Goal: Task Accomplishment & Management: Complete application form

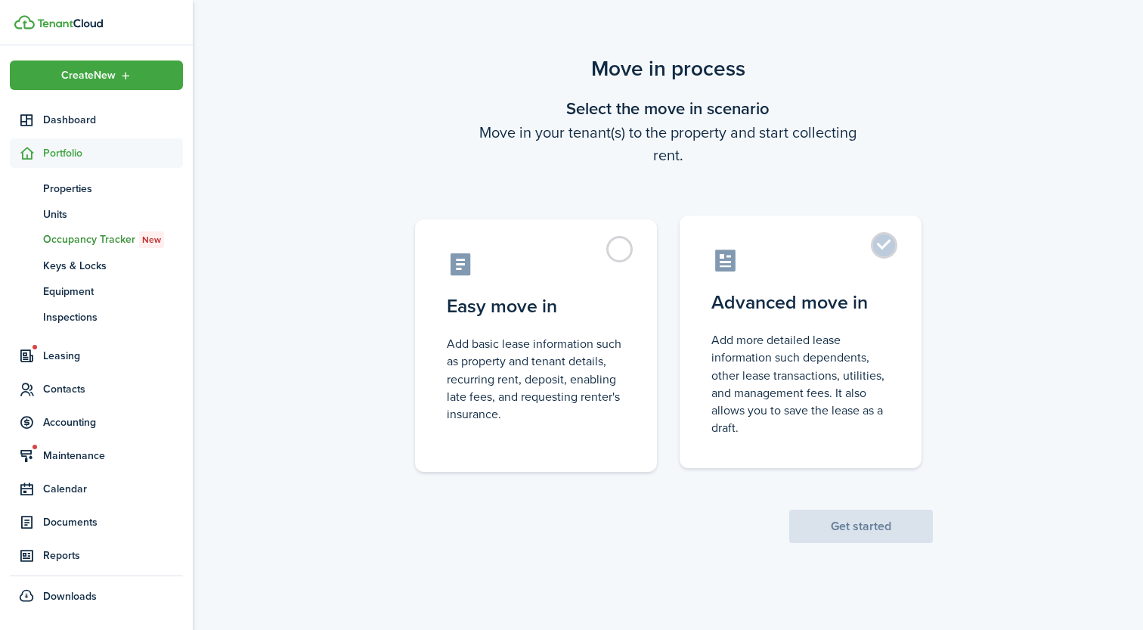
click at [899, 247] on label "Advanced move in Add more detailed lease information such dependents, other lea…" at bounding box center [801, 342] width 242 height 253
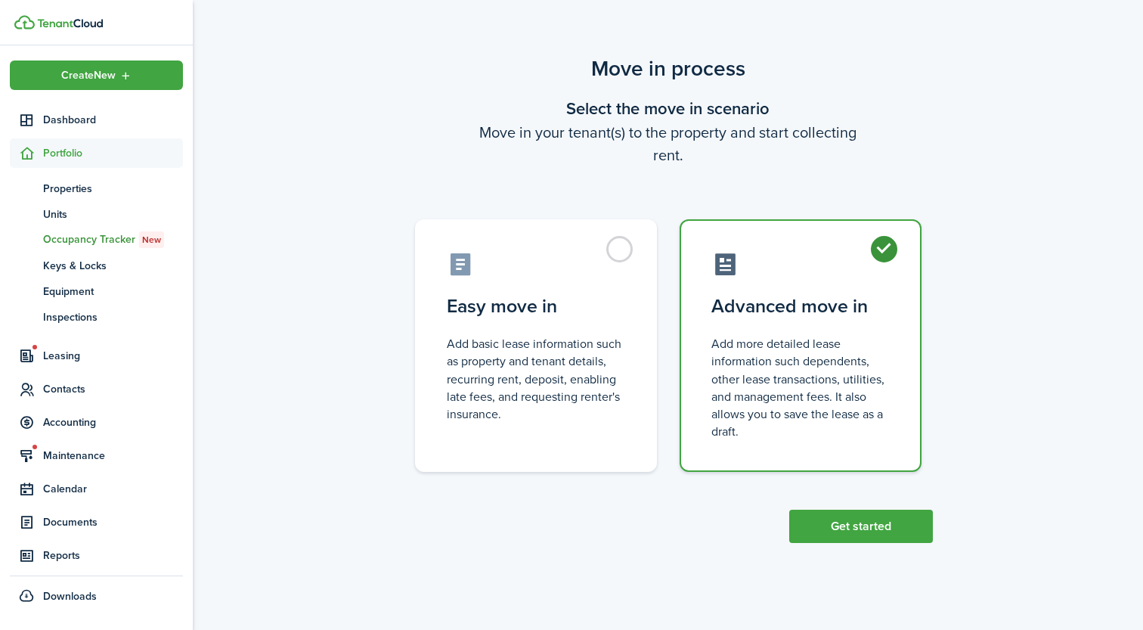
radio input "true"
click at [857, 532] on button "Get started" at bounding box center [861, 526] width 144 height 33
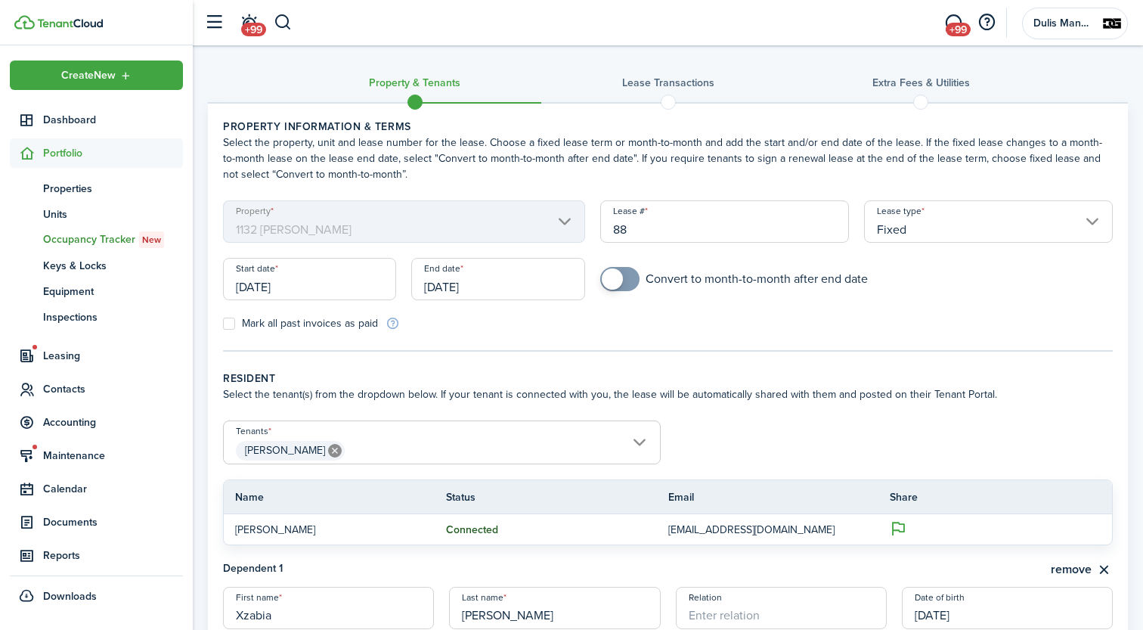
checkbox input "true"
click at [628, 274] on span at bounding box center [619, 279] width 15 height 24
click at [287, 284] on input "[DATE]" at bounding box center [309, 279] width 173 height 42
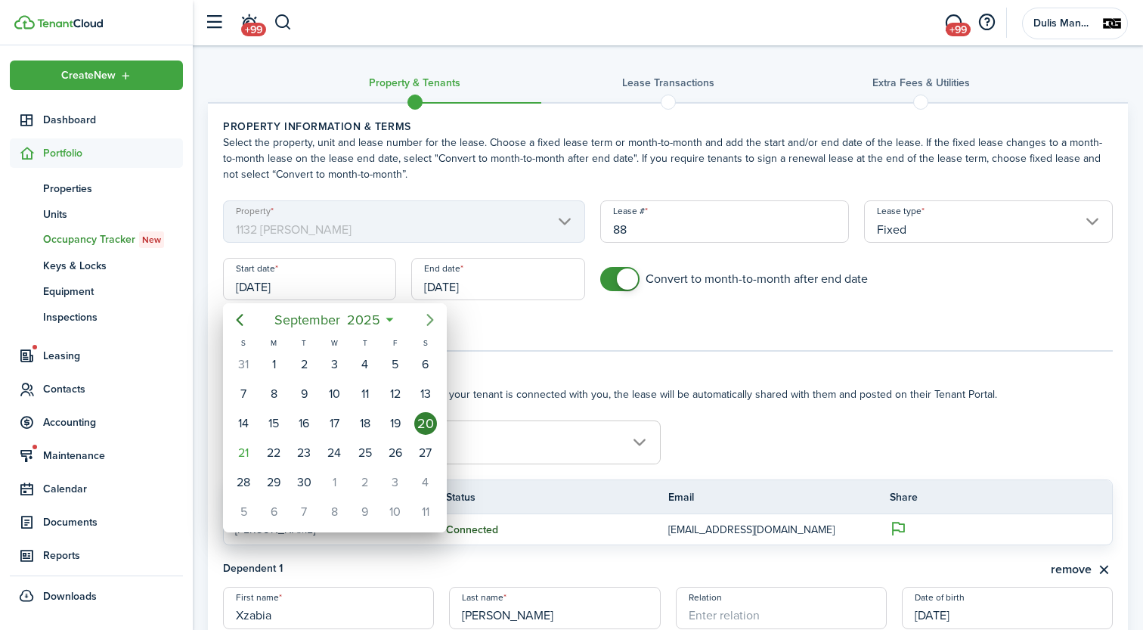
click at [431, 321] on icon "Next page" at bounding box center [429, 320] width 7 height 12
click at [336, 367] on div "1" at bounding box center [334, 364] width 23 height 23
type input "[DATE]"
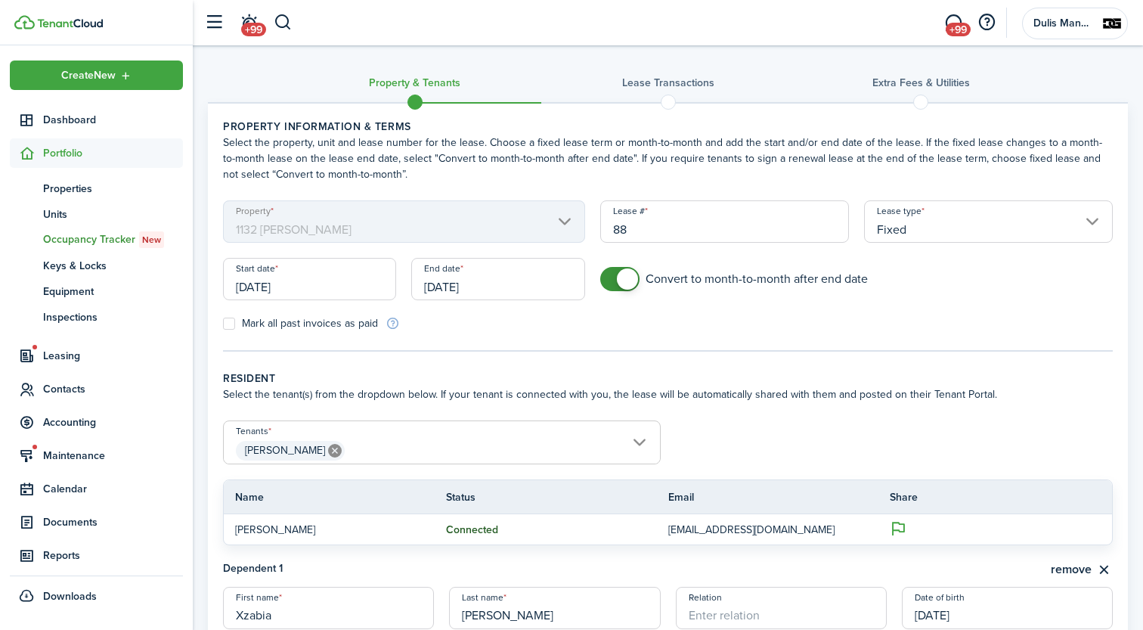
click at [482, 287] on input "[DATE]" at bounding box center [497, 279] width 173 height 42
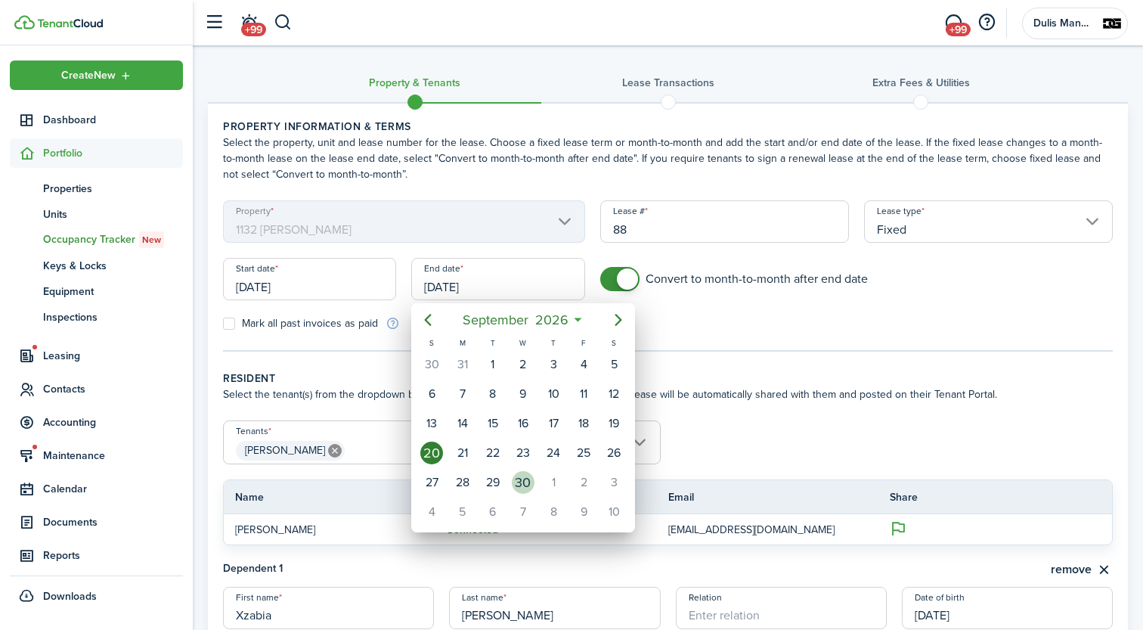
click at [525, 484] on div "30" at bounding box center [523, 482] width 23 height 23
type input "09/30/2026"
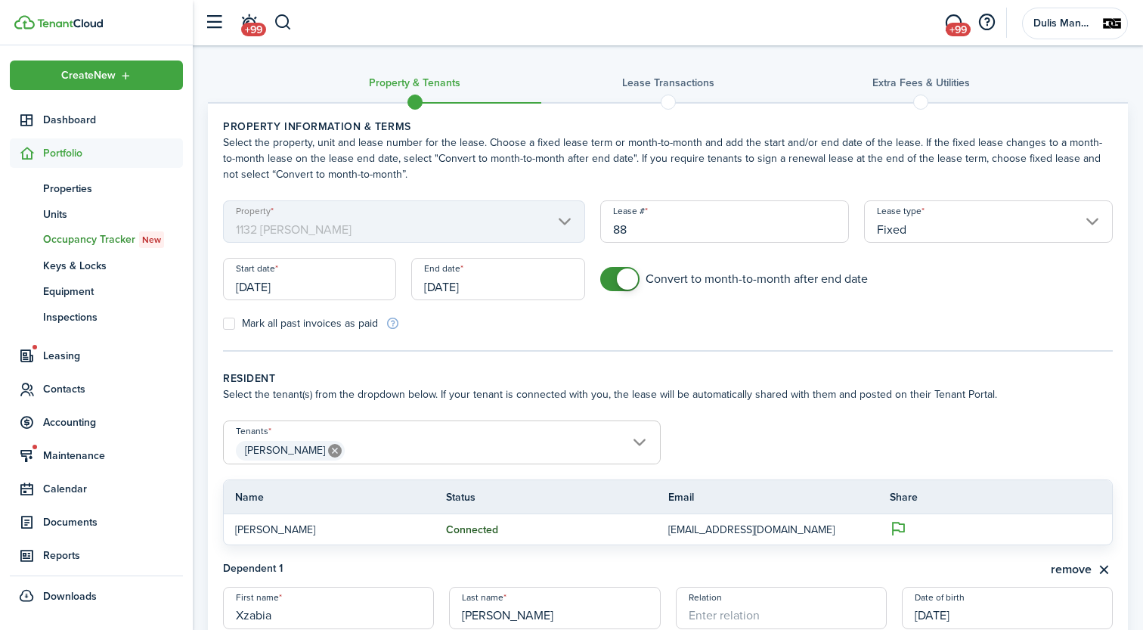
click at [497, 374] on wizard-step-header-title "Resident" at bounding box center [668, 379] width 890 height 16
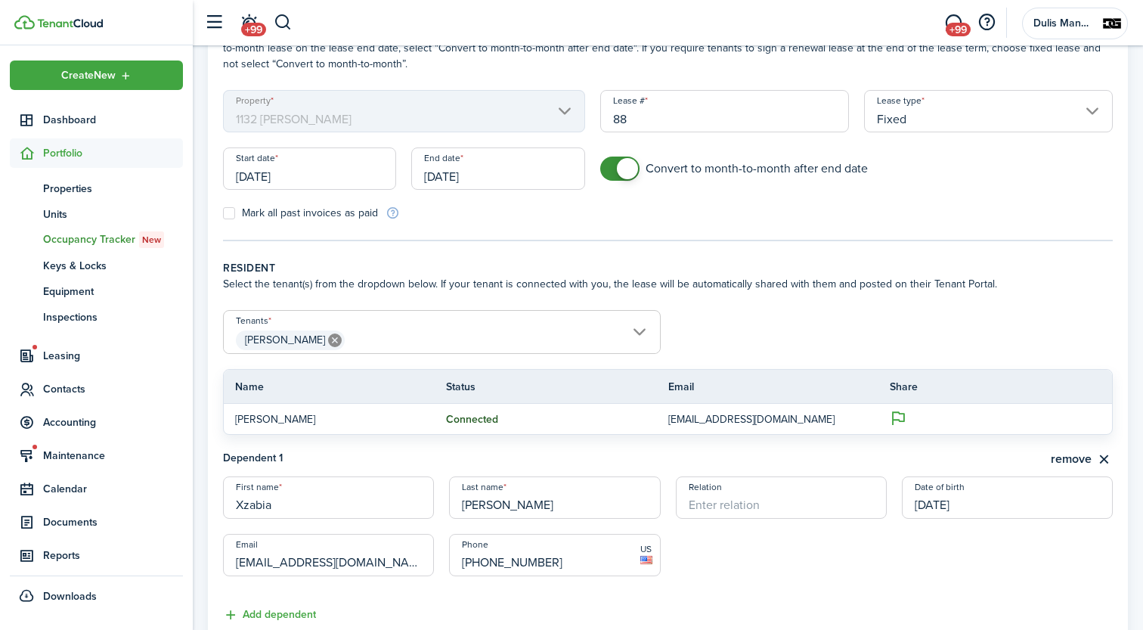
scroll to position [119, 0]
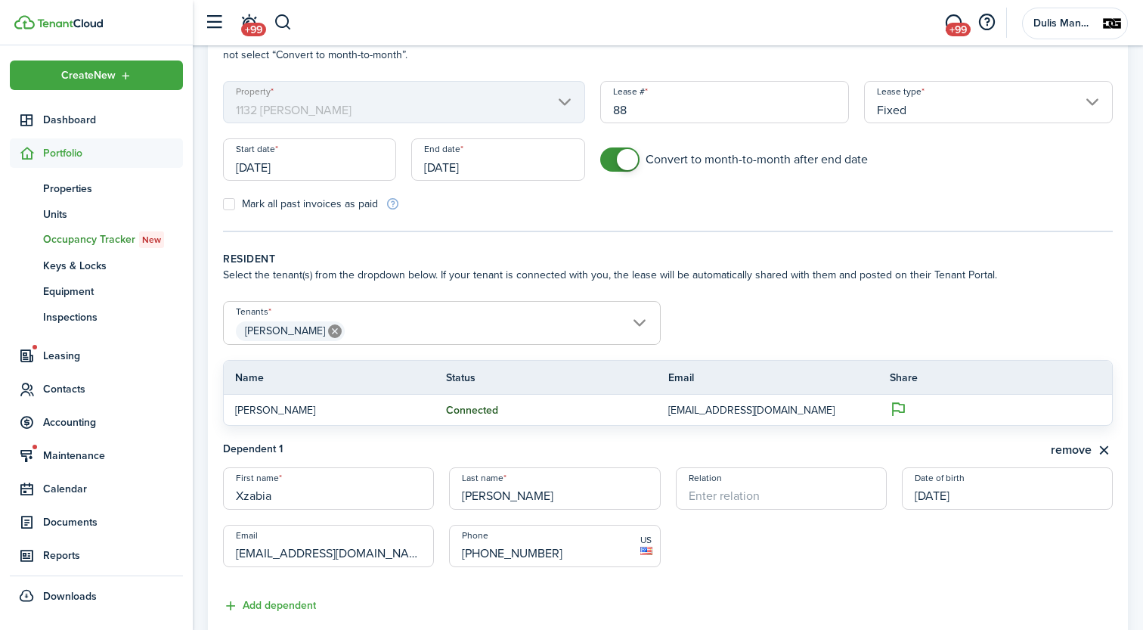
click at [367, 333] on span "[PERSON_NAME]" at bounding box center [442, 331] width 436 height 26
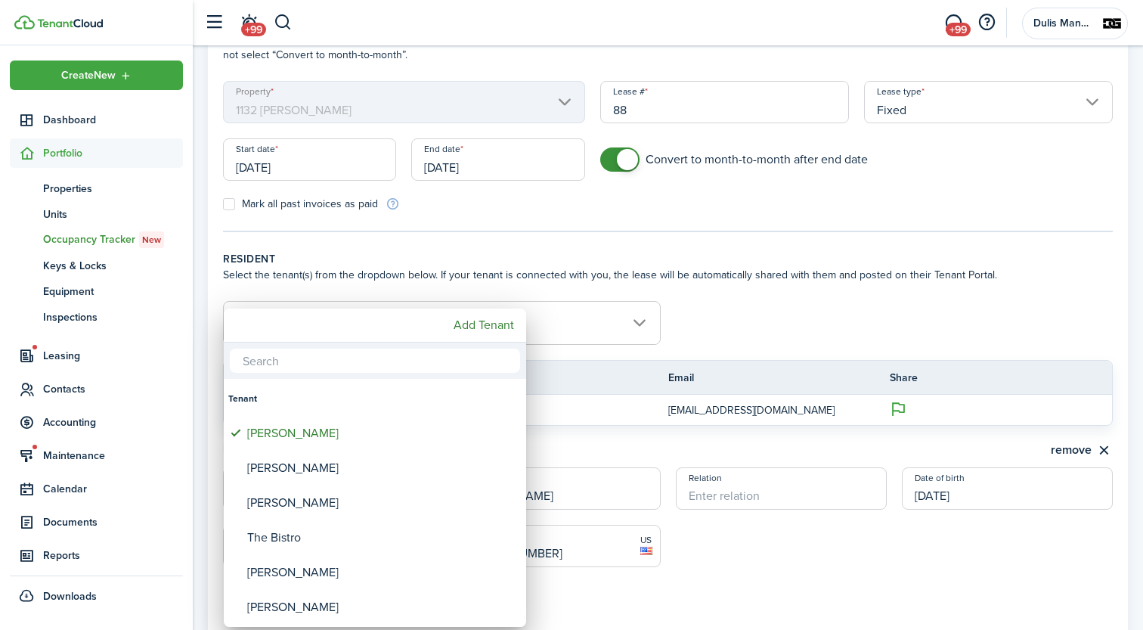
click at [646, 265] on div at bounding box center [571, 315] width 1385 height 872
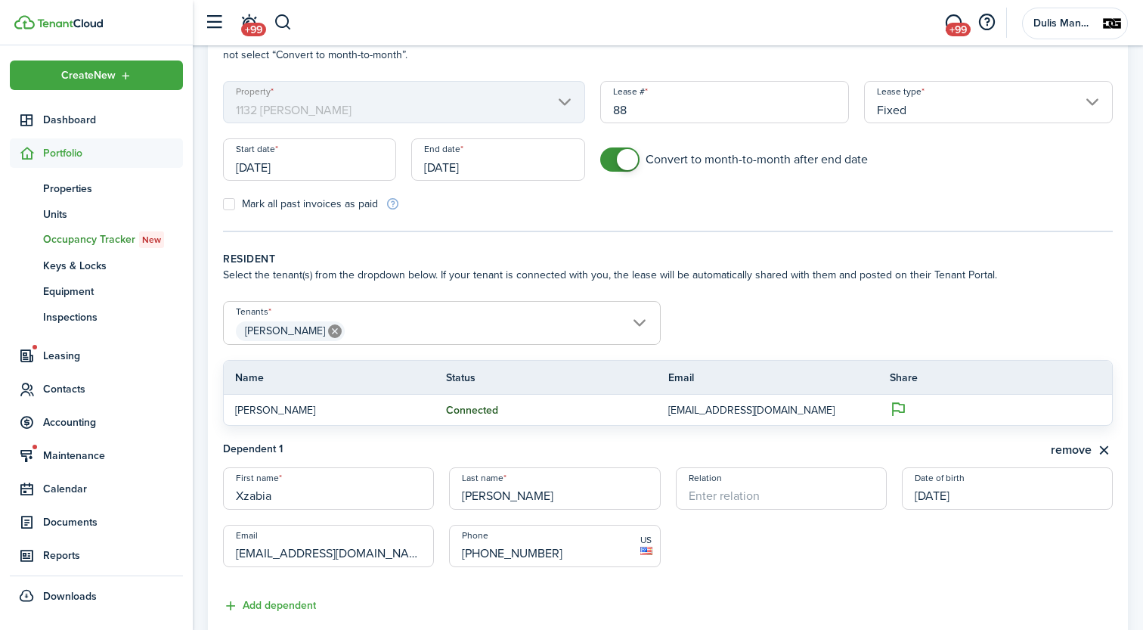
click at [396, 341] on span "[PERSON_NAME]" at bounding box center [442, 331] width 436 height 26
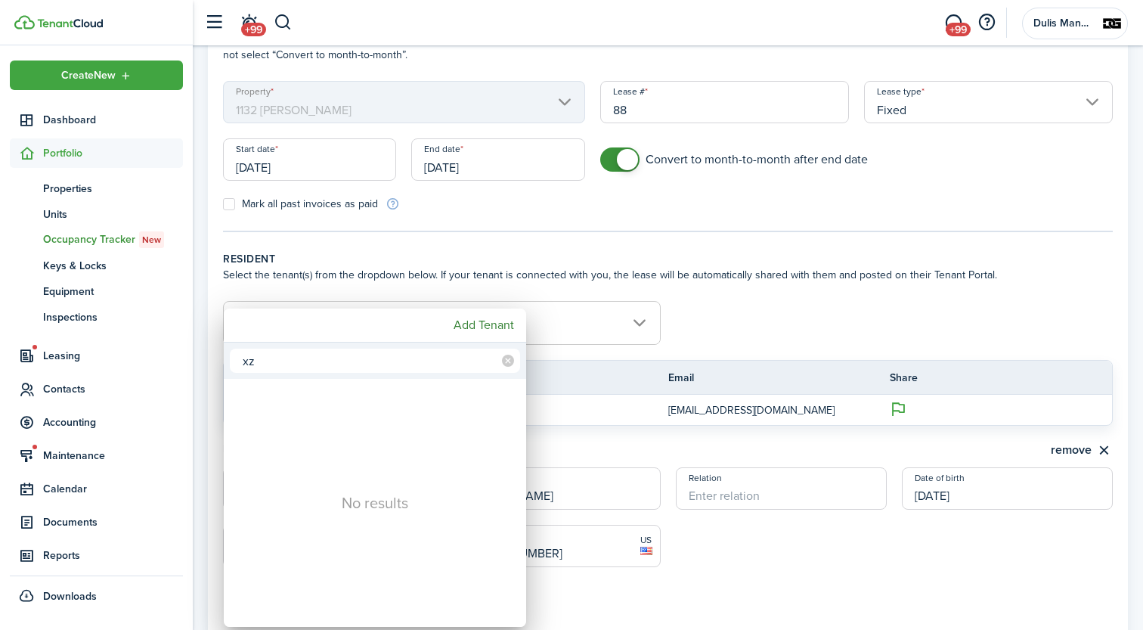
type input "x"
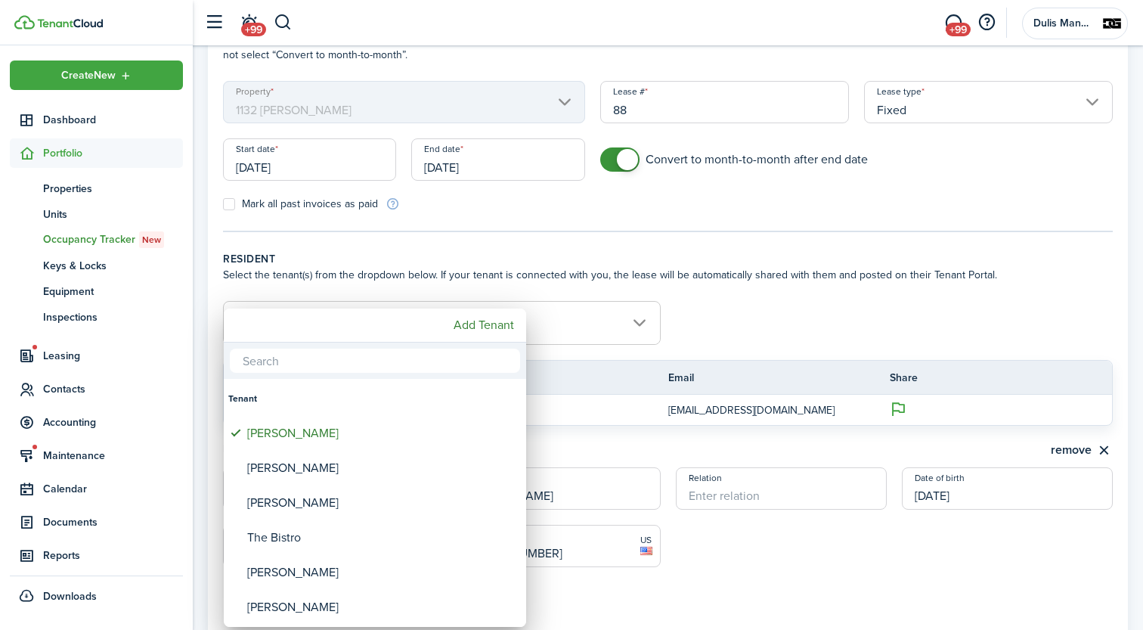
type input "x"
click at [749, 291] on div at bounding box center [571, 315] width 1385 height 872
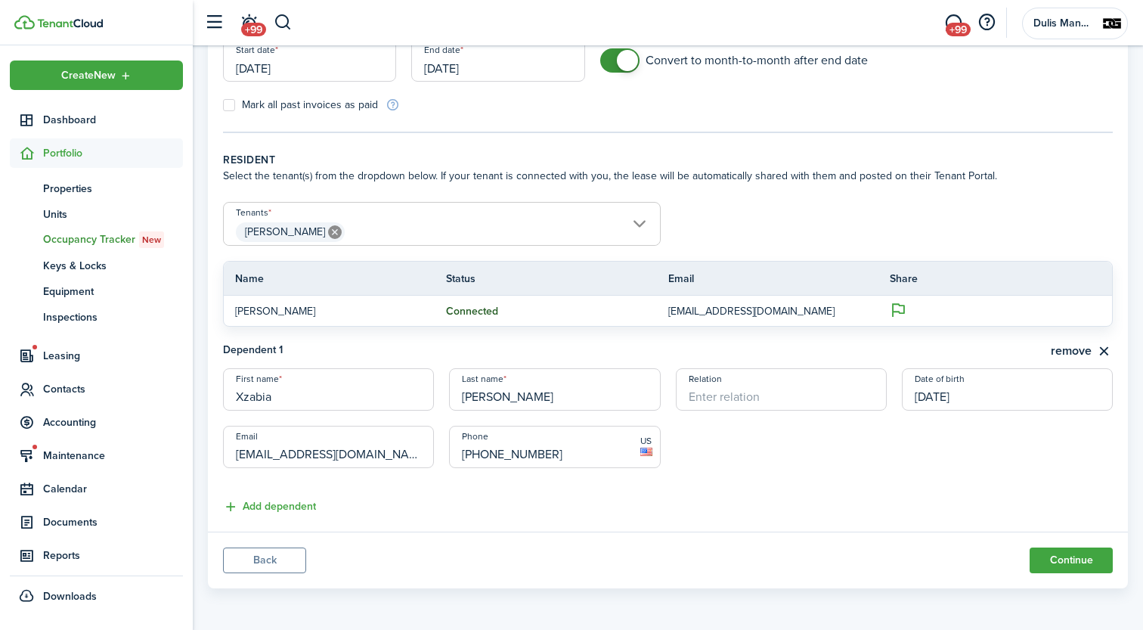
scroll to position [218, 0]
click at [262, 564] on button "Back" at bounding box center [264, 561] width 83 height 26
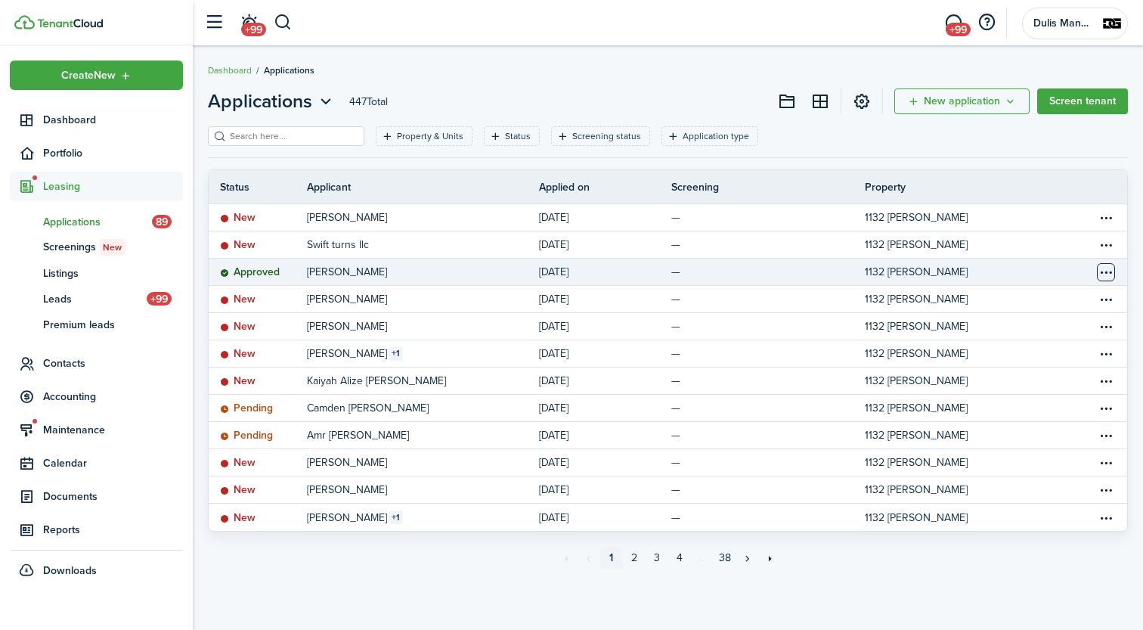
click at [1109, 275] on table-menu-btn-icon "Open menu" at bounding box center [1106, 272] width 18 height 18
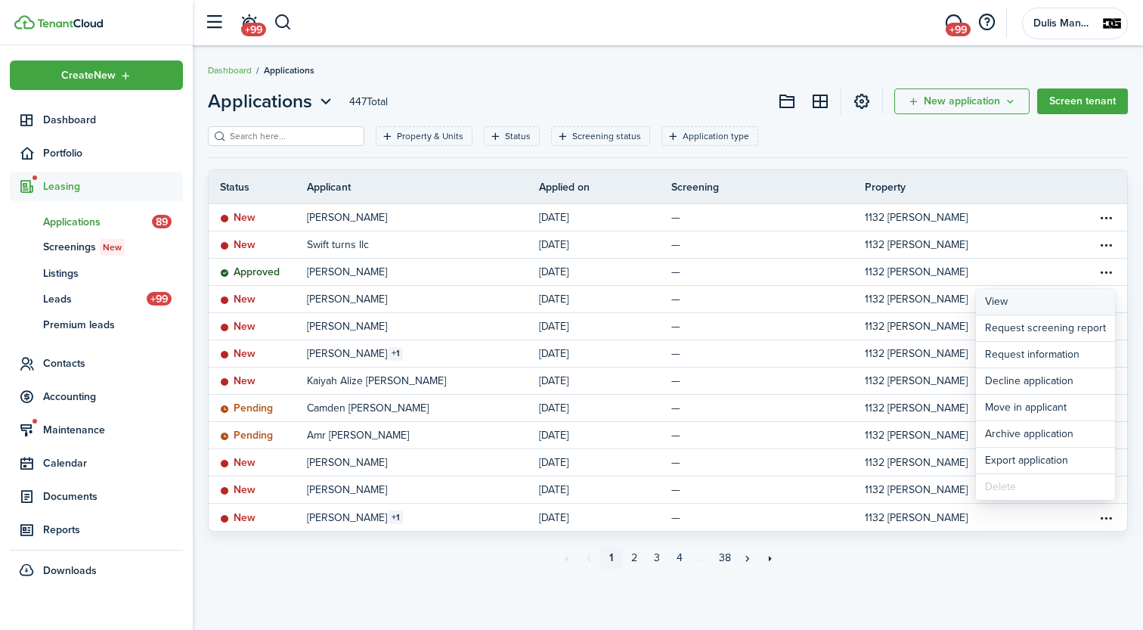
click at [1003, 299] on link "View" at bounding box center [1045, 302] width 139 height 26
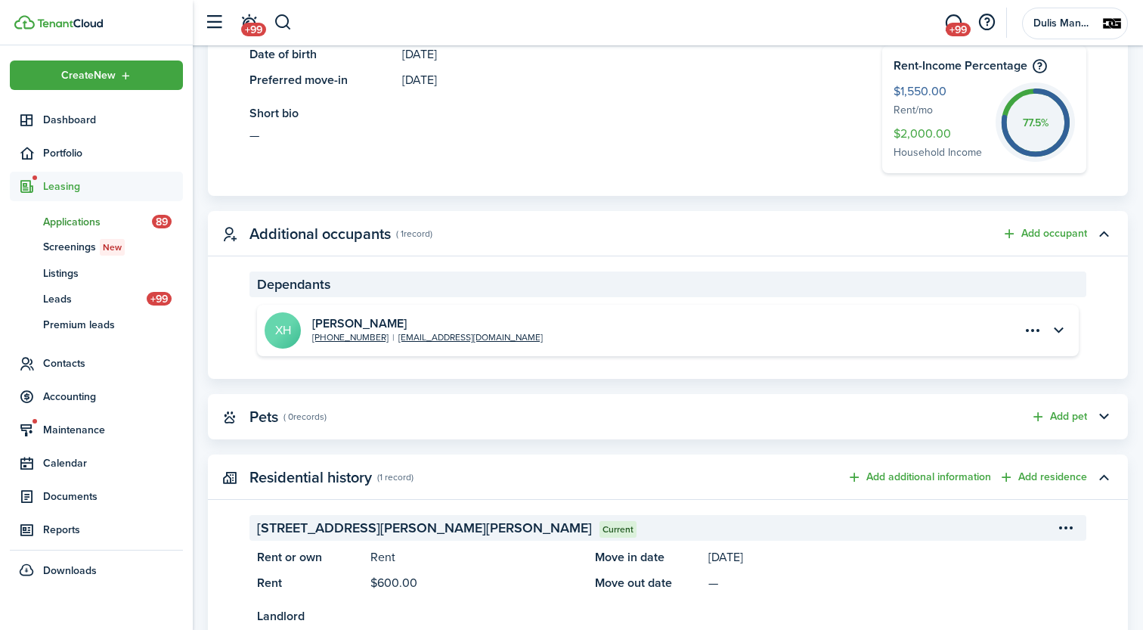
scroll to position [519, 0]
click at [1034, 331] on menu-btn-icon "Open menu" at bounding box center [1033, 330] width 26 height 26
click at [937, 362] on button "Edit" at bounding box center [979, 362] width 132 height 26
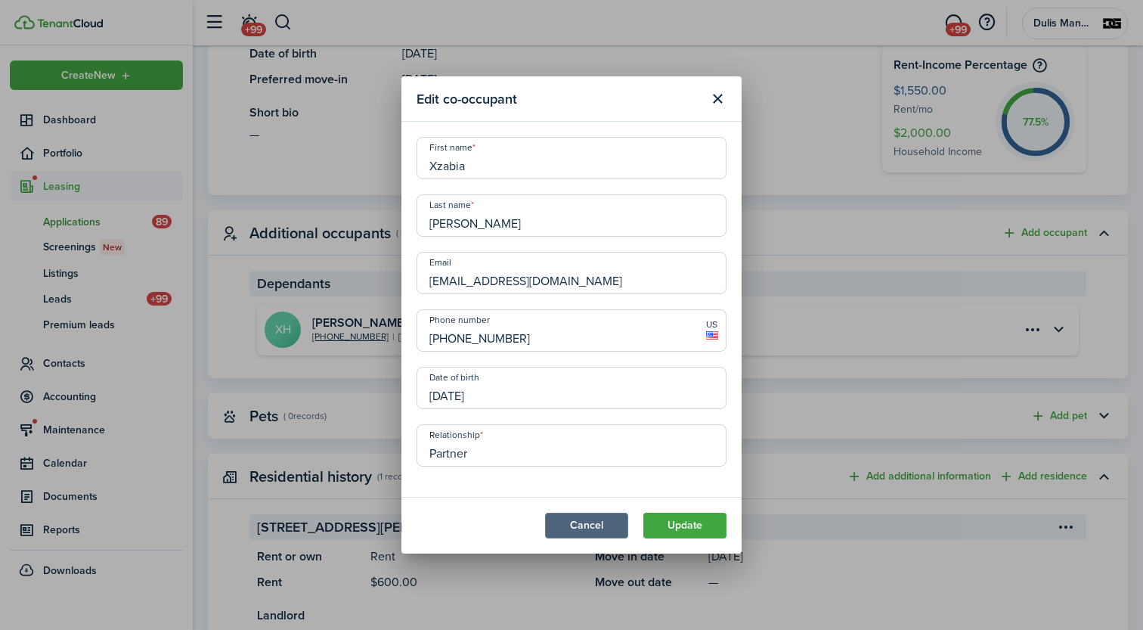
click at [583, 522] on button "Cancel" at bounding box center [586, 526] width 83 height 26
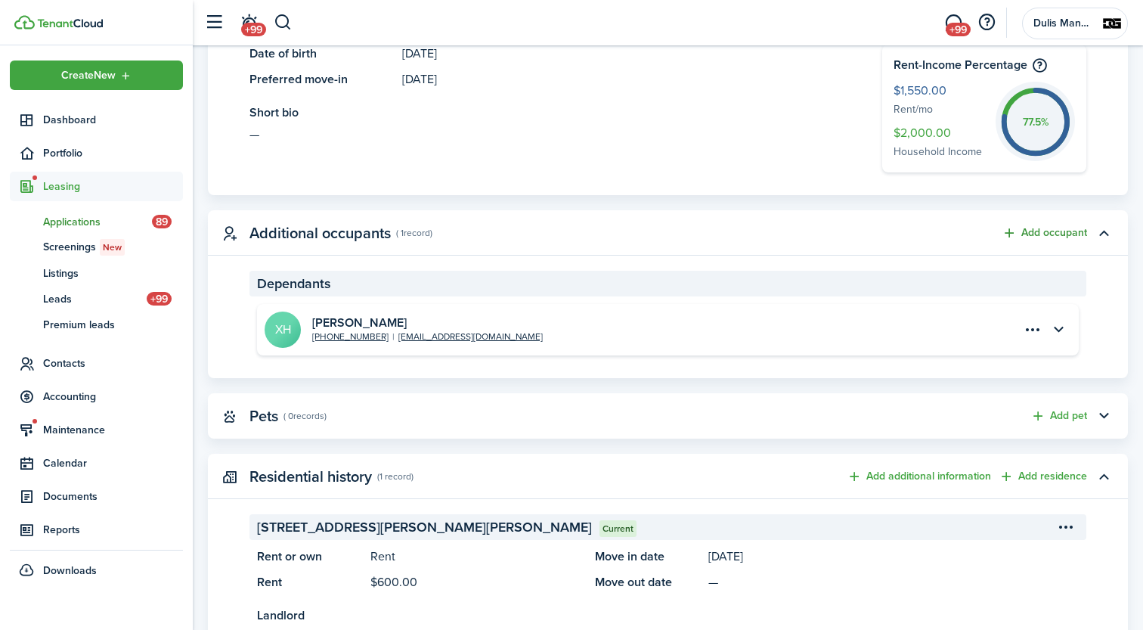
click at [1042, 236] on button "Add occupant" at bounding box center [1044, 233] width 85 height 17
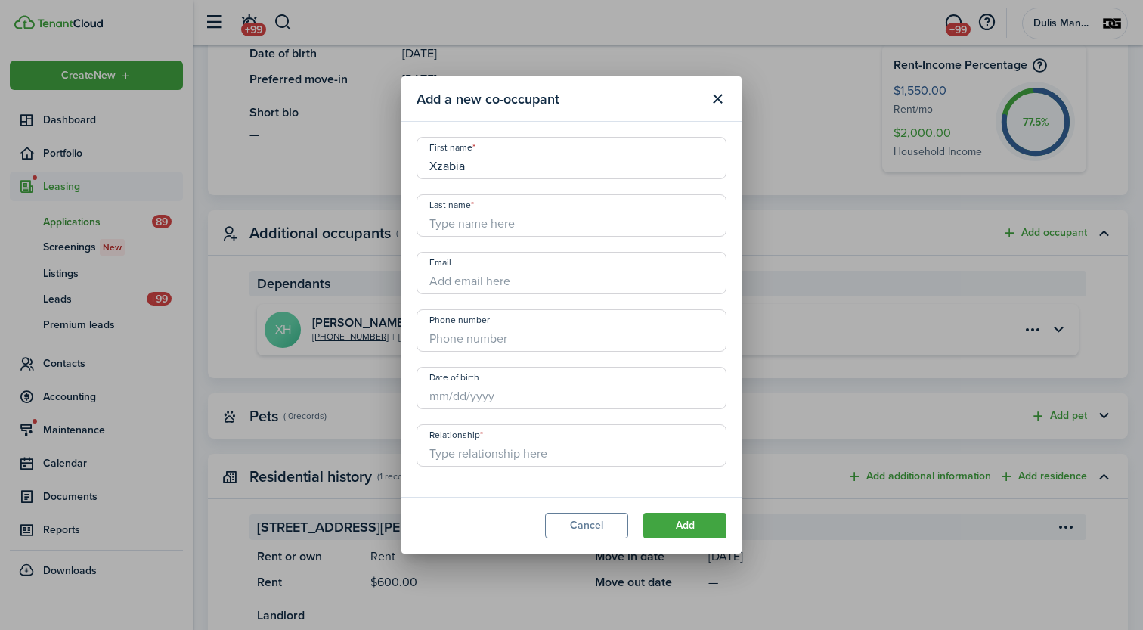
type input "Xzabia"
type input "[PERSON_NAME]"
paste input "[EMAIL_ADDRESS][DOMAIN_NAME]"
type input "e"
drag, startPoint x: 654, startPoint y: 79, endPoint x: 740, endPoint y: 96, distance: 87.2
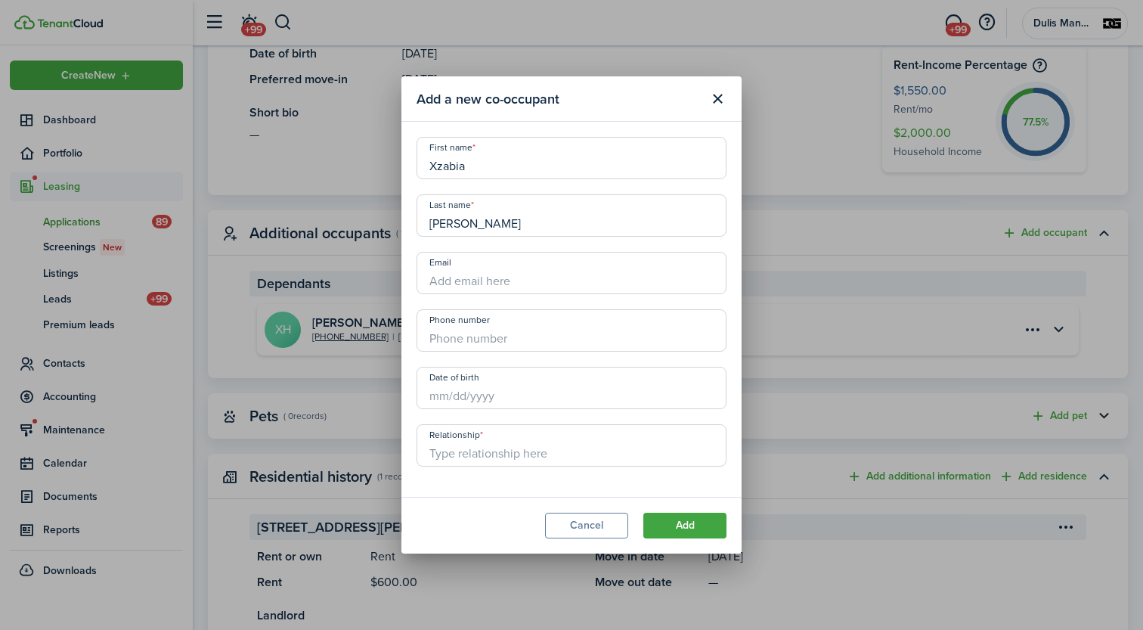
click at [740, 96] on header "Add a new co-occupant" at bounding box center [572, 98] width 340 height 45
click at [586, 533] on button "Cancel" at bounding box center [586, 526] width 83 height 26
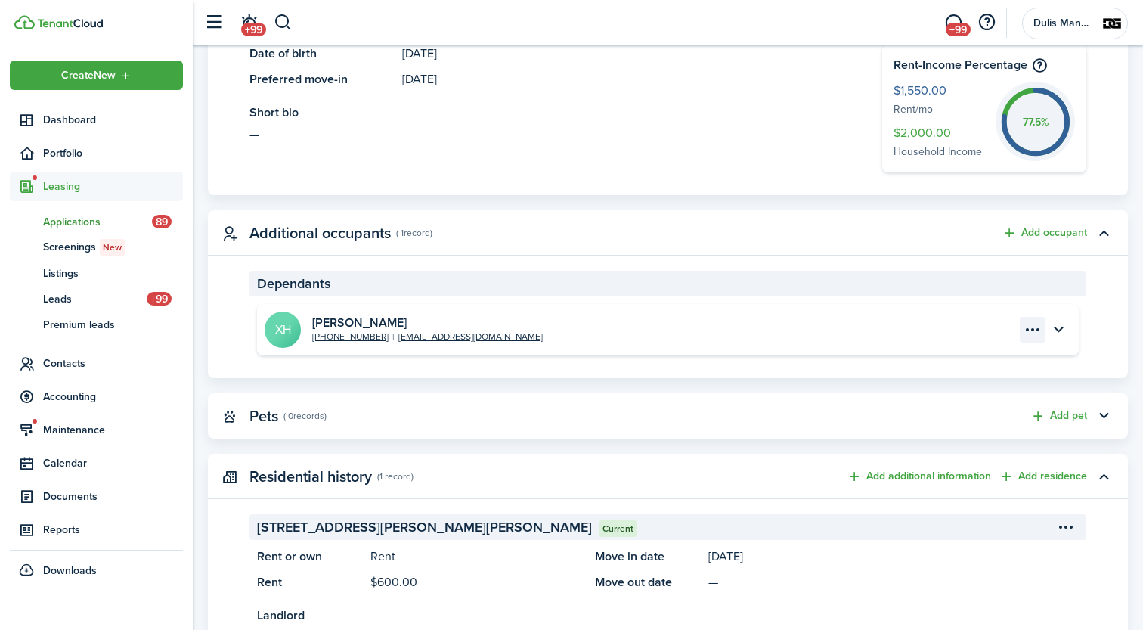
click at [1031, 328] on menu-btn-icon "Open menu" at bounding box center [1033, 330] width 26 height 26
click at [1062, 327] on button "button" at bounding box center [1059, 330] width 26 height 26
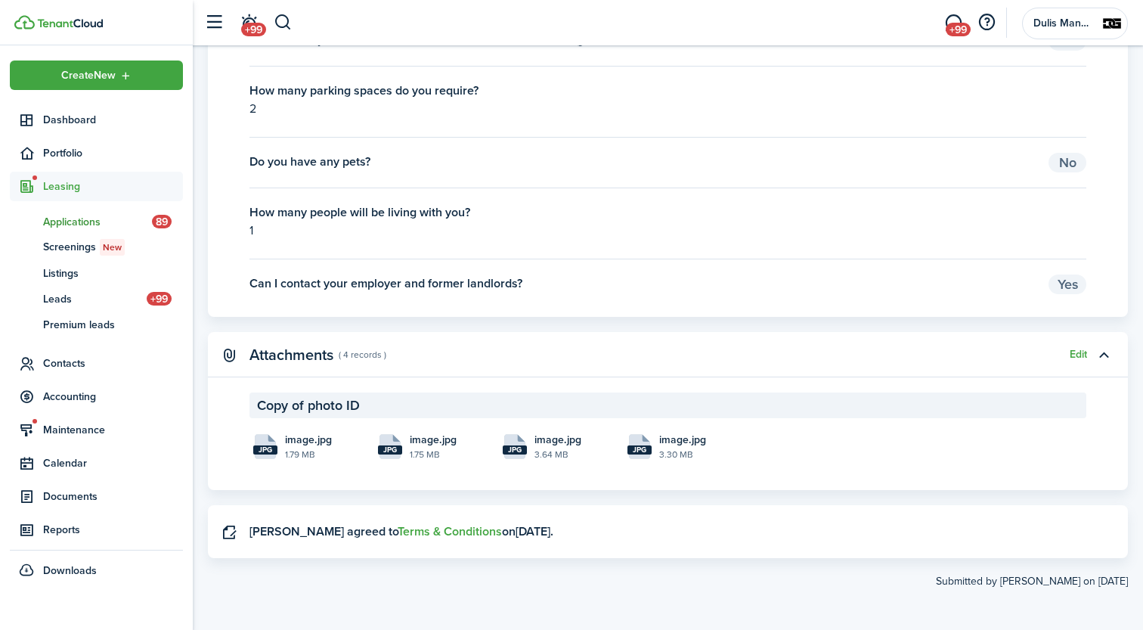
scroll to position [2297, 0]
click at [416, 451] on file-size "1.75 MB" at bounding box center [445, 455] width 70 height 14
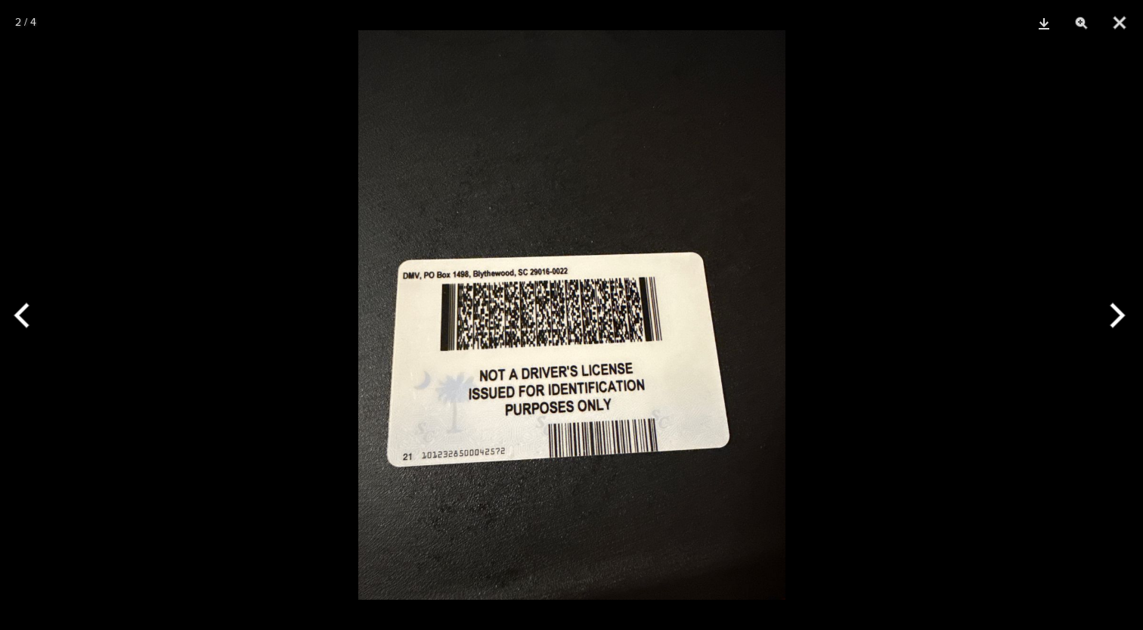
click at [1111, 310] on button "Next" at bounding box center [1115, 316] width 57 height 76
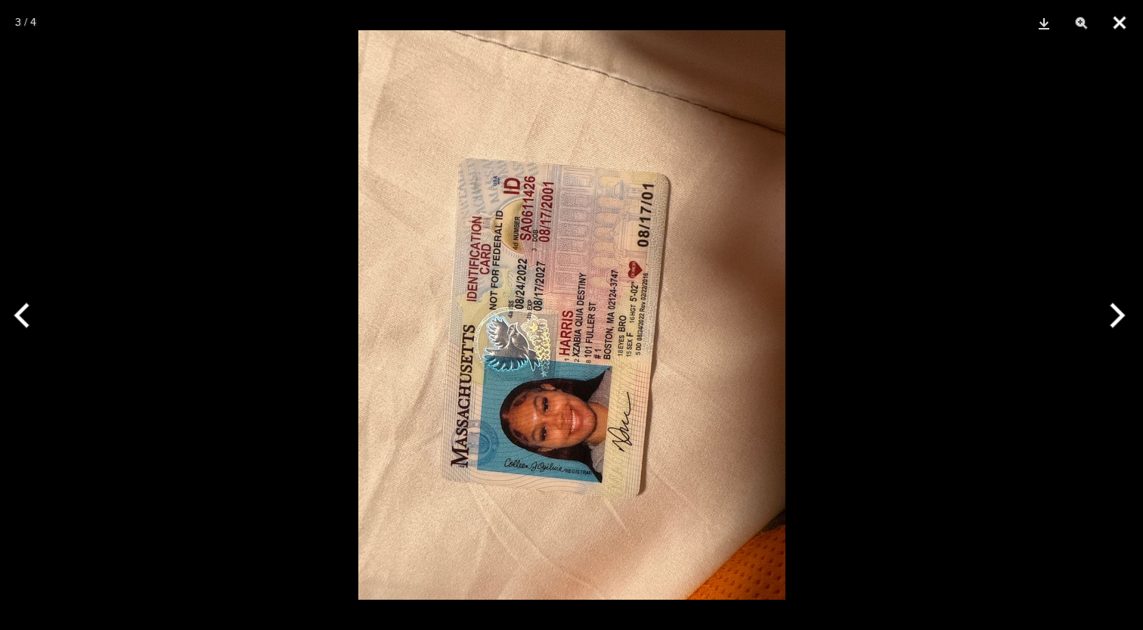
click at [1127, 25] on button "Close" at bounding box center [1120, 22] width 38 height 45
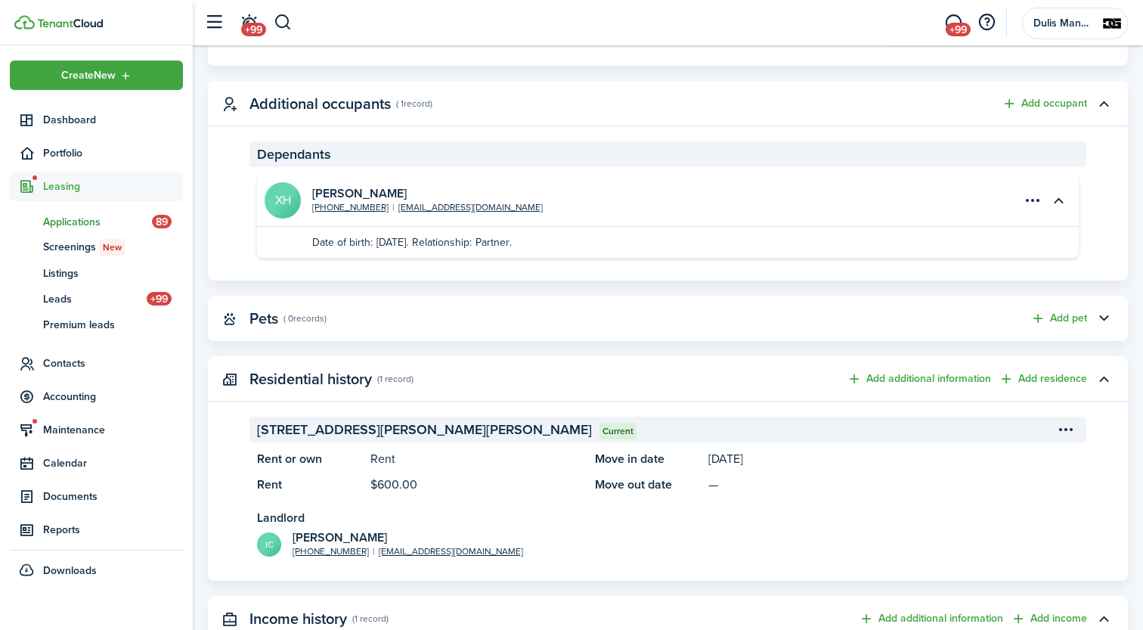
scroll to position [637, 0]
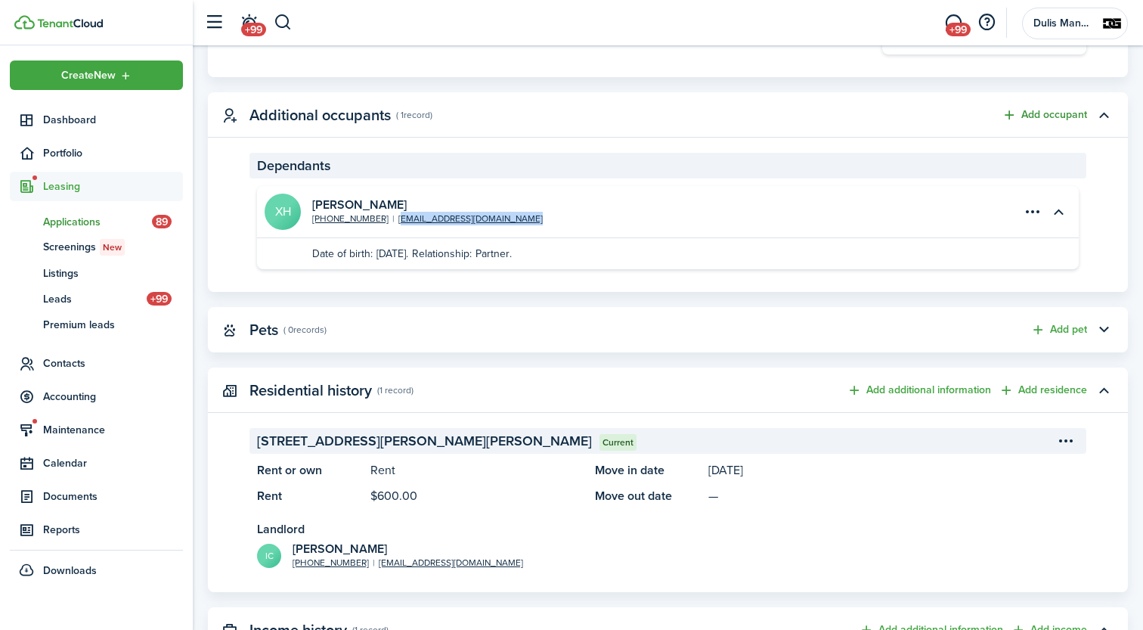
click at [1052, 114] on button "Add occupant" at bounding box center [1044, 115] width 85 height 17
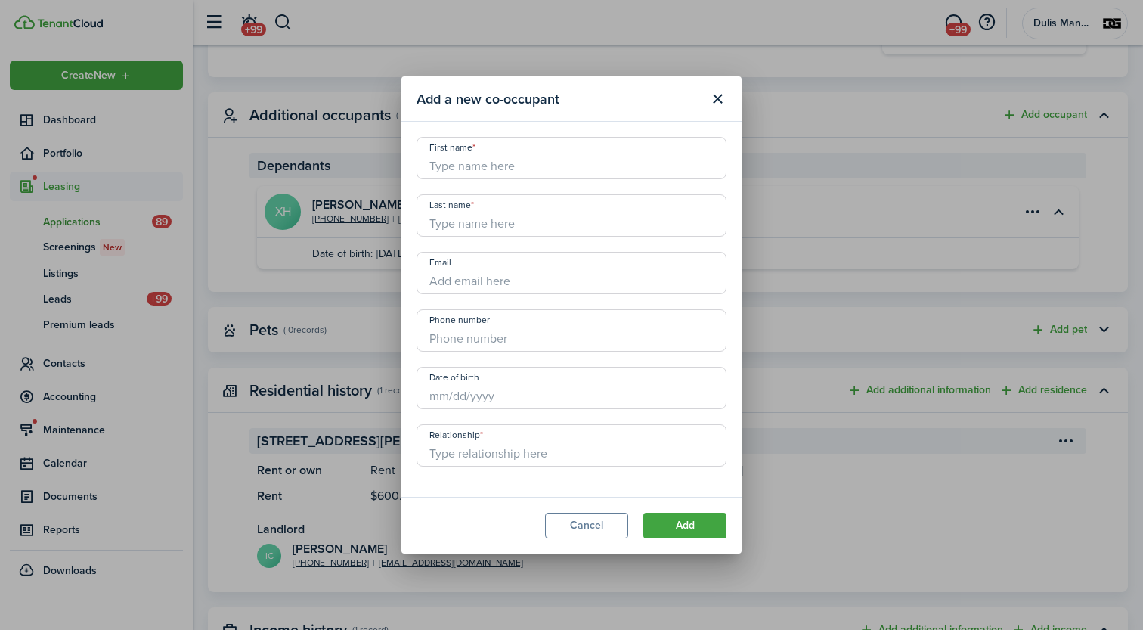
paste input "[EMAIL_ADDRESS][DOMAIN_NAME]"
type input "[EMAIL_ADDRESS][DOMAIN_NAME]"
type input "h"
type input "[PERSON_NAME]"
click at [485, 170] on input "First name" at bounding box center [572, 158] width 310 height 42
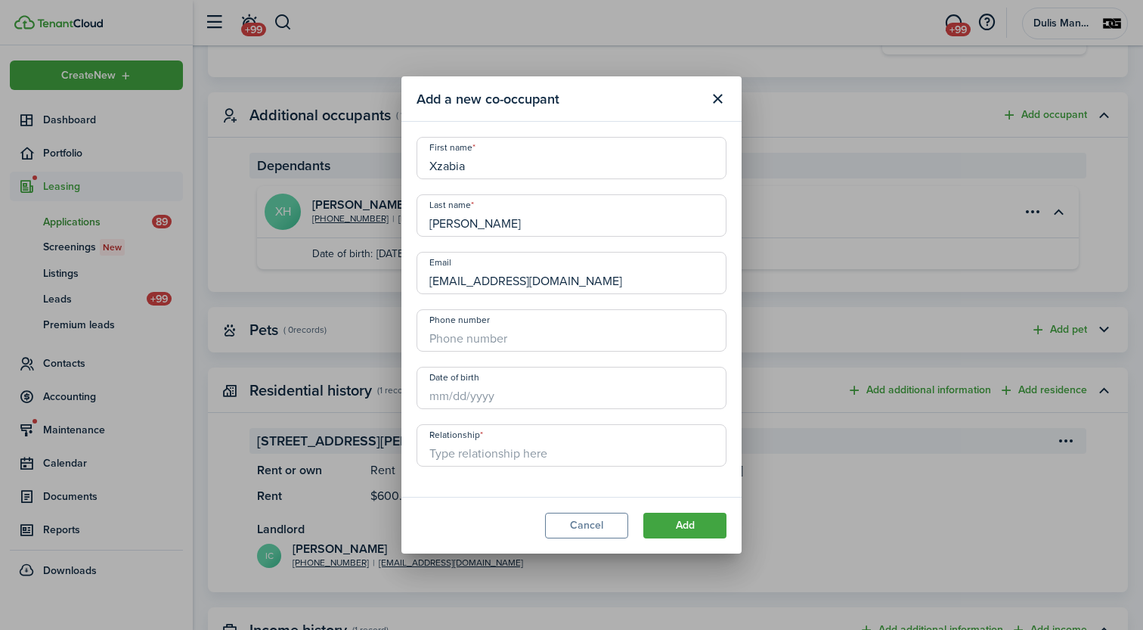
click at [467, 390] on input "Date of birth" at bounding box center [572, 388] width 310 height 42
type input "Xzabia"
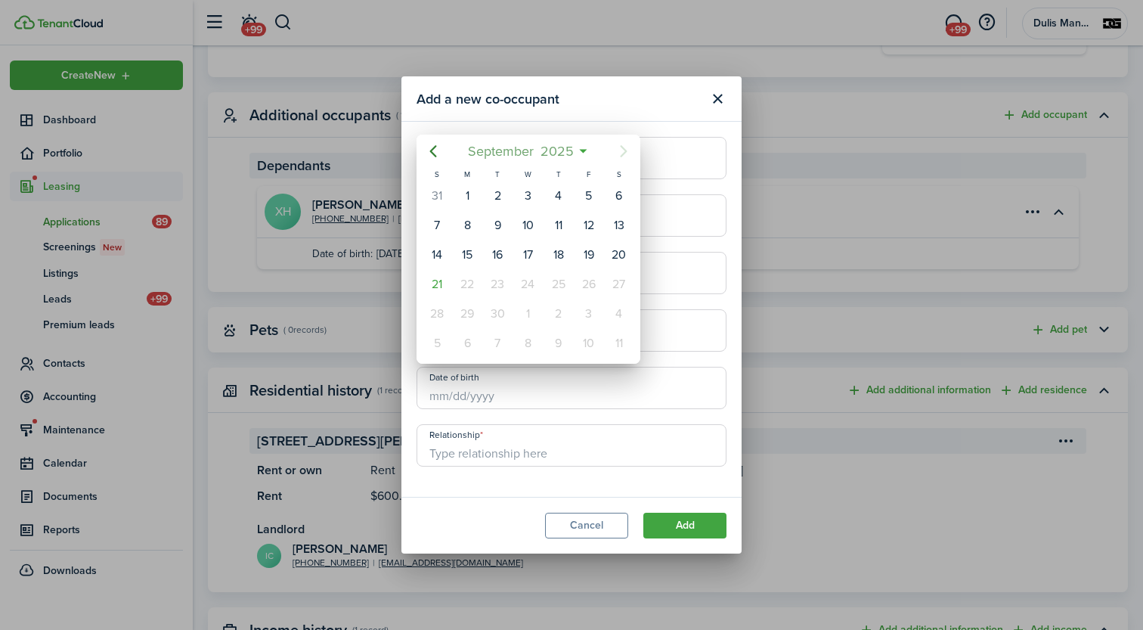
click at [570, 152] on span "2025" at bounding box center [557, 151] width 40 height 27
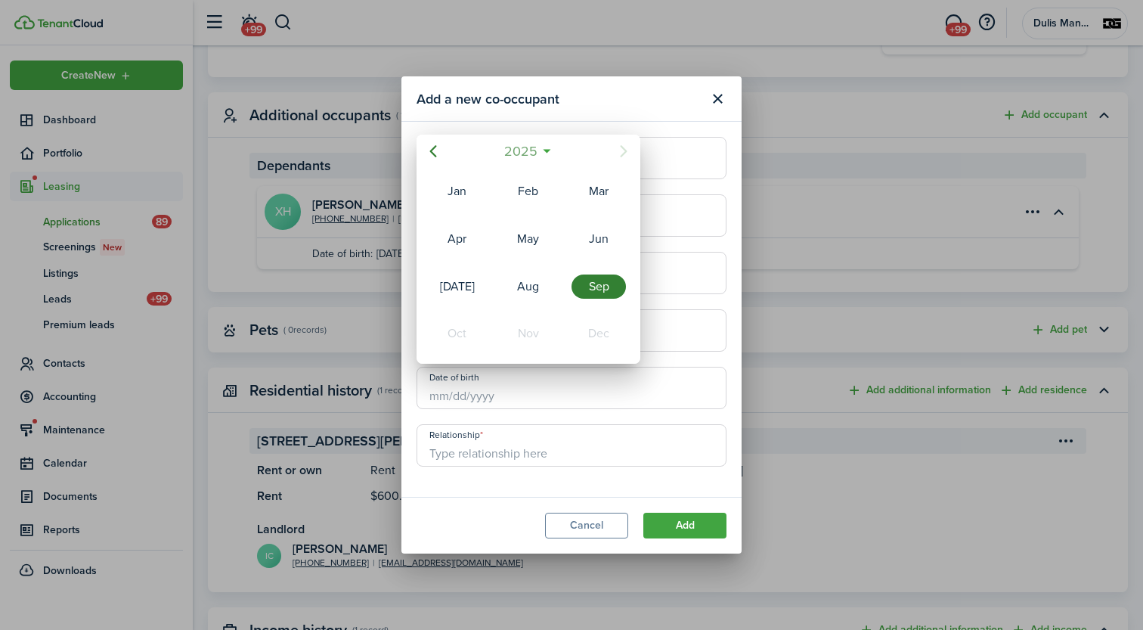
click at [541, 154] on mbsc-button "2025" at bounding box center [521, 151] width 52 height 27
click at [553, 152] on span "[DATE] - [DATE]" at bounding box center [520, 151] width 95 height 27
click at [553, 152] on icon at bounding box center [547, 151] width 16 height 15
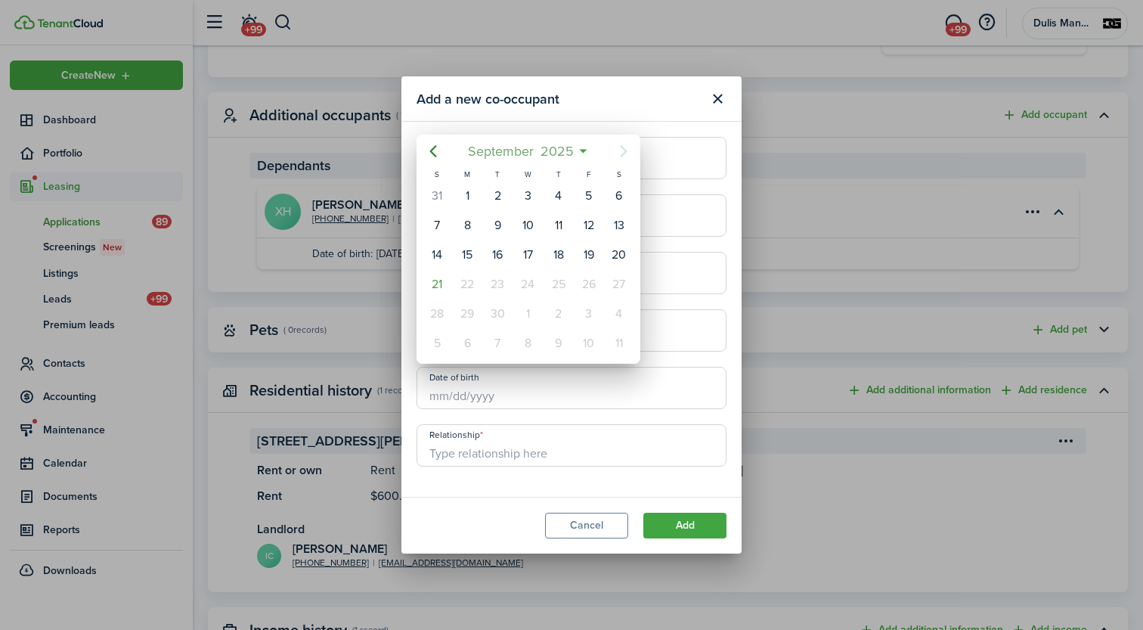
click at [553, 152] on span "2025" at bounding box center [557, 151] width 40 height 27
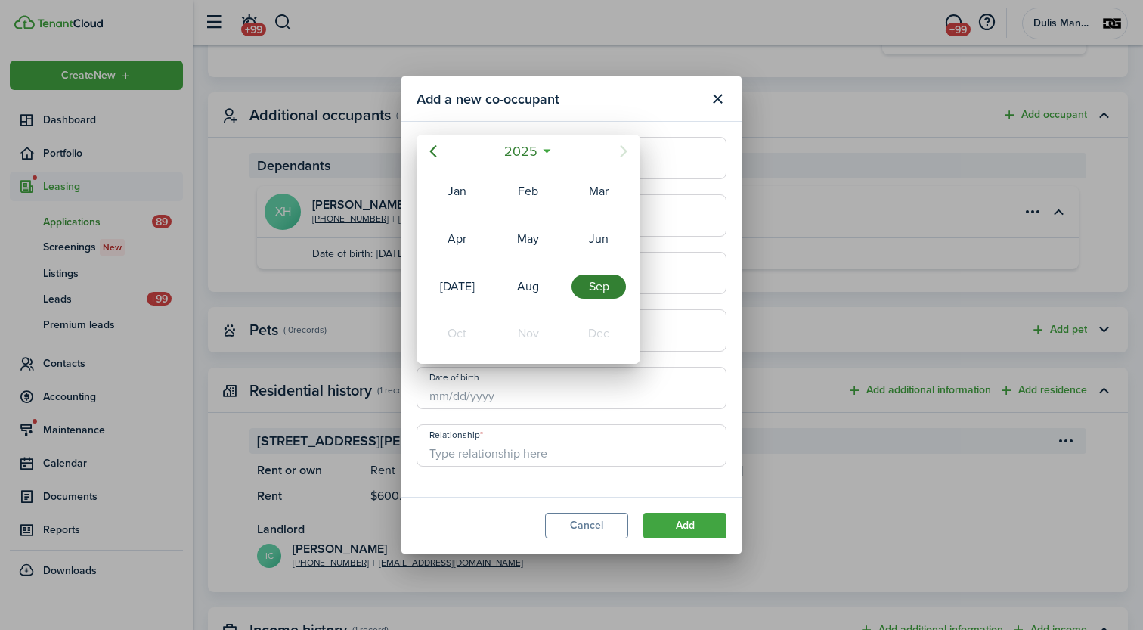
click at [553, 152] on icon at bounding box center [547, 151] width 16 height 15
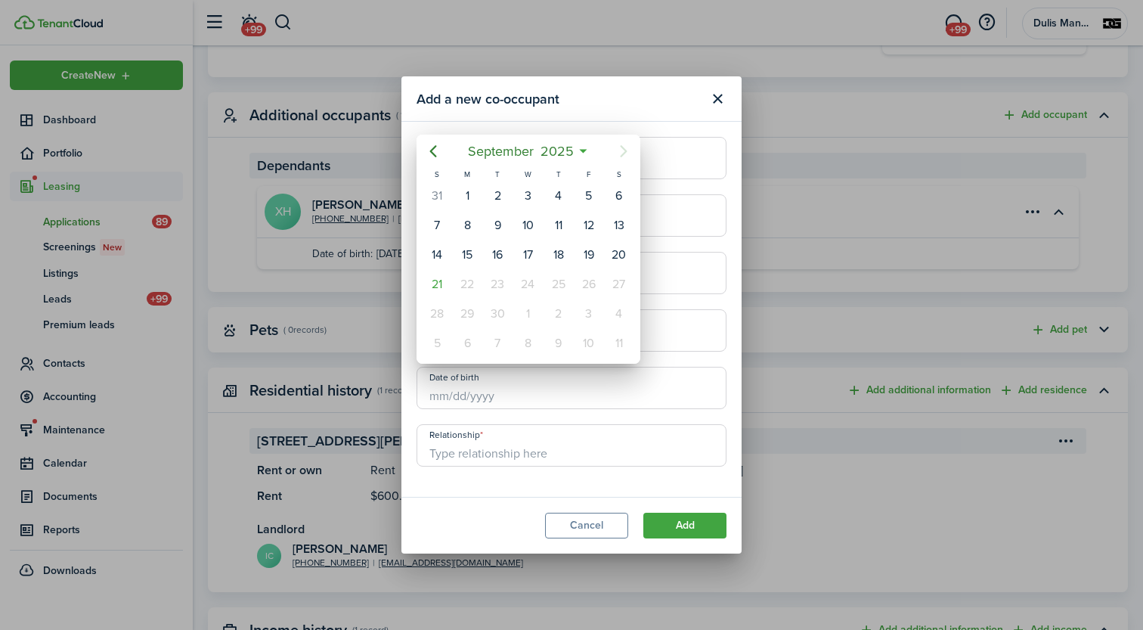
click at [553, 152] on span "2025" at bounding box center [557, 151] width 40 height 27
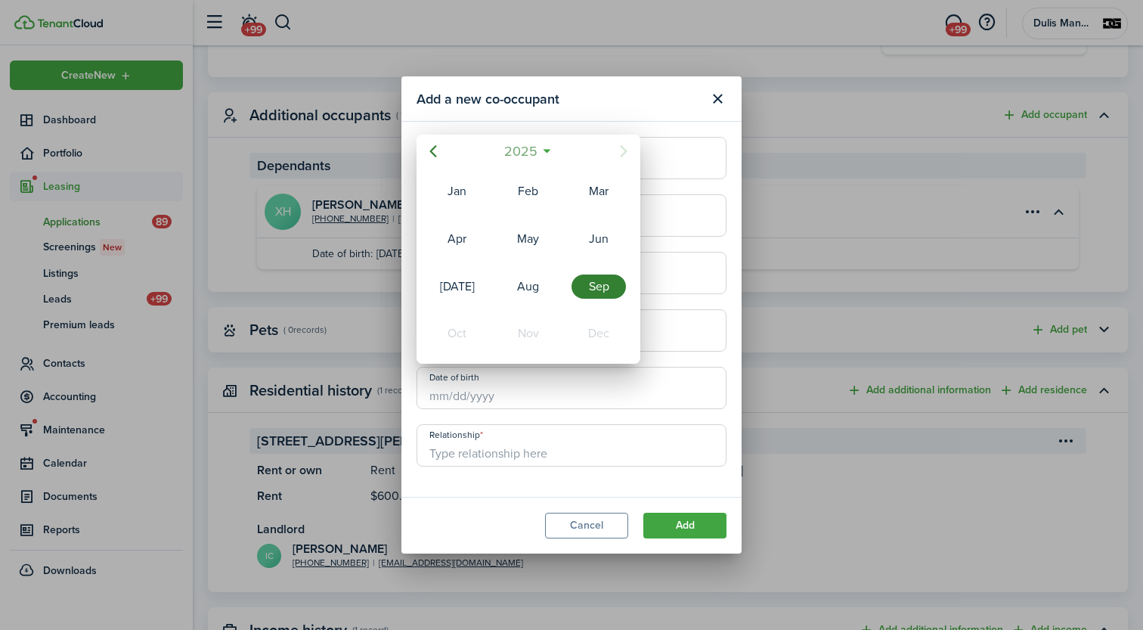
click at [543, 154] on mbsc-button "2025" at bounding box center [521, 151] width 52 height 27
click at [432, 151] on icon "Previous page" at bounding box center [433, 151] width 7 height 12
click at [627, 152] on icon "Next page" at bounding box center [624, 151] width 18 height 18
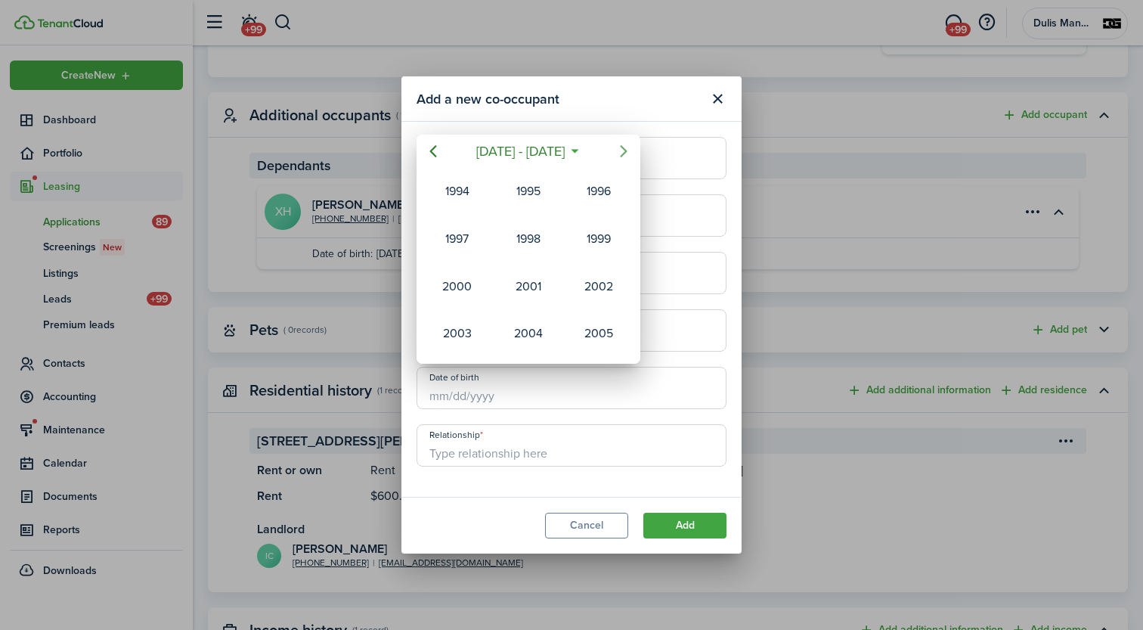
click at [627, 152] on icon "Next page" at bounding box center [624, 151] width 18 height 18
click at [431, 154] on icon "Previous page" at bounding box center [433, 151] width 18 height 18
click at [536, 287] on div "2001" at bounding box center [528, 286] width 54 height 24
click at [532, 290] on div "Aug" at bounding box center [528, 286] width 54 height 24
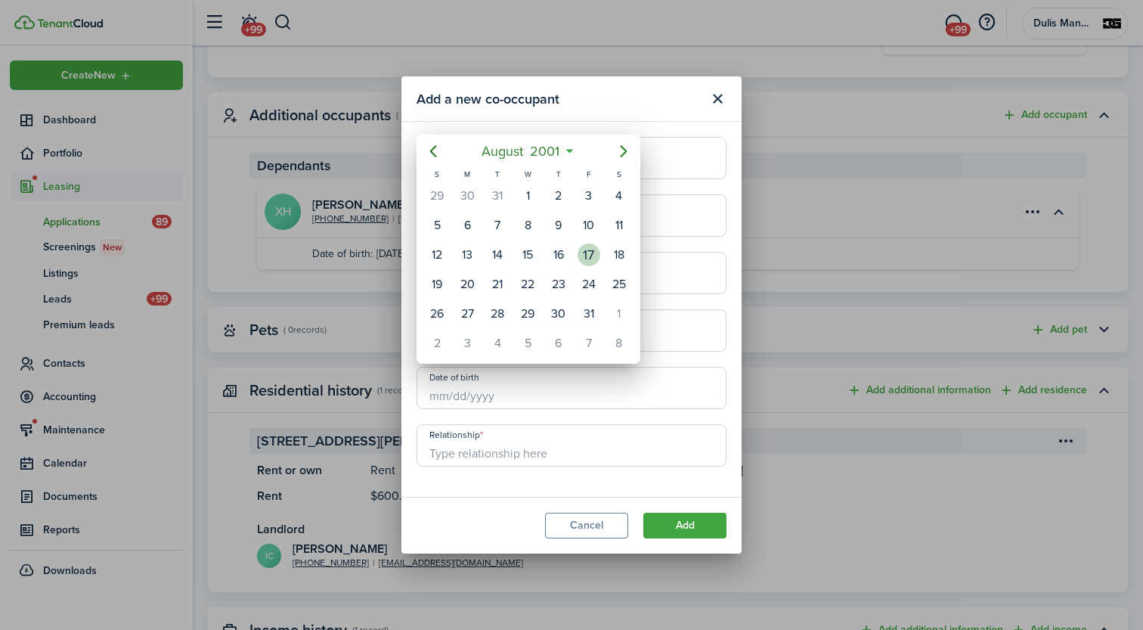
click at [590, 253] on div "17" at bounding box center [589, 254] width 23 height 23
type input "[DATE]"
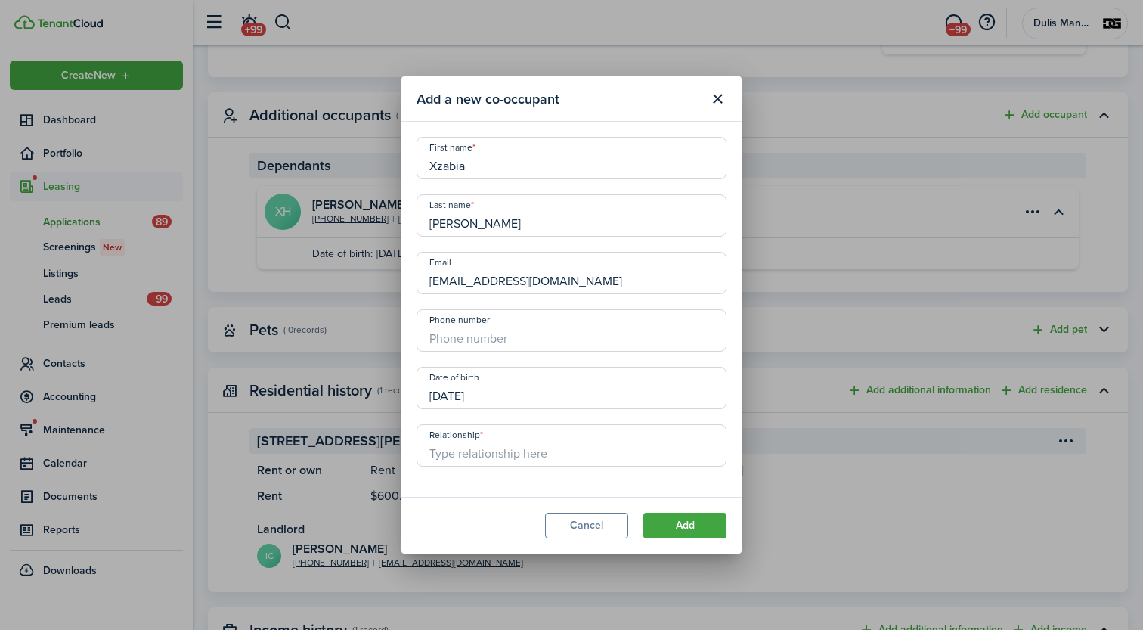
click at [535, 458] on input "Relationship" at bounding box center [572, 445] width 310 height 42
type input "{"
type input "Partner"
click at [691, 525] on button "Add" at bounding box center [684, 526] width 83 height 26
type input "+1 857-492-4780"
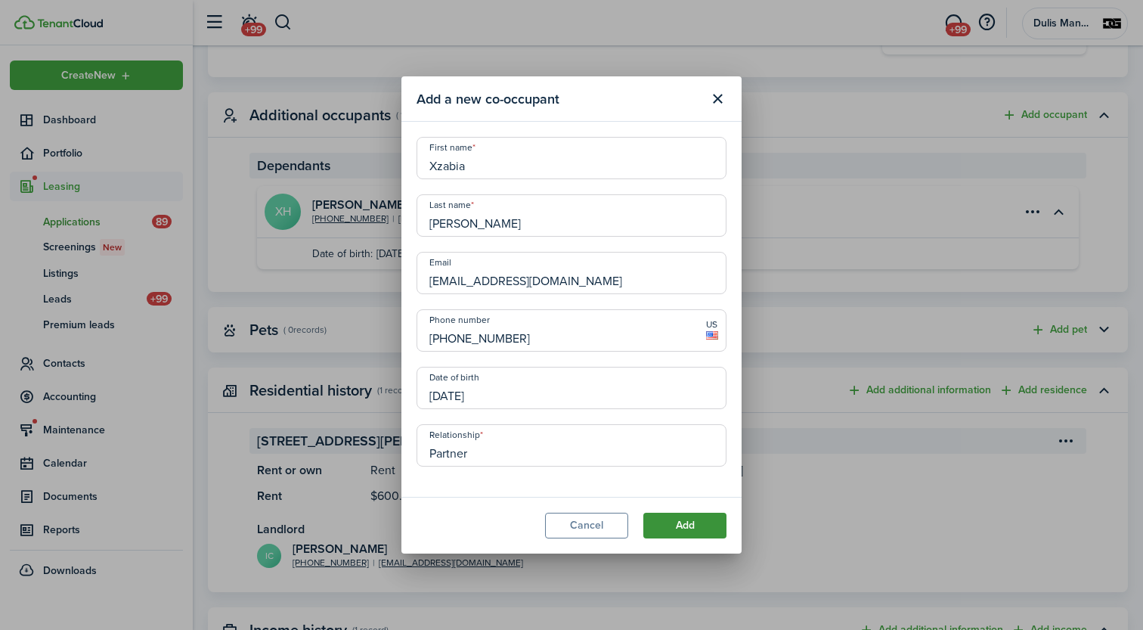
click at [687, 521] on button "Add" at bounding box center [684, 526] width 83 height 26
click at [813, 312] on div "Add a new co-occupant First name Xzabia Last name Harris Email xzabia.harris190…" at bounding box center [571, 315] width 1143 height 630
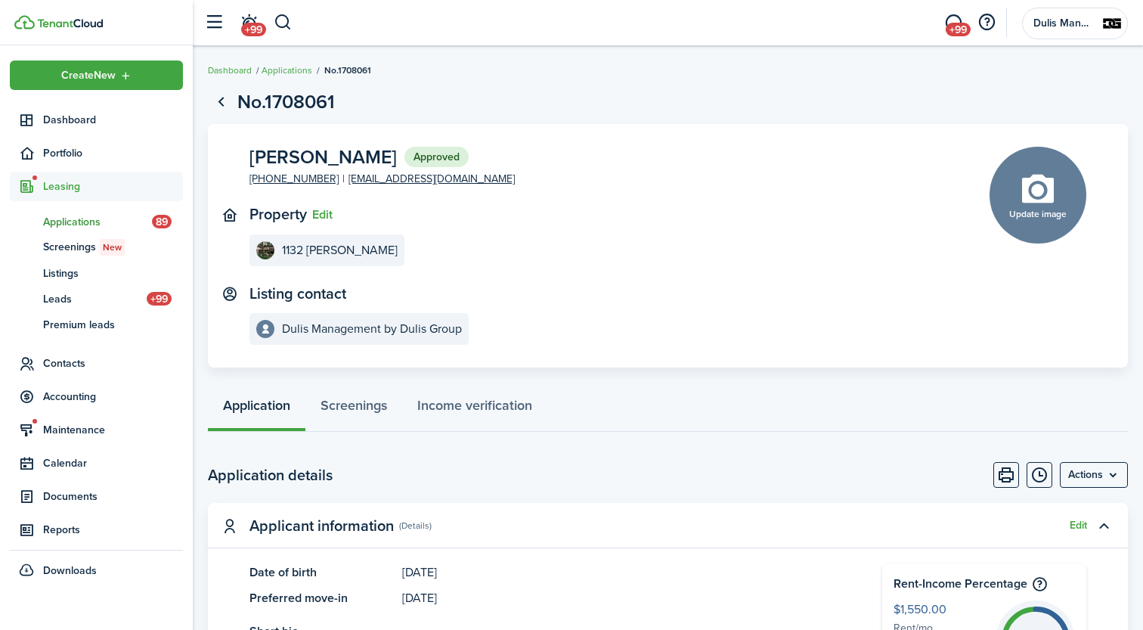
scroll to position [0, 0]
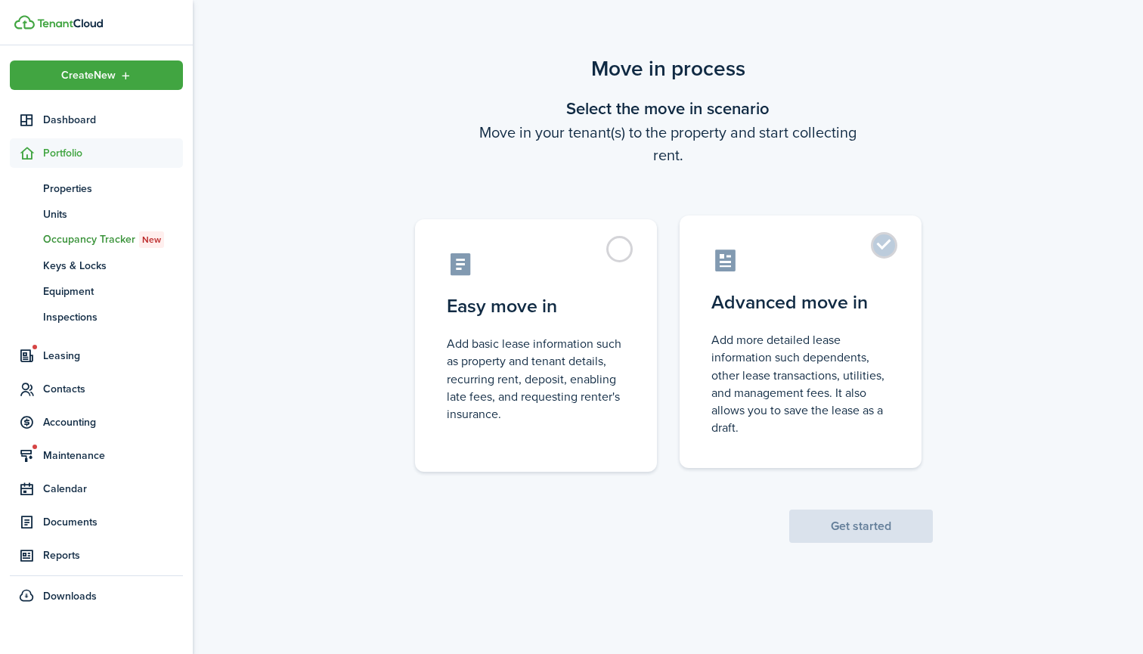
click at [850, 290] on control-radio-card-title "Advanced move in" at bounding box center [801, 302] width 178 height 27
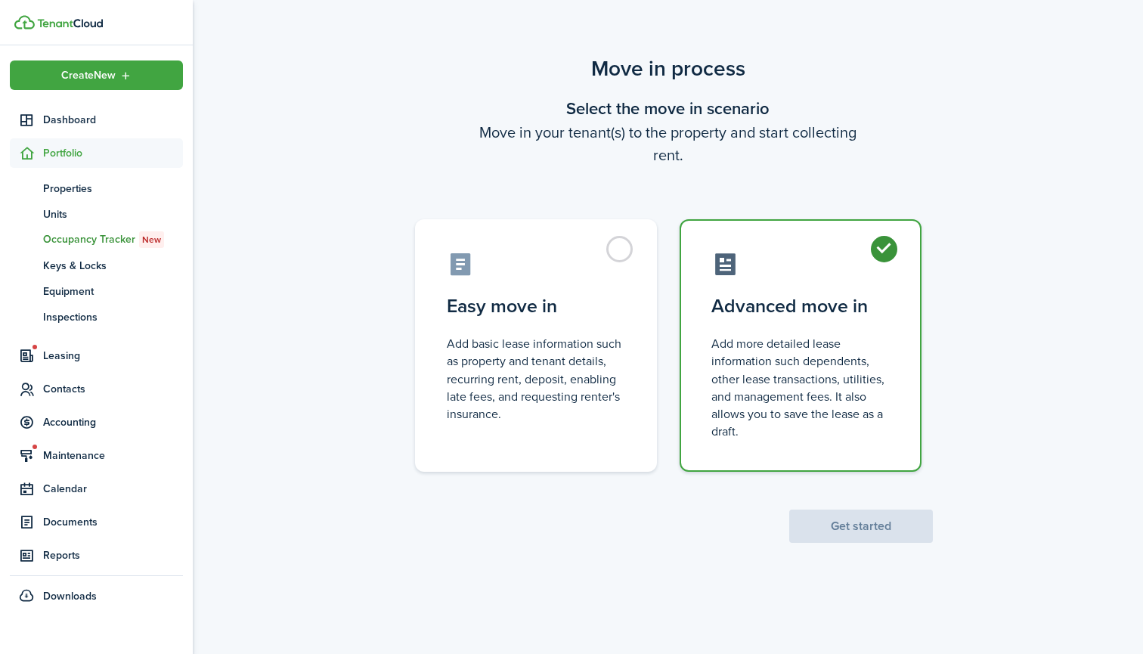
radio input "true"
click at [862, 518] on button "Get started" at bounding box center [861, 526] width 144 height 33
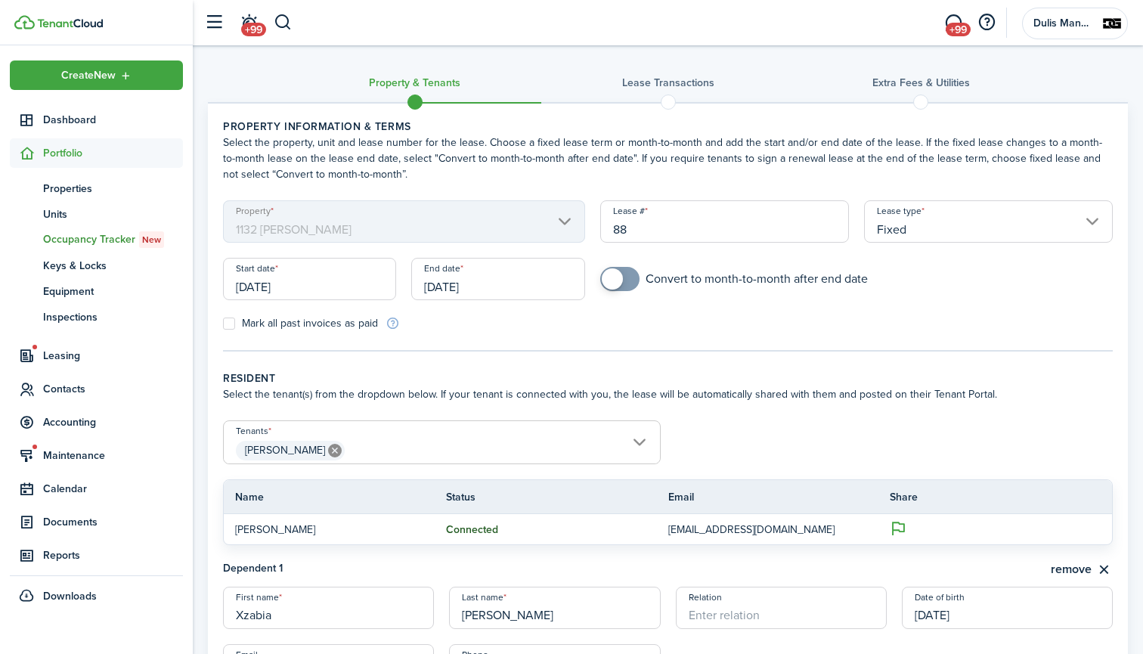
scroll to position [181, 0]
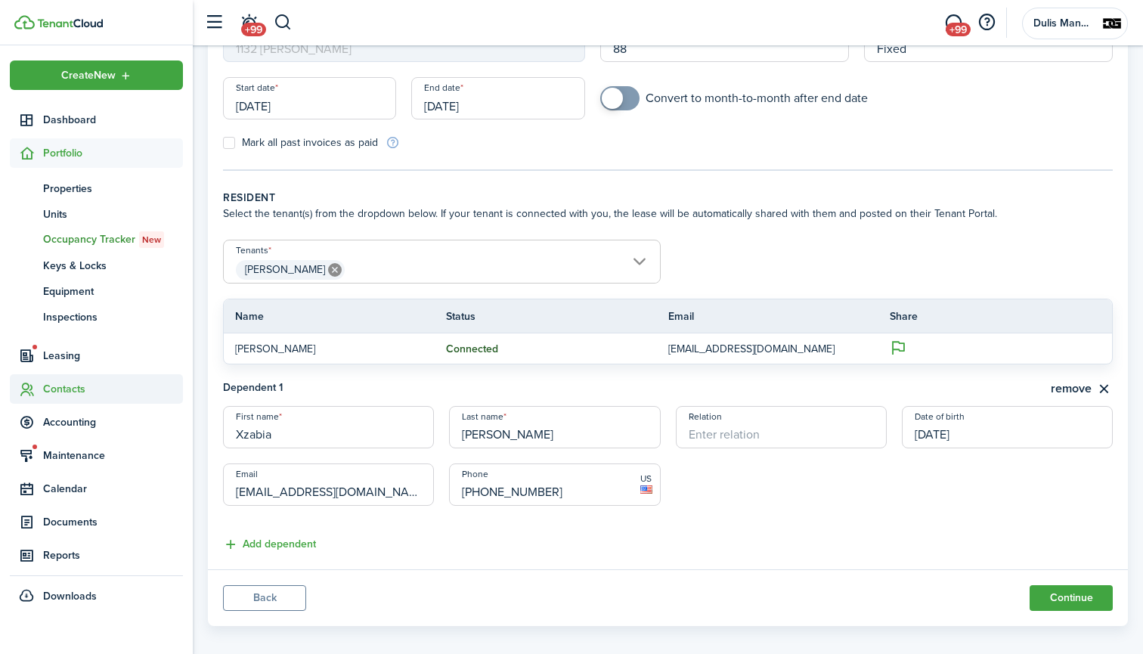
click at [49, 386] on span "Contacts" at bounding box center [113, 389] width 140 height 16
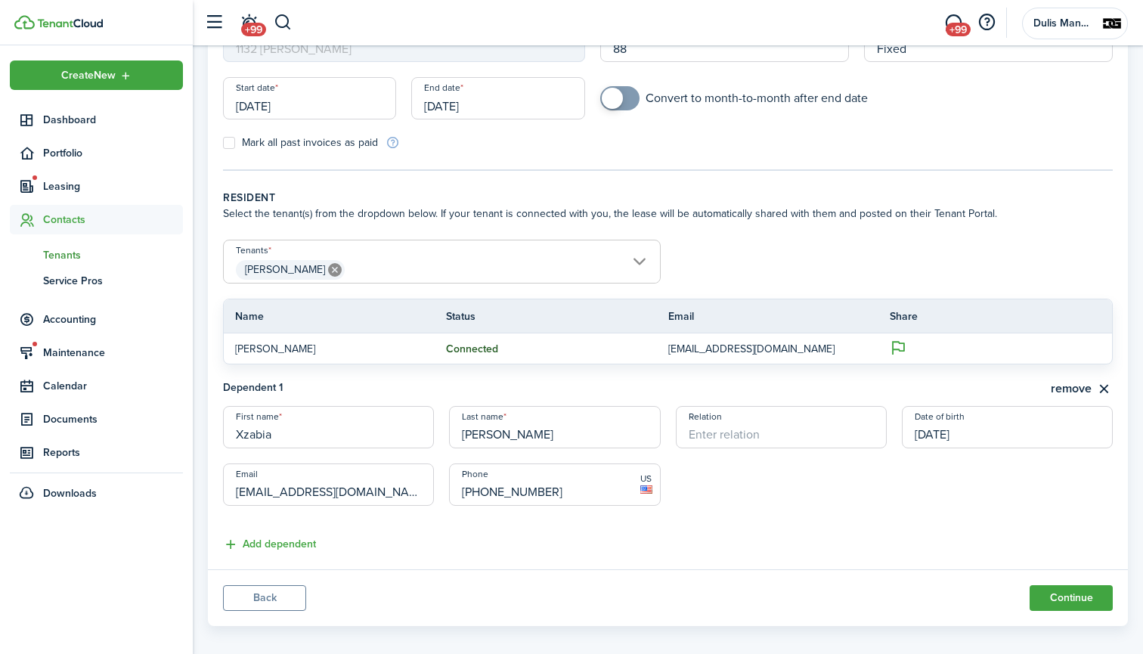
click at [61, 259] on span "Tenants" at bounding box center [113, 255] width 140 height 16
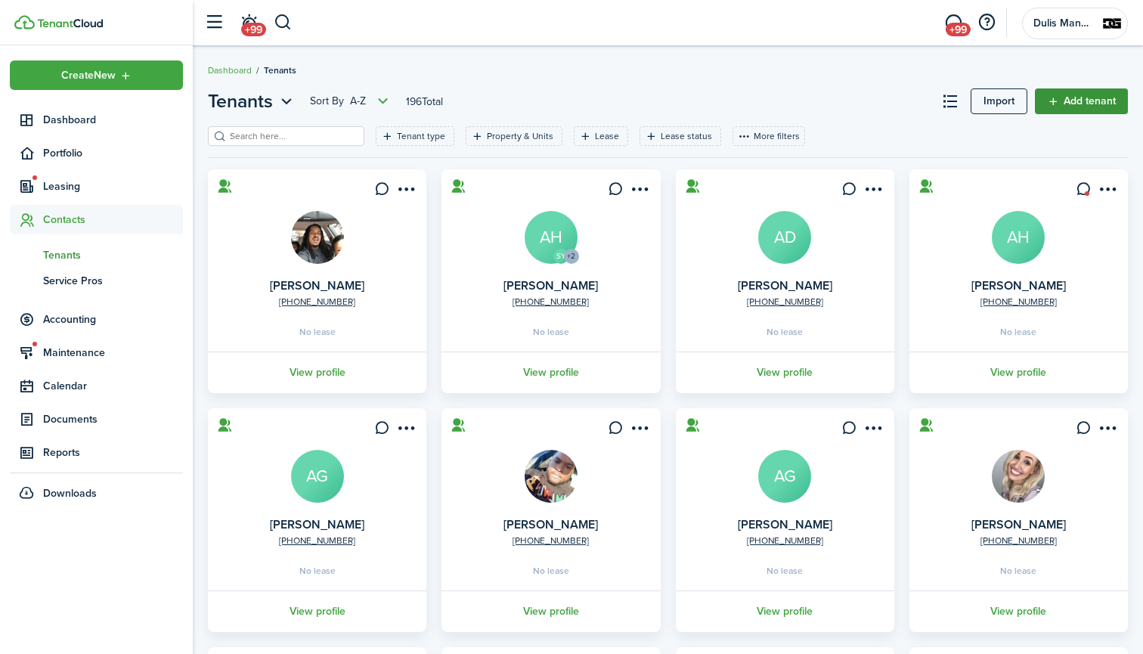
click at [1084, 95] on link "Add tenant" at bounding box center [1081, 101] width 93 height 26
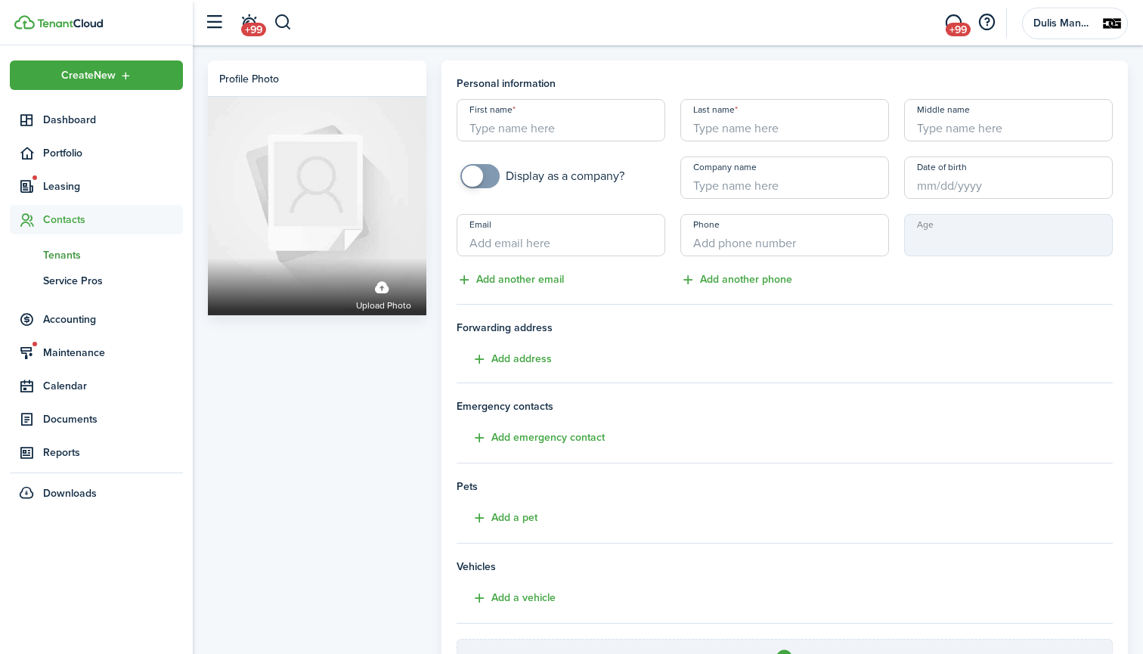
paste input "[EMAIL_ADDRESS][DOMAIN_NAME]"
type input "[EMAIL_ADDRESS][DOMAIN_NAME]"
click at [519, 131] on input "First name" at bounding box center [561, 120] width 209 height 42
type input "Xzabia"
type input "[PERSON_NAME]"
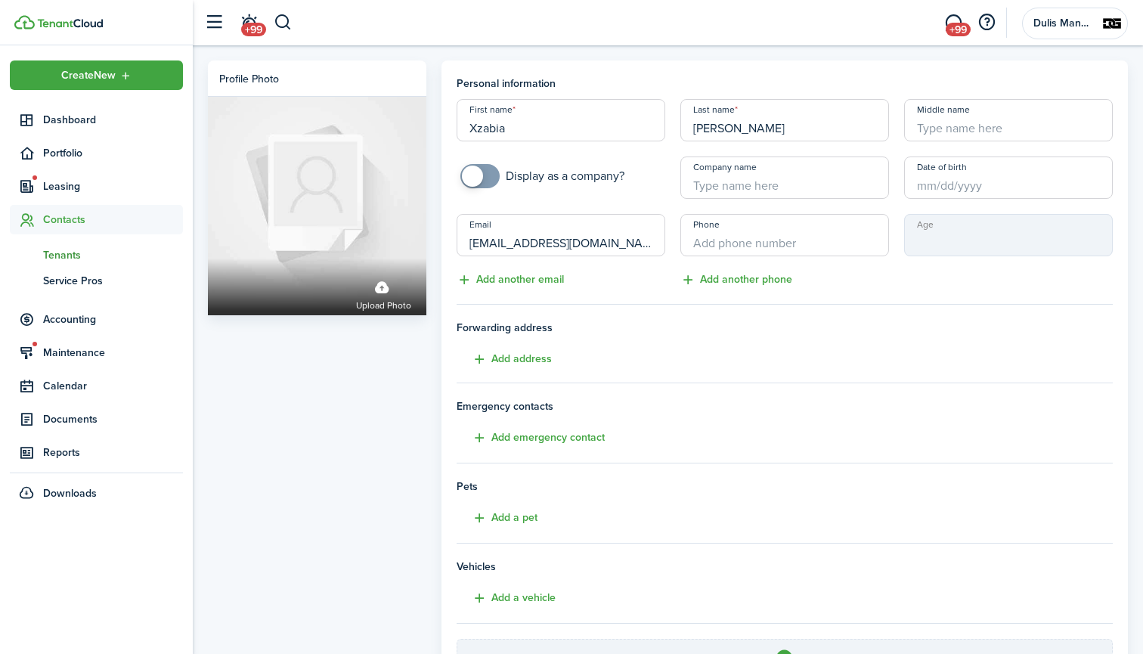
click at [947, 188] on input "Date of birth" at bounding box center [1008, 178] width 209 height 42
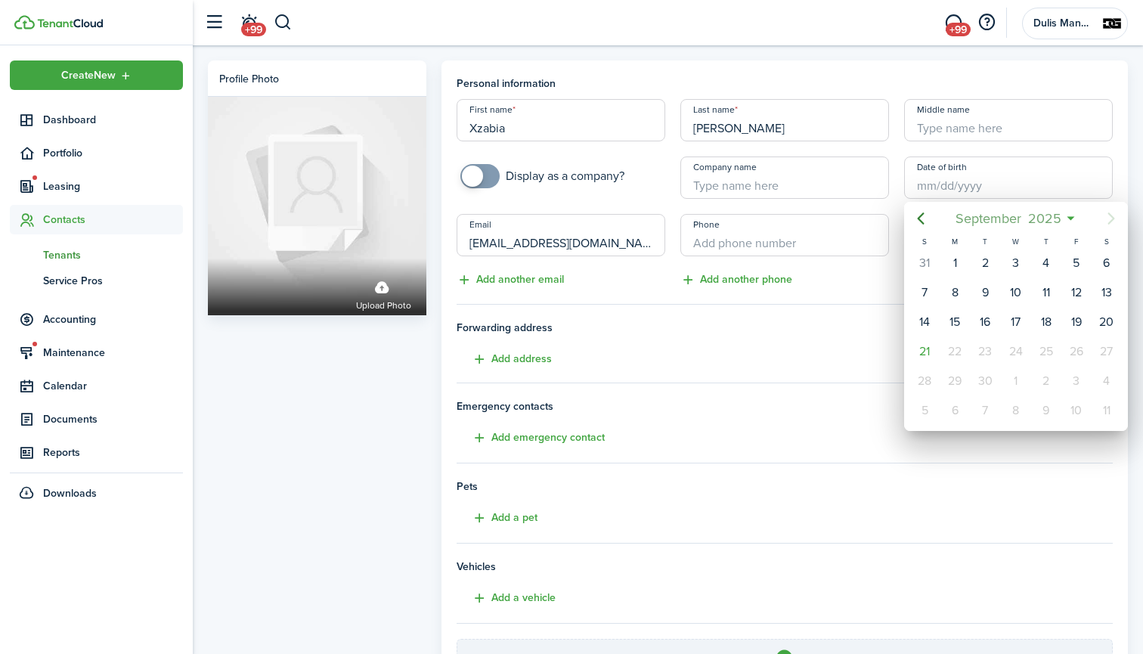
click at [1047, 223] on span "2025" at bounding box center [1045, 218] width 40 height 27
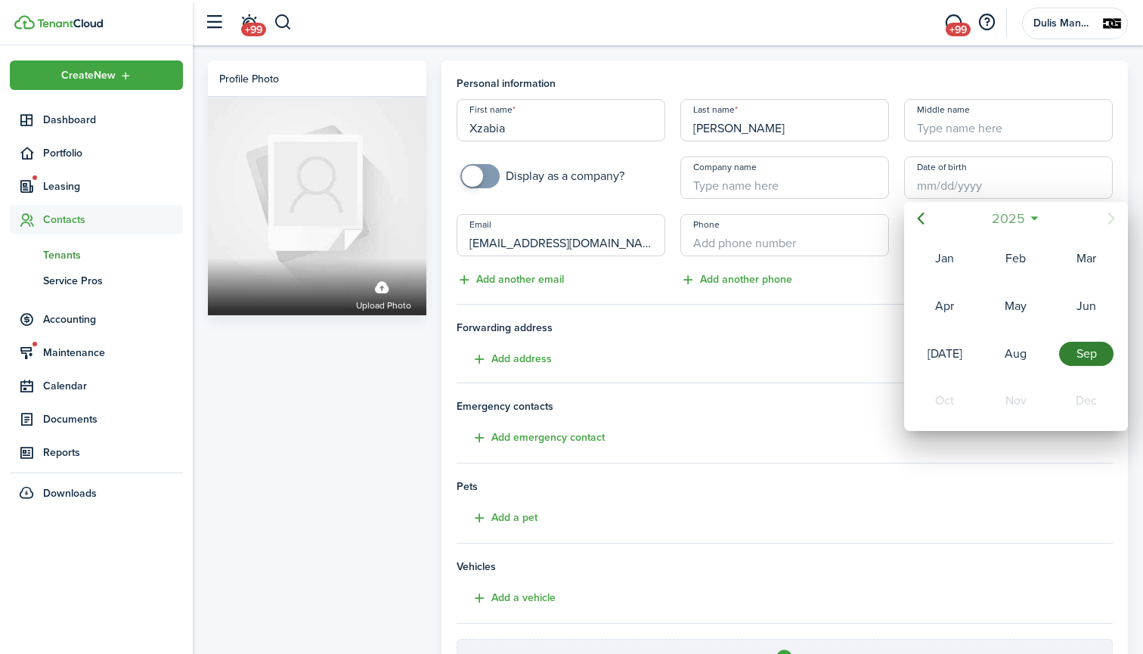
click at [1018, 217] on span "2025" at bounding box center [1008, 218] width 40 height 27
click at [927, 222] on icon "Previous page" at bounding box center [921, 218] width 18 height 18
click at [916, 217] on icon "Previous page" at bounding box center [921, 218] width 18 height 18
click at [1010, 355] on div "2001" at bounding box center [1016, 354] width 54 height 24
click at [1014, 344] on div "Aug" at bounding box center [1016, 354] width 54 height 24
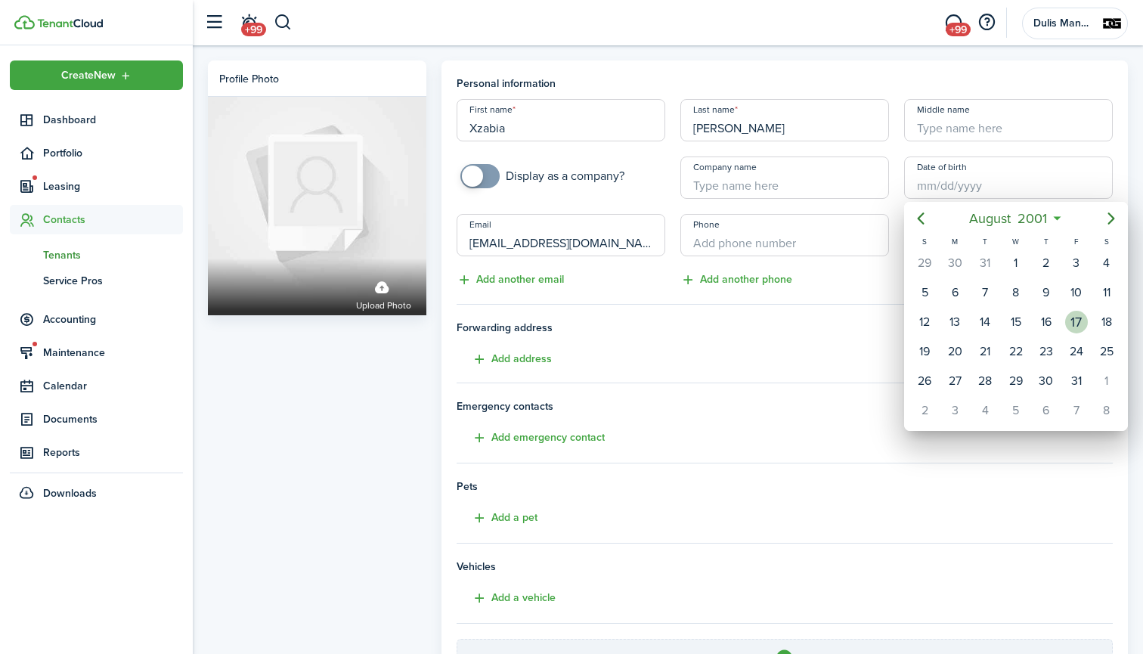
click at [1075, 323] on div "17" at bounding box center [1076, 322] width 23 height 23
type input "[DATE]"
type input "24"
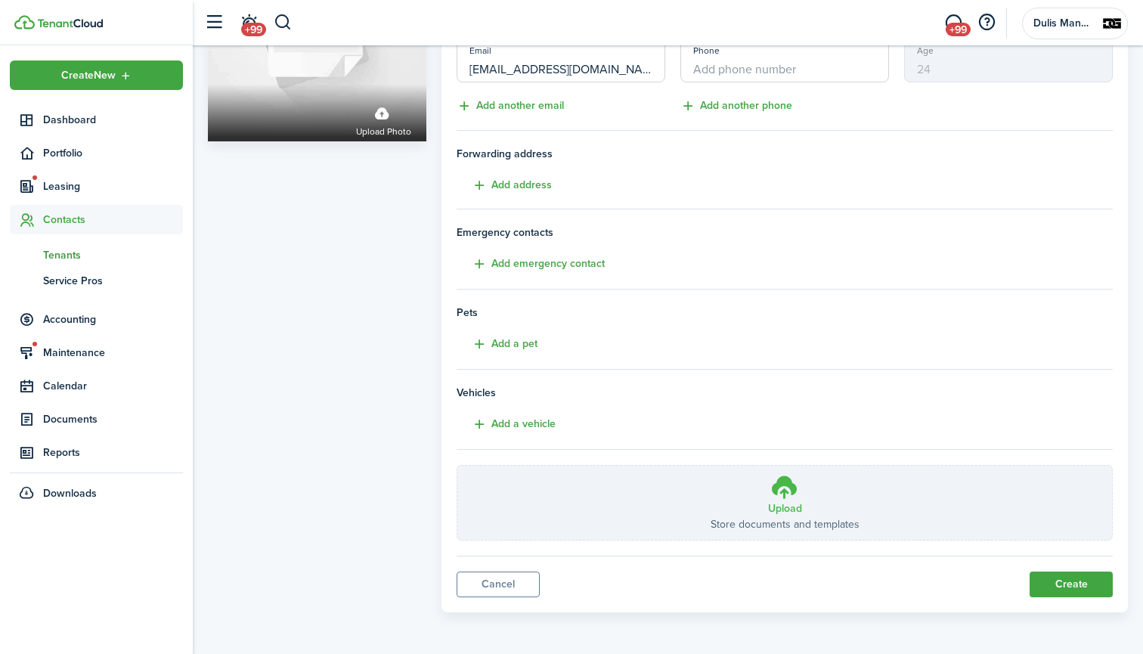
scroll to position [173, 0]
click at [1065, 583] on button "Create" at bounding box center [1071, 585] width 83 height 26
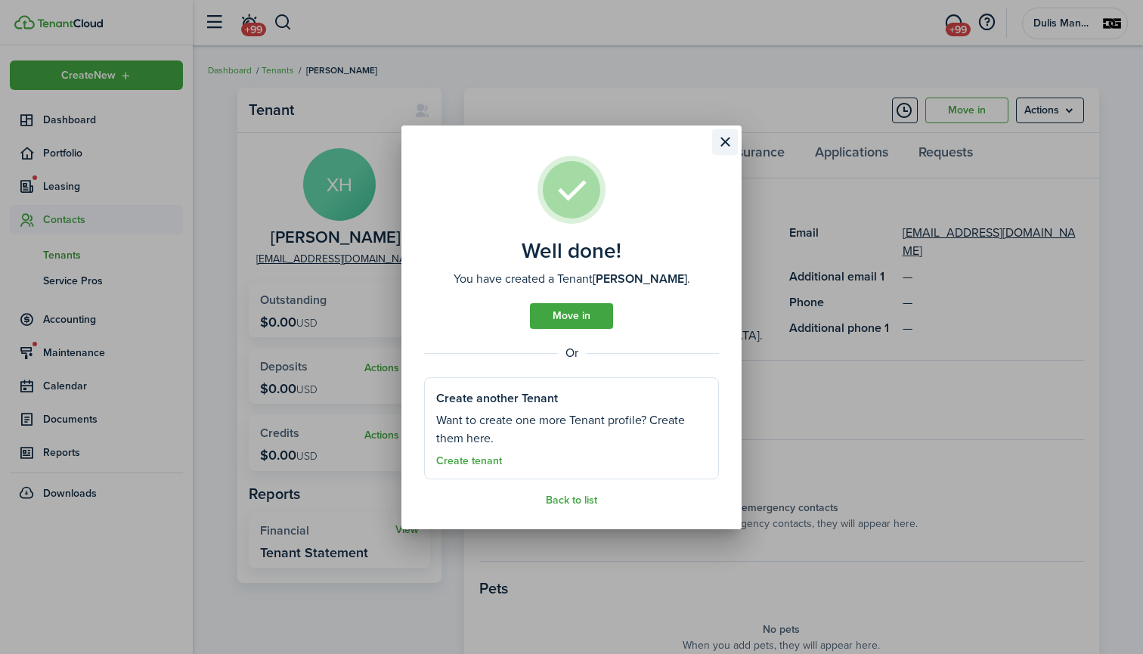
click at [725, 144] on button "Close modal" at bounding box center [725, 142] width 26 height 26
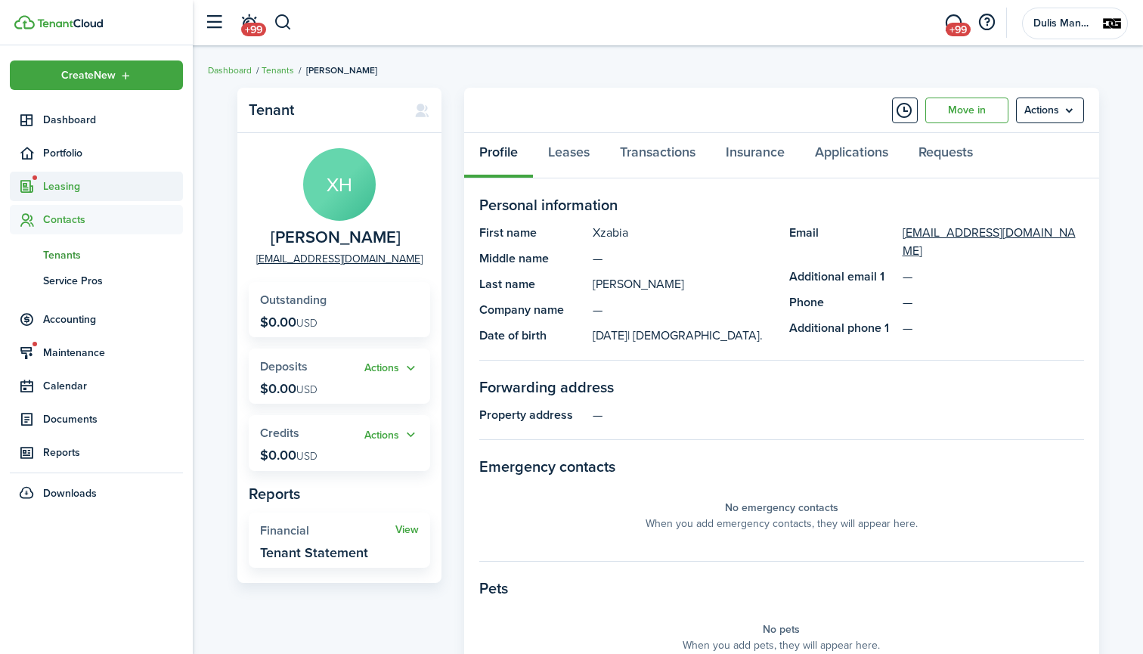
click at [55, 185] on span "Leasing" at bounding box center [113, 186] width 140 height 16
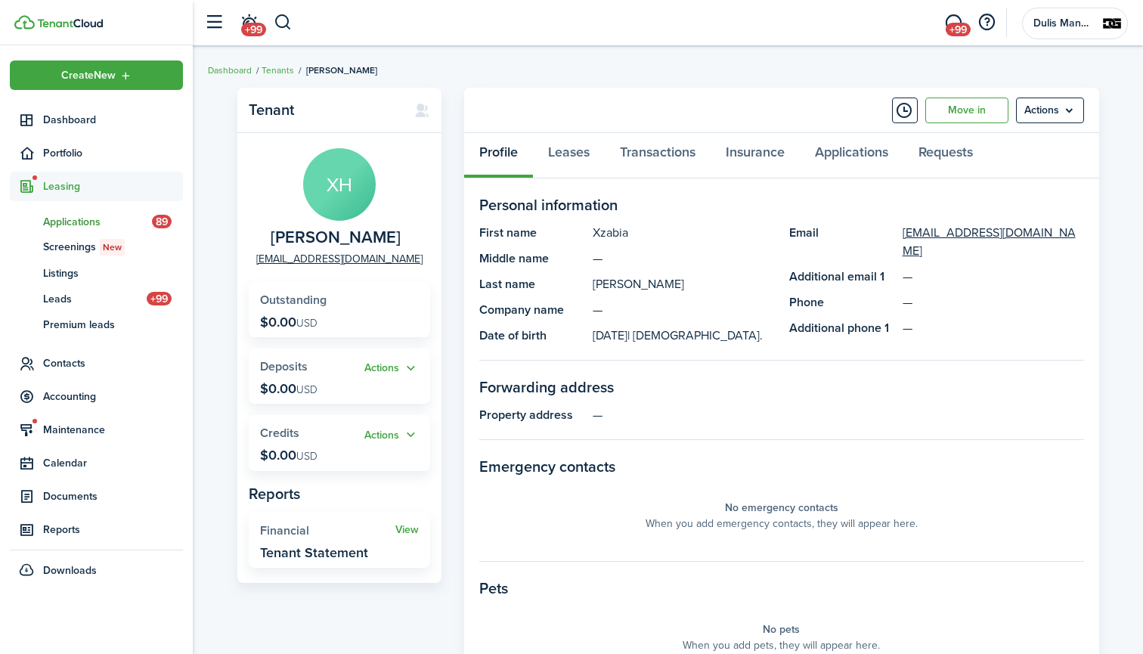
click at [66, 221] on span "Applications" at bounding box center [97, 222] width 109 height 16
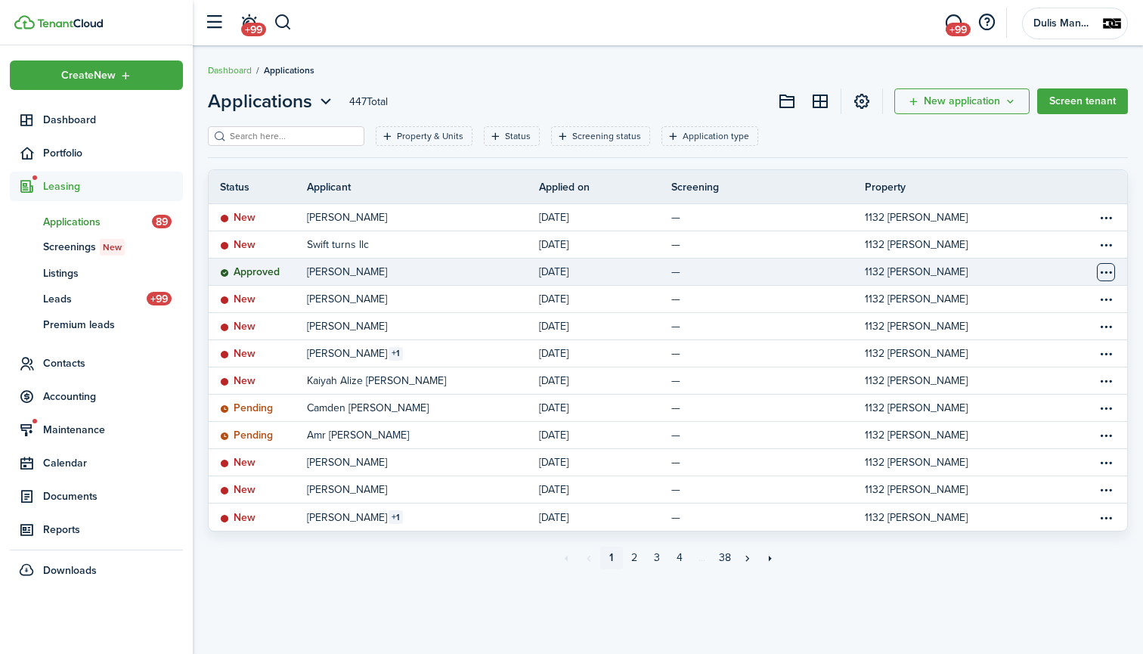
click at [1106, 271] on table-menu-btn-icon "Open menu" at bounding box center [1106, 272] width 18 height 18
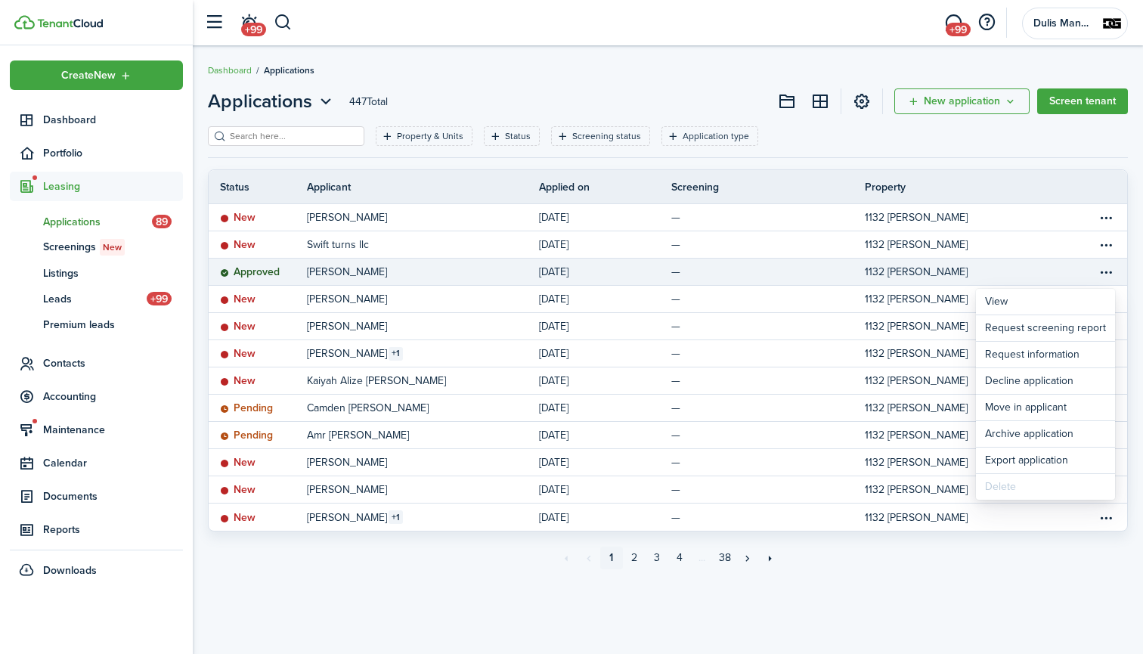
click at [370, 268] on table-info-title "[PERSON_NAME]" at bounding box center [347, 272] width 80 height 16
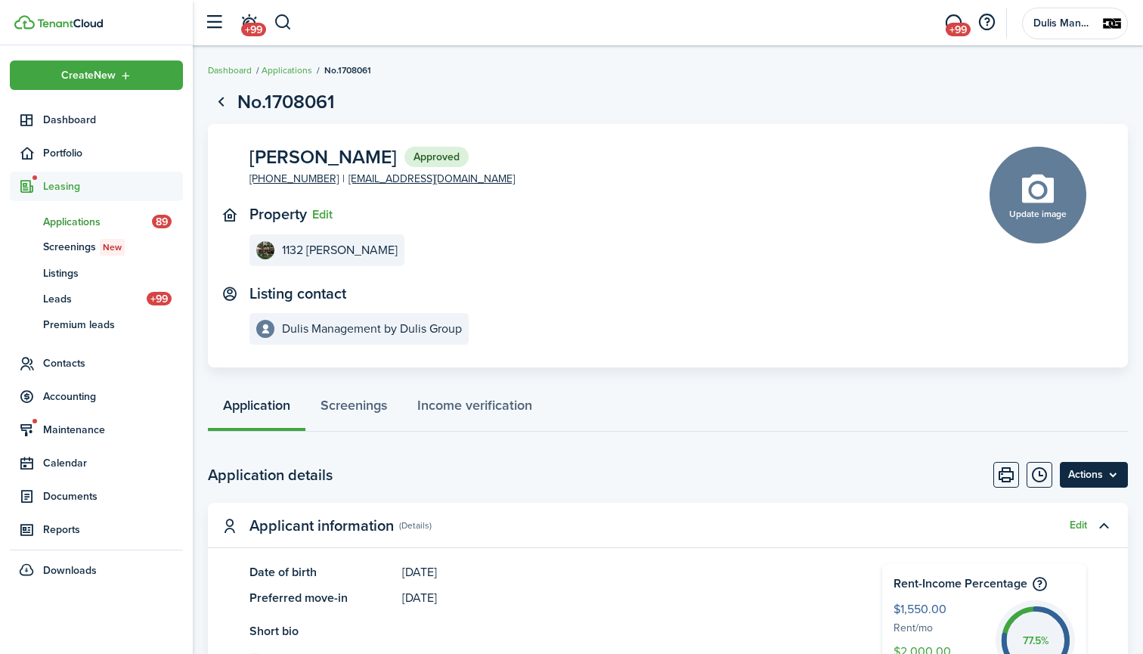
click at [1099, 468] on menu-btn "Actions" at bounding box center [1094, 475] width 68 height 26
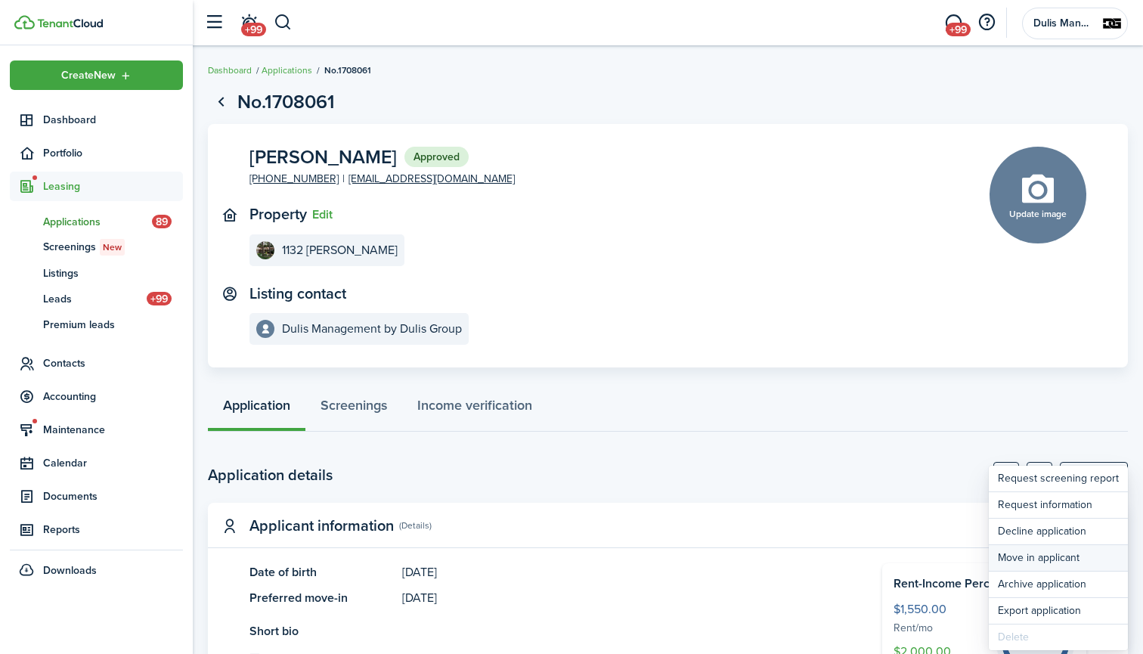
click at [1029, 550] on button "Move in applicant" at bounding box center [1058, 558] width 139 height 26
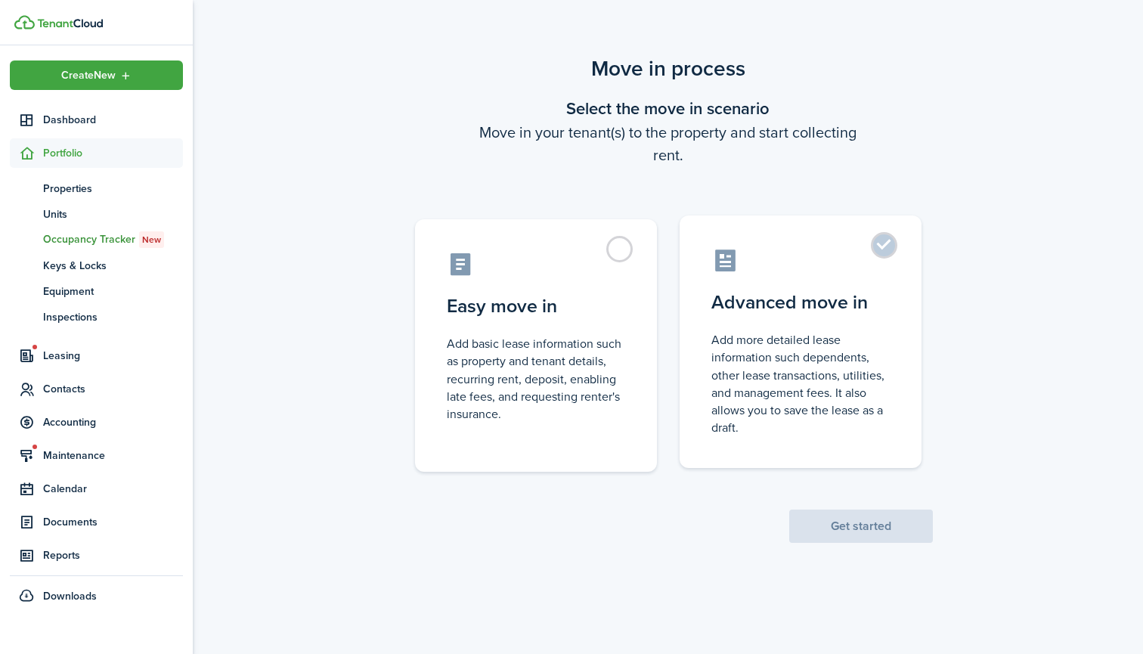
click at [752, 308] on control-radio-card-title "Advanced move in" at bounding box center [801, 302] width 178 height 27
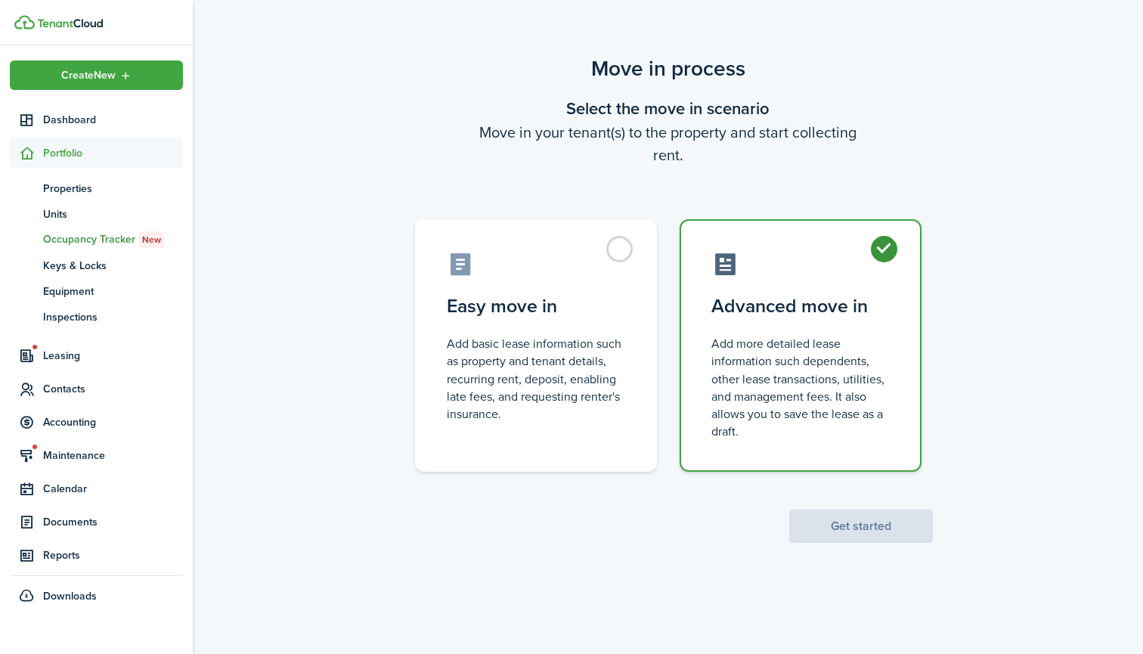
radio input "true"
click at [857, 519] on button "Get started" at bounding box center [861, 526] width 144 height 33
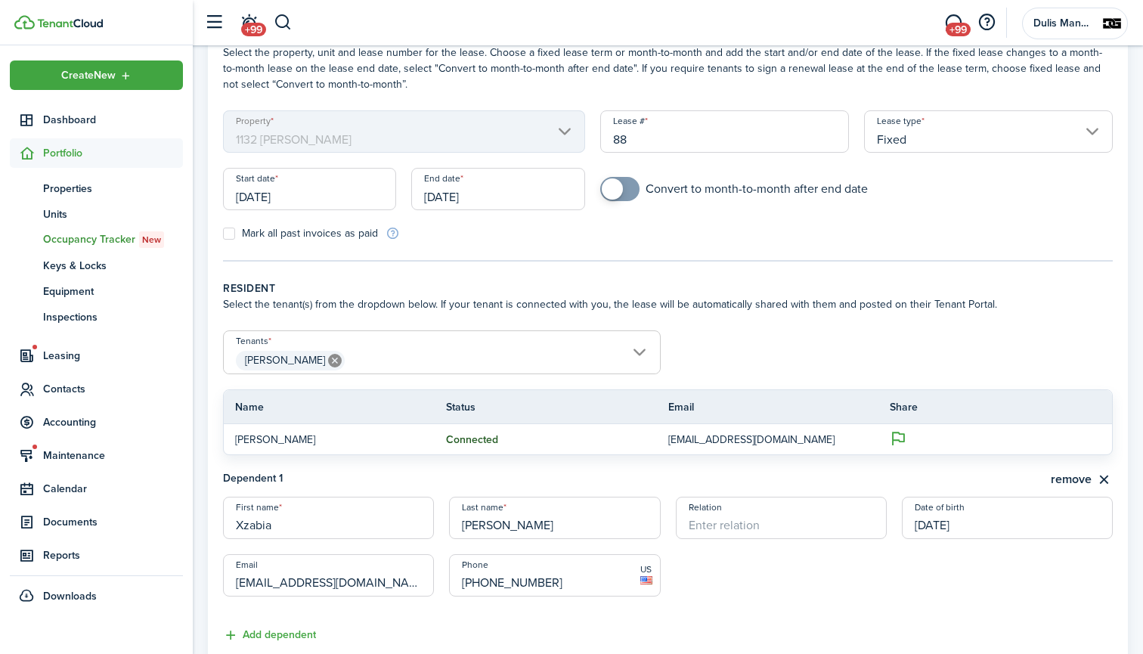
scroll to position [143, 0]
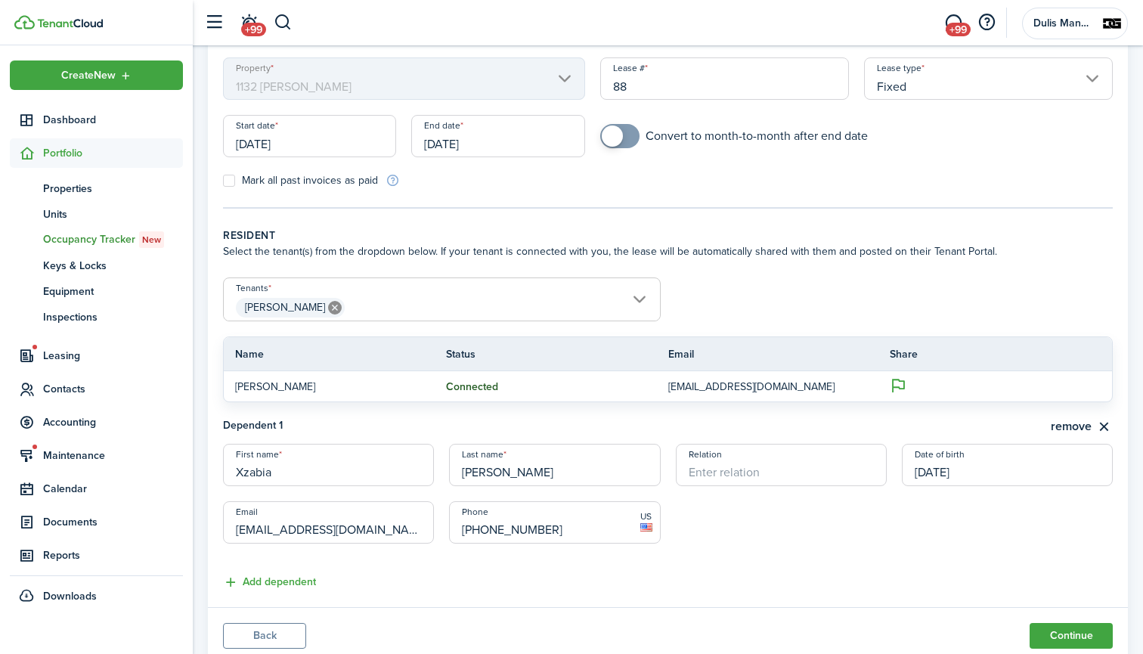
click at [424, 303] on span "[PERSON_NAME]" at bounding box center [442, 308] width 436 height 26
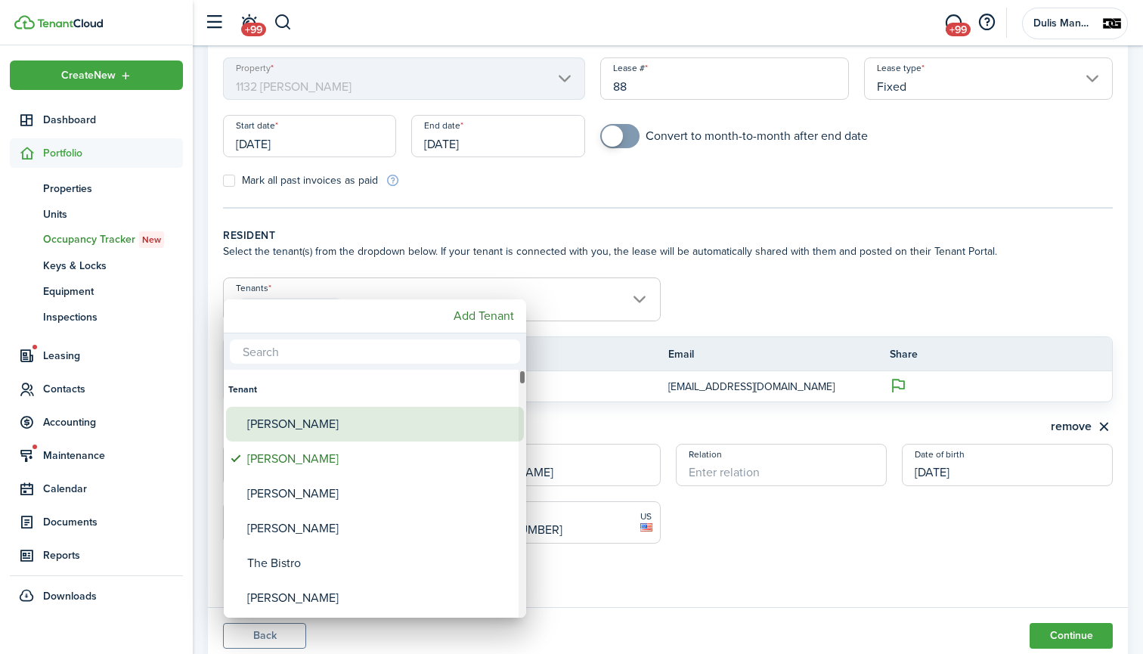
click at [283, 417] on div "[PERSON_NAME]" at bounding box center [381, 424] width 268 height 35
type input "[PERSON_NAME], [PERSON_NAME]"
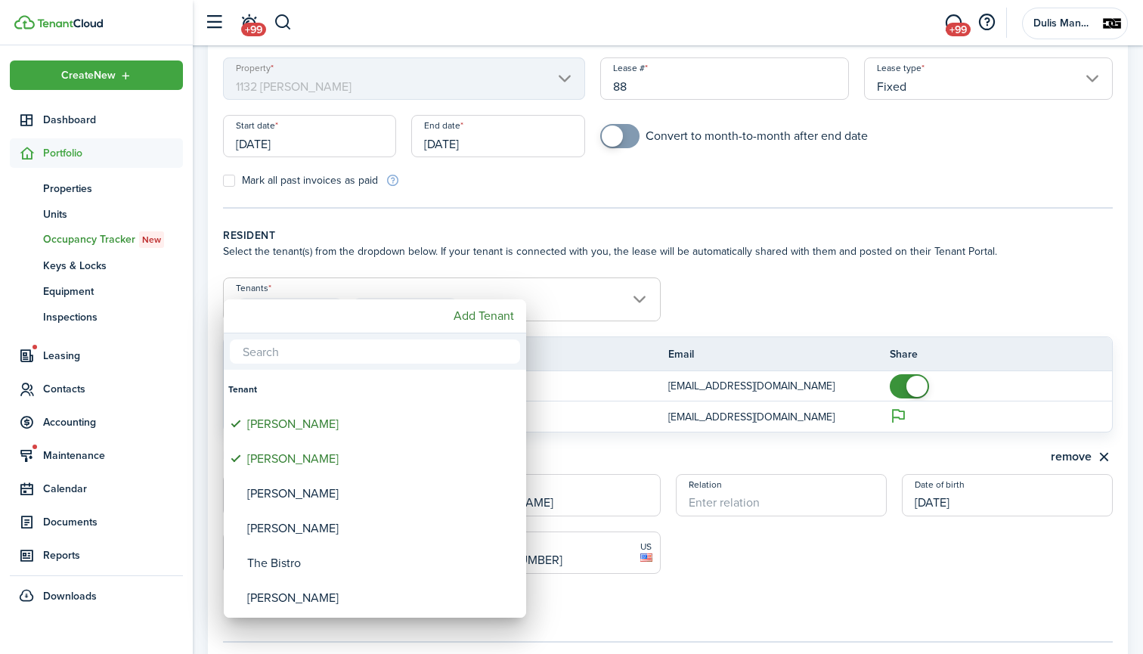
click at [760, 305] on div at bounding box center [571, 327] width 1385 height 896
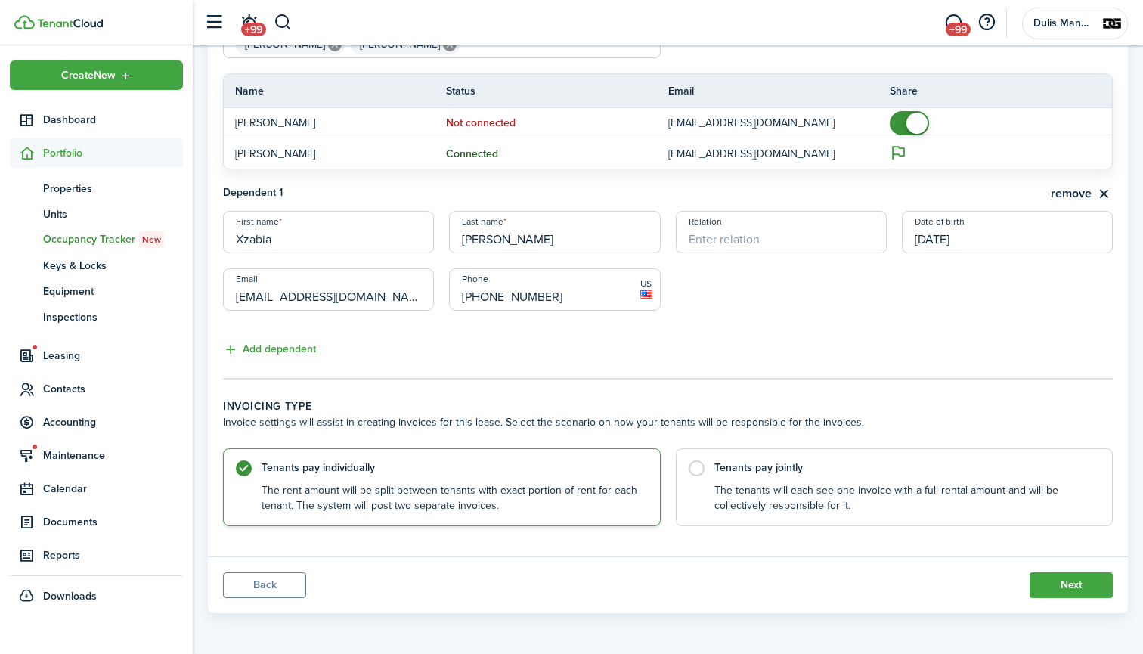
scroll to position [405, 0]
click at [696, 461] on label "Tenants pay jointly The tenants will each see one invoice with a full rental am…" at bounding box center [895, 484] width 438 height 78
radio input "false"
radio input "true"
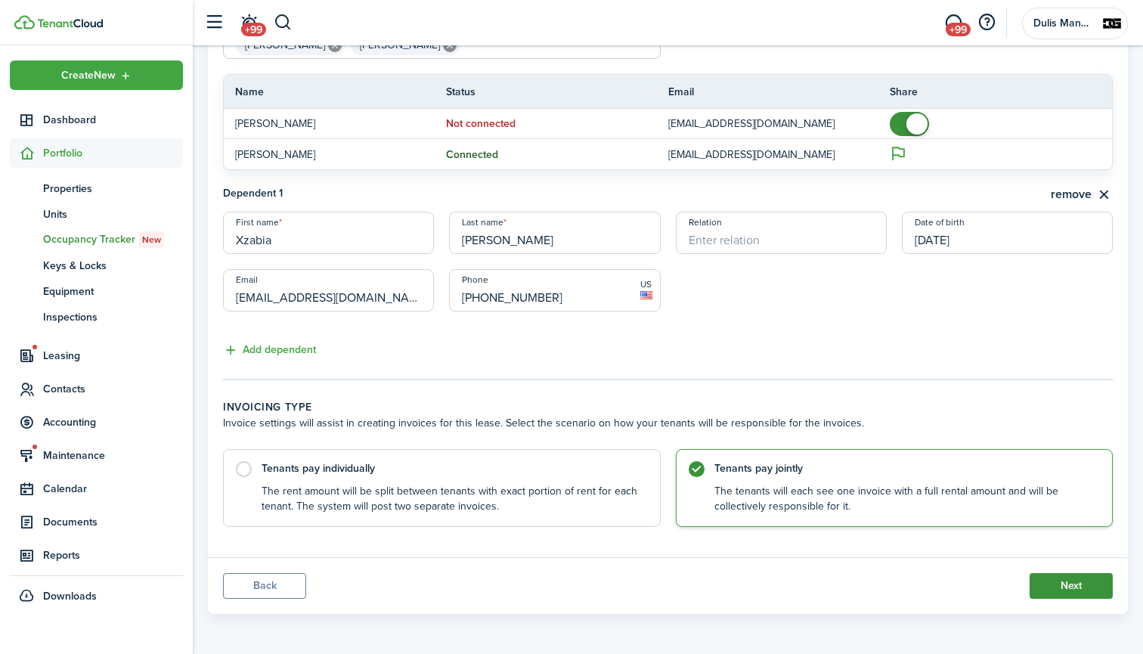
click at [1061, 577] on button "Next" at bounding box center [1071, 586] width 83 height 26
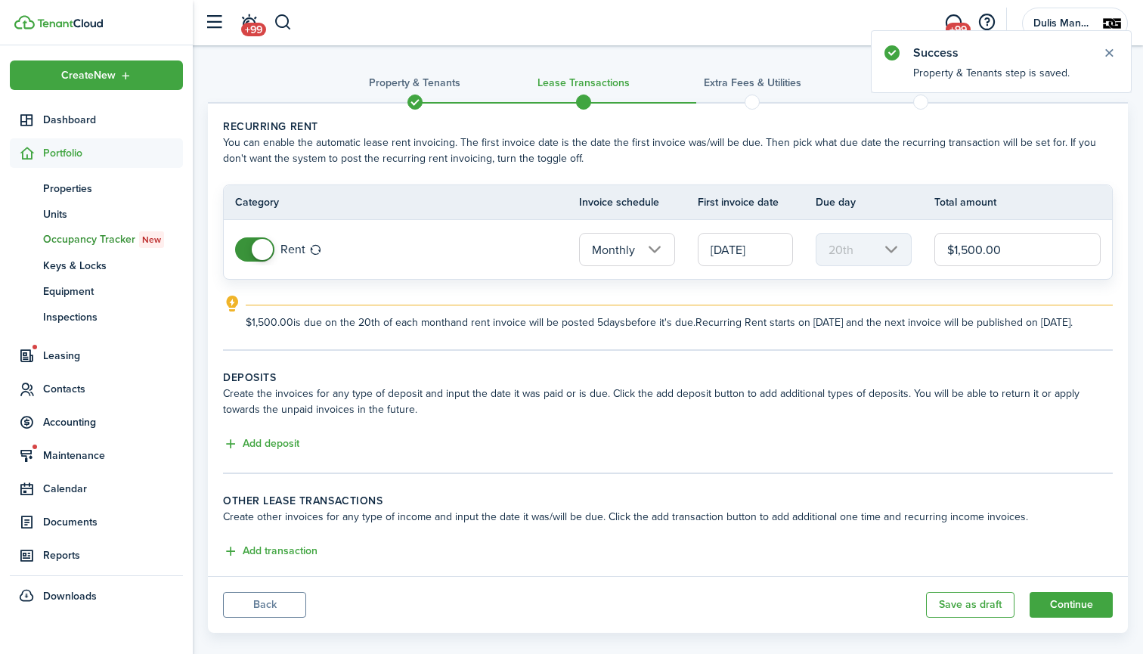
click at [776, 247] on input "[DATE]" at bounding box center [746, 249] width 96 height 33
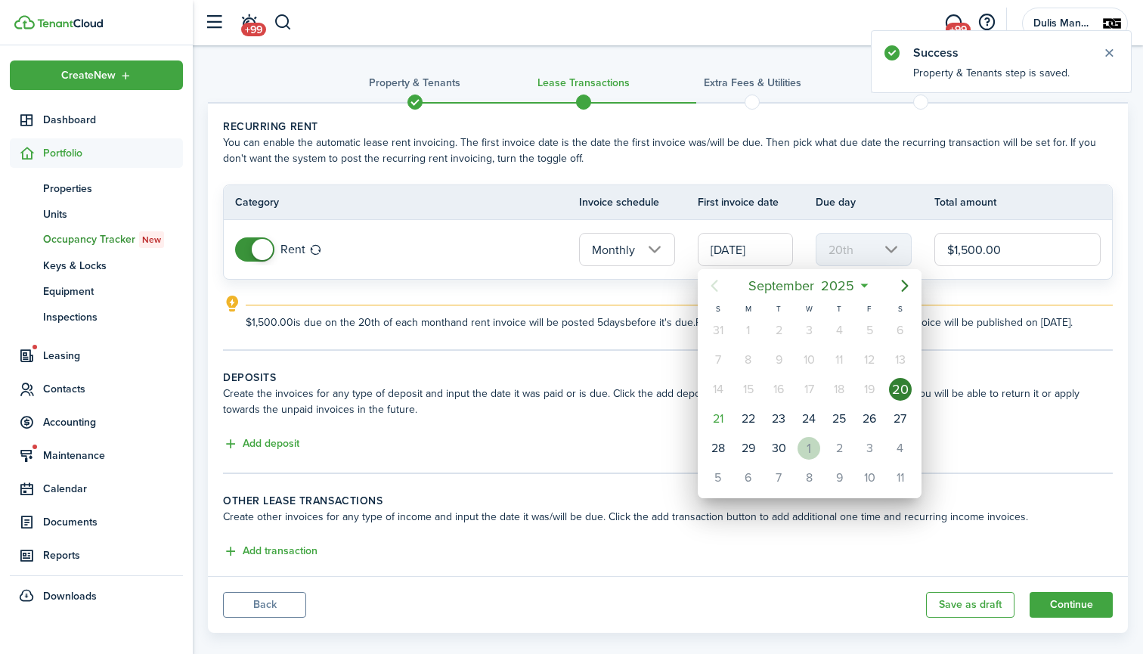
click at [811, 454] on div "1" at bounding box center [809, 448] width 23 height 23
type input "[DATE]"
type input "1st"
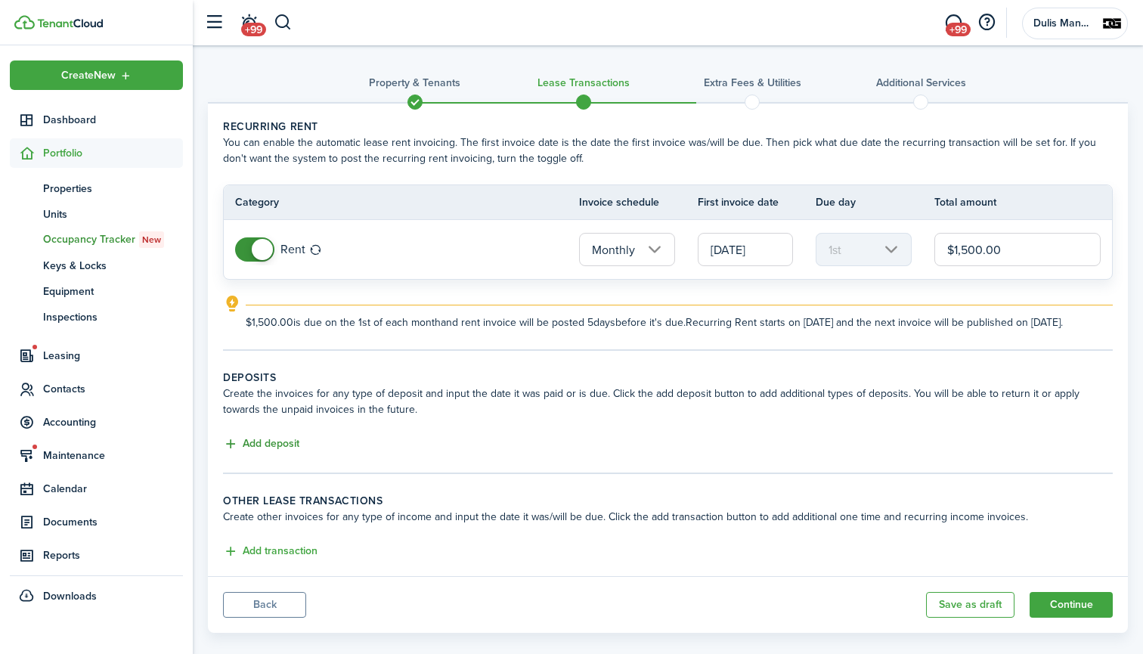
click at [263, 453] on button "Add deposit" at bounding box center [261, 444] width 76 height 17
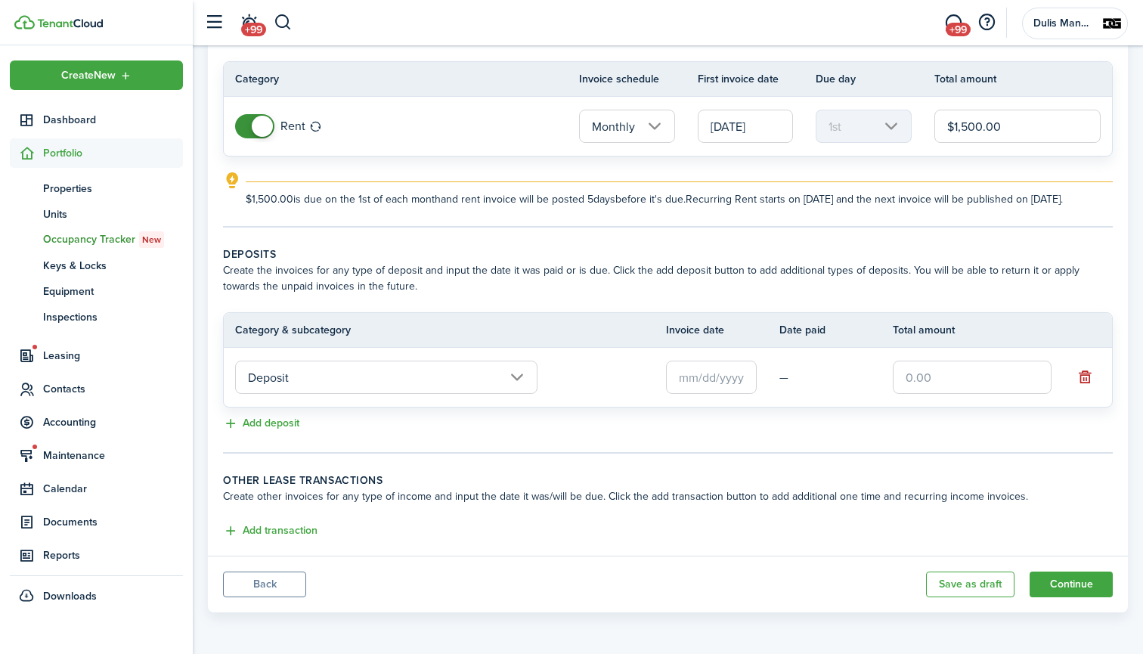
scroll to position [139, 0]
click at [331, 380] on input "Deposit" at bounding box center [386, 377] width 302 height 33
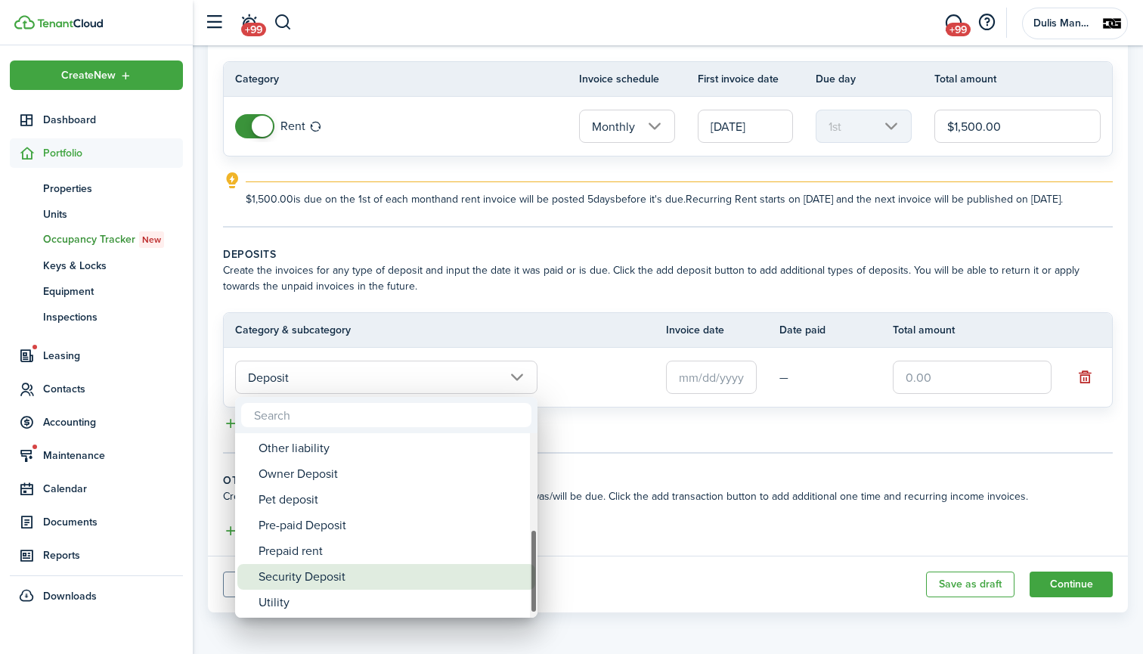
click at [318, 576] on div "Security Deposit" at bounding box center [393, 577] width 268 height 26
type input "Deposit / Security Deposit"
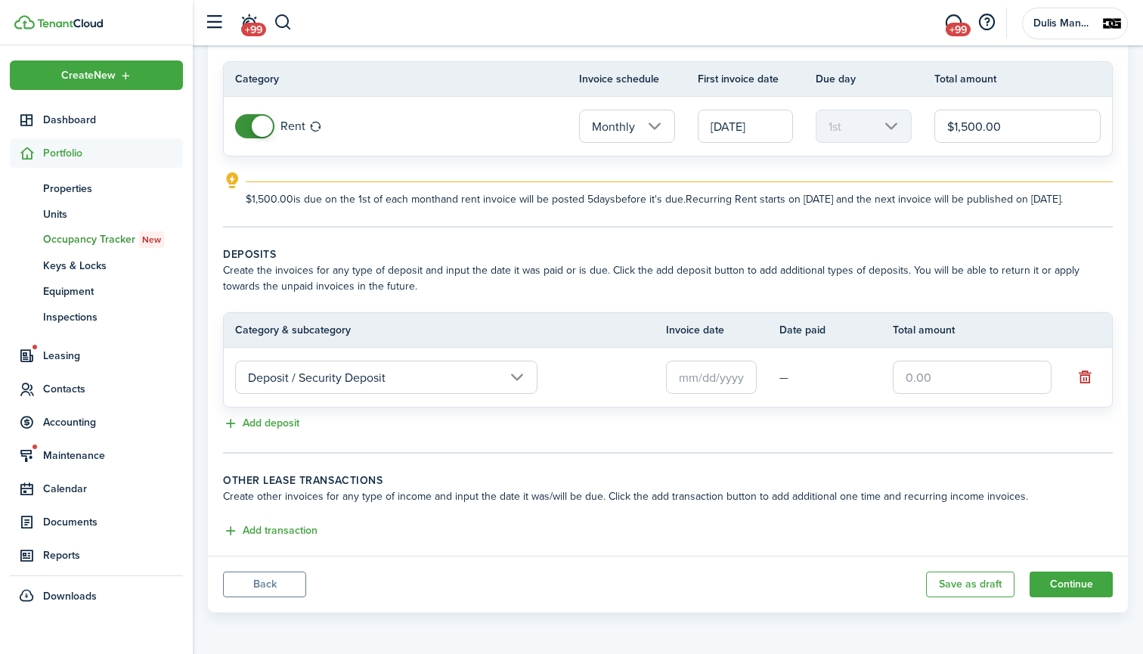
click at [709, 389] on input "text" at bounding box center [711, 377] width 91 height 33
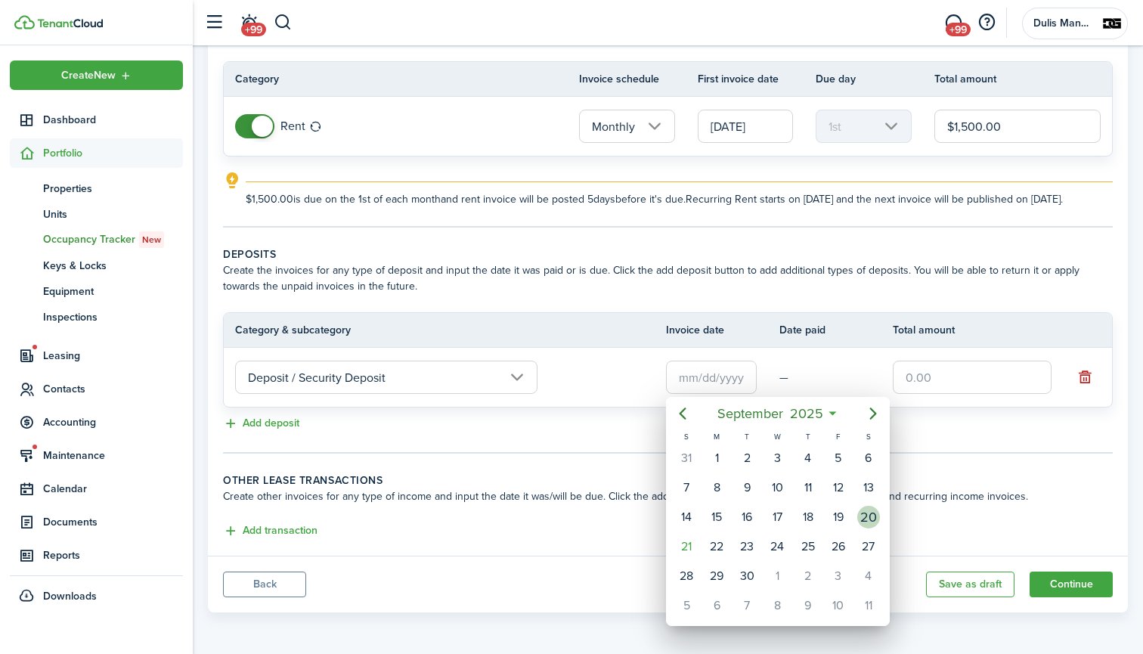
click at [867, 513] on div "20" at bounding box center [868, 517] width 23 height 23
type input "[DATE]"
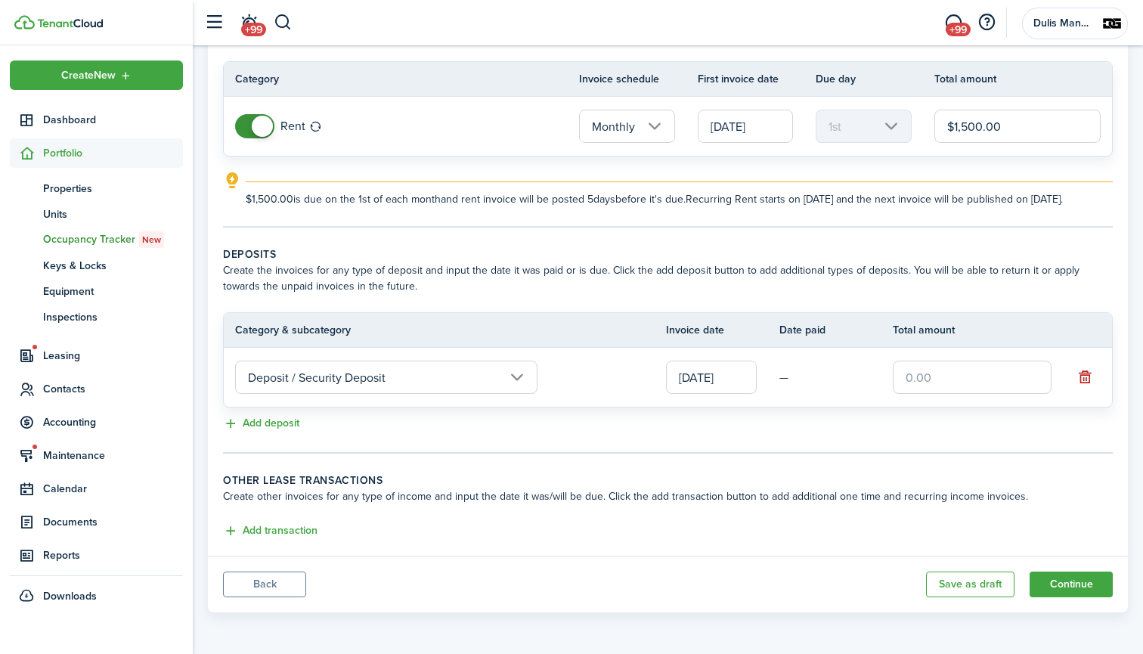
click at [931, 382] on input "text" at bounding box center [972, 377] width 159 height 33
type input "$1,550.00"
click at [250, 527] on button "Add transaction" at bounding box center [270, 531] width 95 height 17
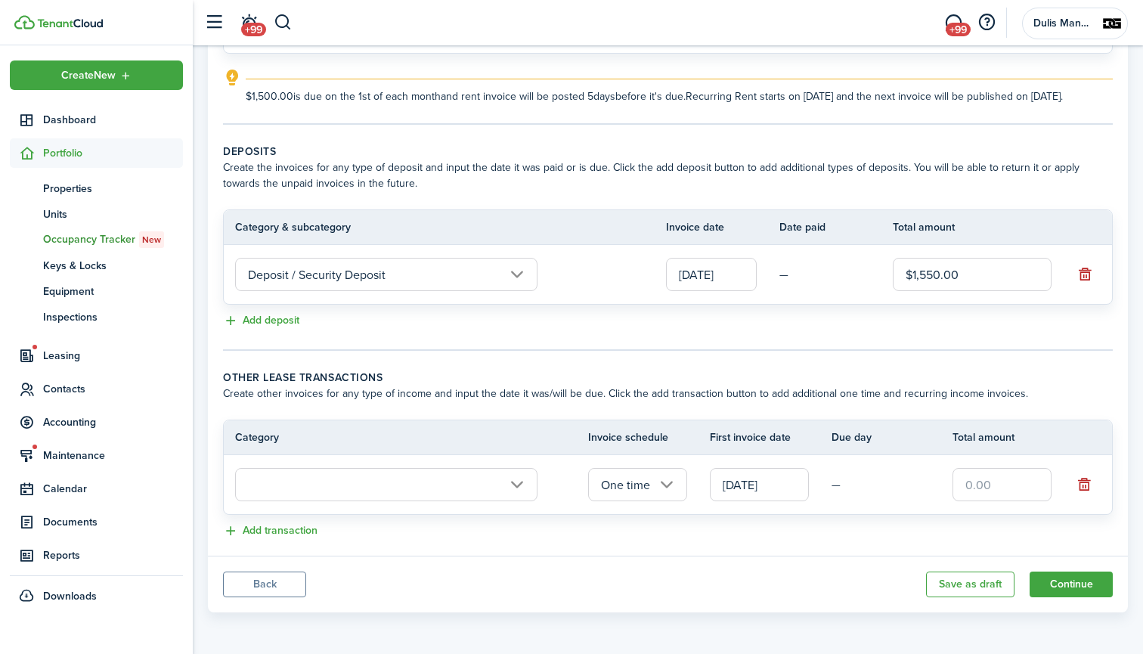
scroll to position [242, 0]
click at [406, 494] on input "text" at bounding box center [386, 484] width 302 height 33
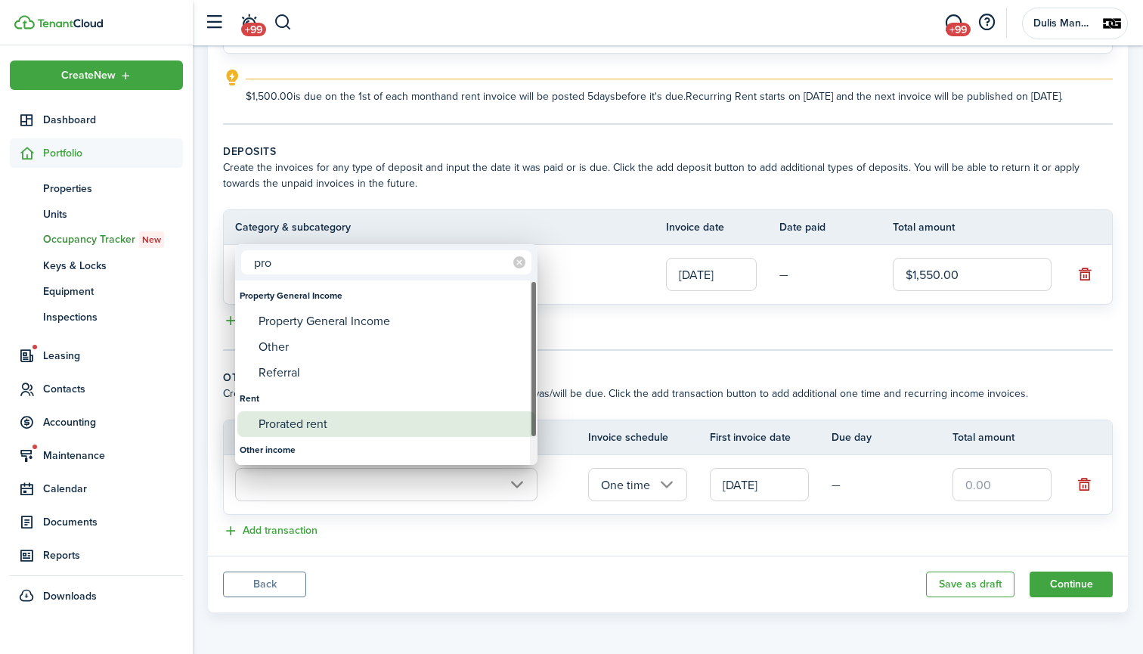
type input "pro"
click at [318, 424] on div "Prorated rent" at bounding box center [393, 424] width 268 height 26
type input "Rent / Prorated rent"
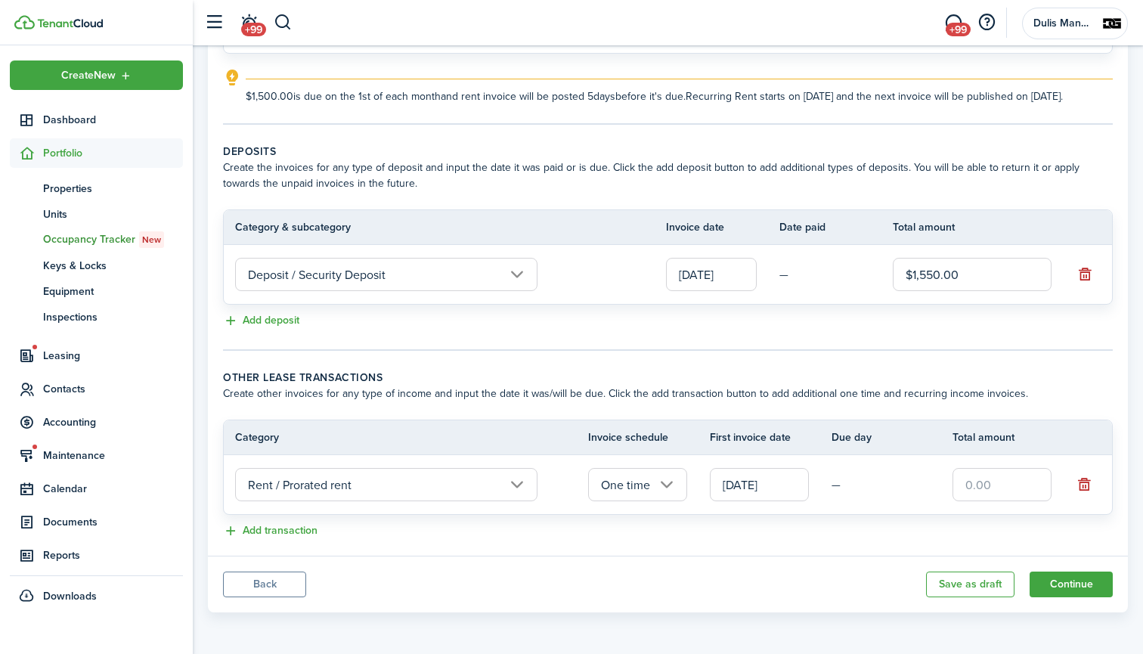
click at [991, 491] on input "text" at bounding box center [1002, 484] width 99 height 33
type input "$568.00"
click at [760, 528] on div "Add transaction" at bounding box center [668, 532] width 890 height 18
click at [1065, 584] on button "Continue" at bounding box center [1071, 585] width 83 height 26
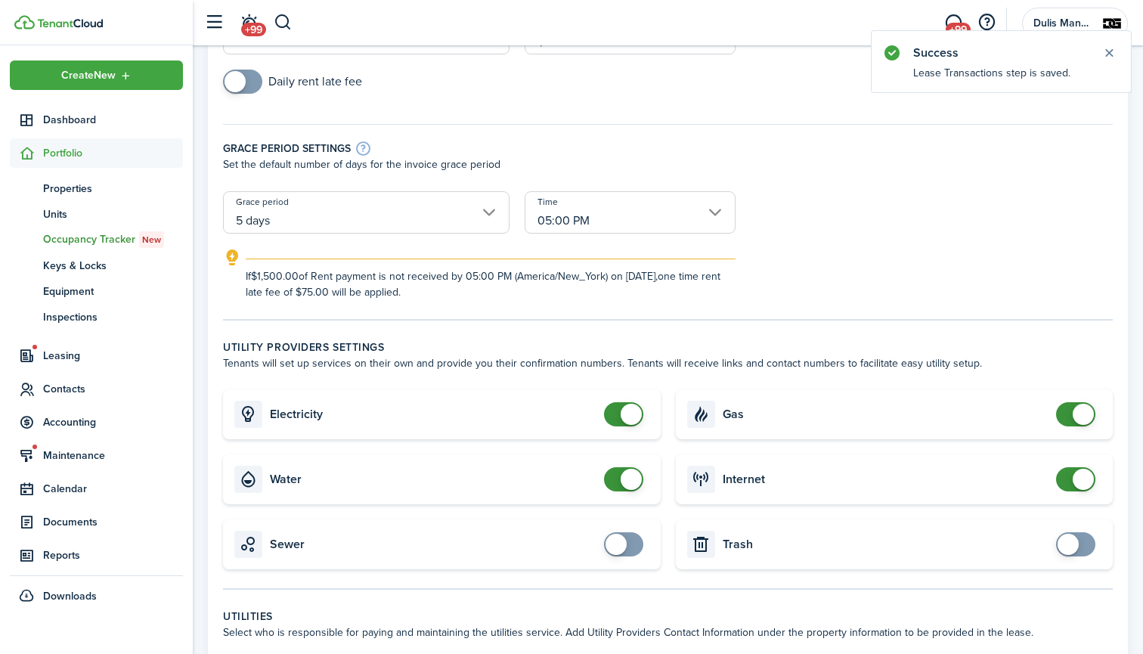
scroll to position [225, 0]
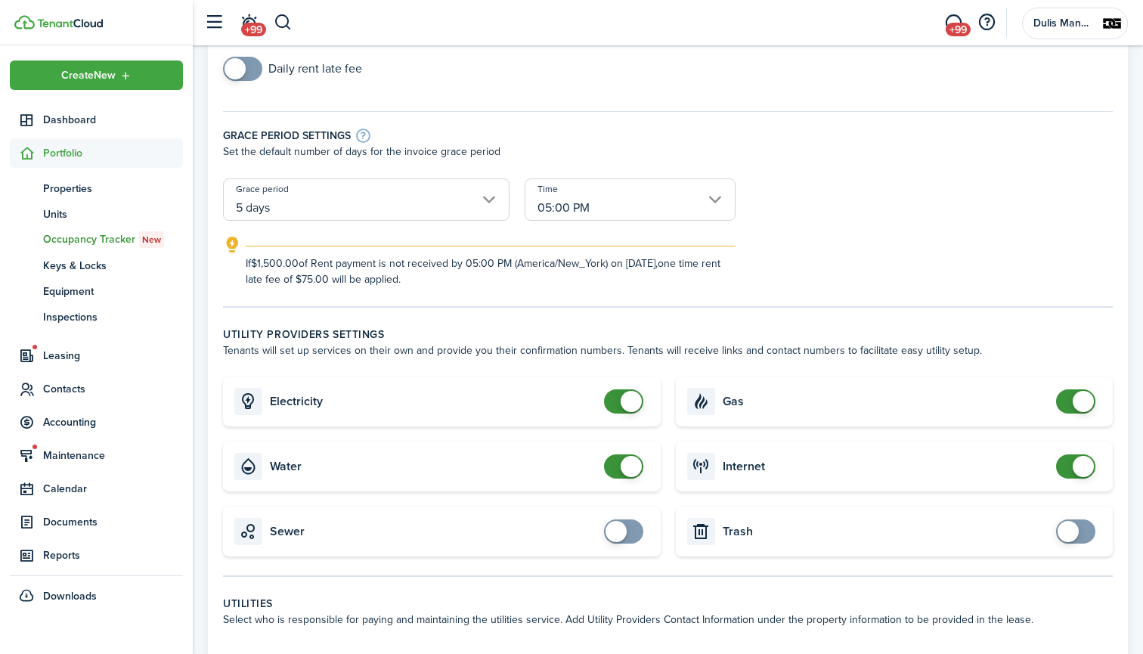
checkbox input "false"
click at [1068, 398] on span at bounding box center [1075, 401] width 15 height 24
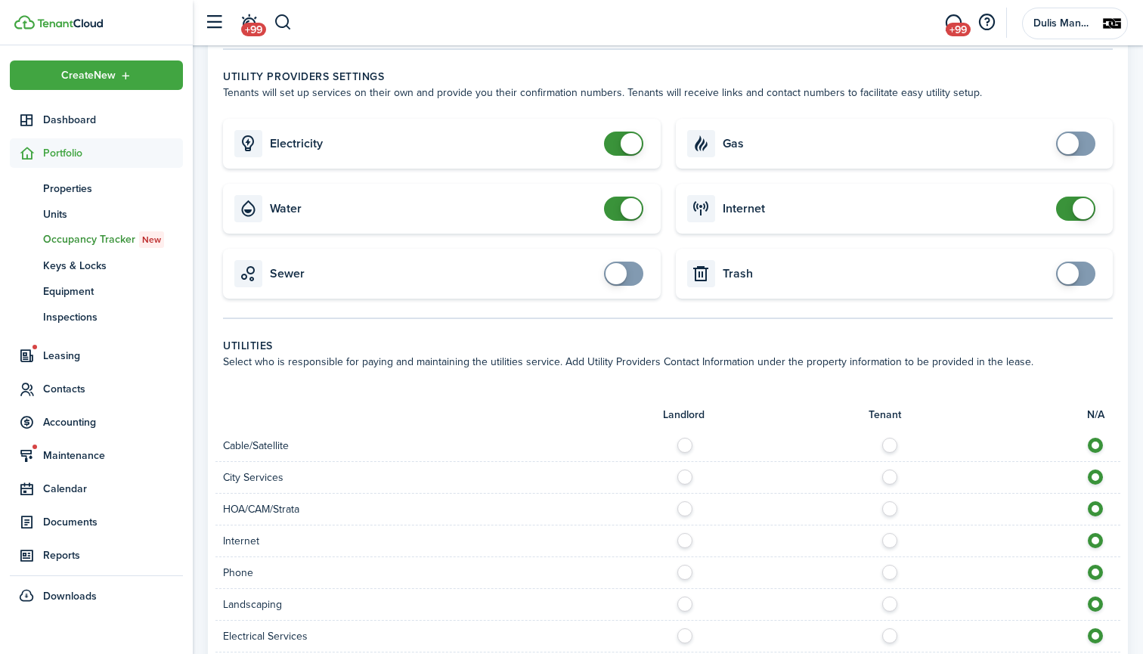
scroll to position [448, 0]
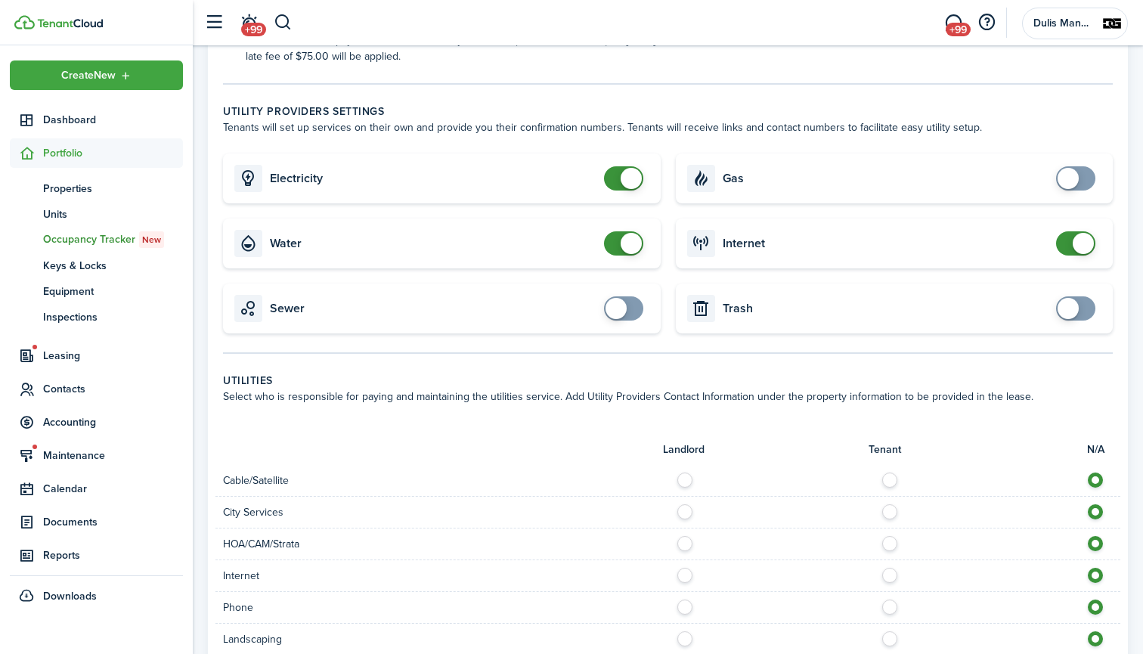
checkbox input "false"
click at [616, 180] on span at bounding box center [623, 178] width 15 height 24
checkbox input "false"
click at [616, 240] on span at bounding box center [623, 243] width 15 height 24
click at [1068, 241] on span at bounding box center [1075, 243] width 15 height 24
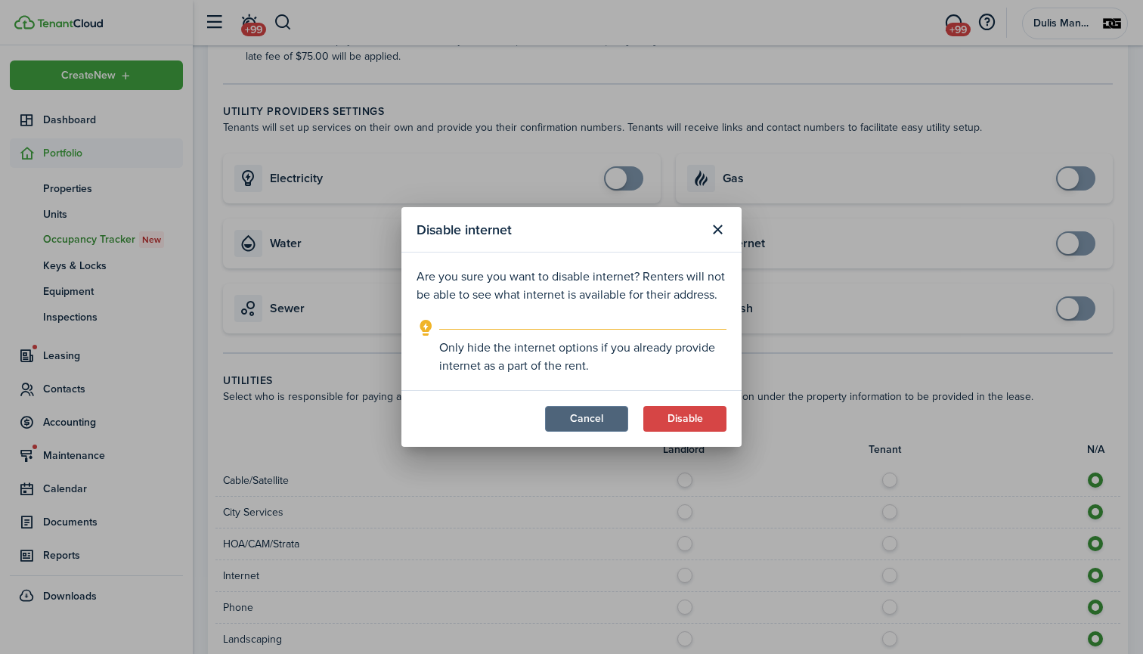
click at [576, 415] on button "Cancel" at bounding box center [586, 419] width 83 height 26
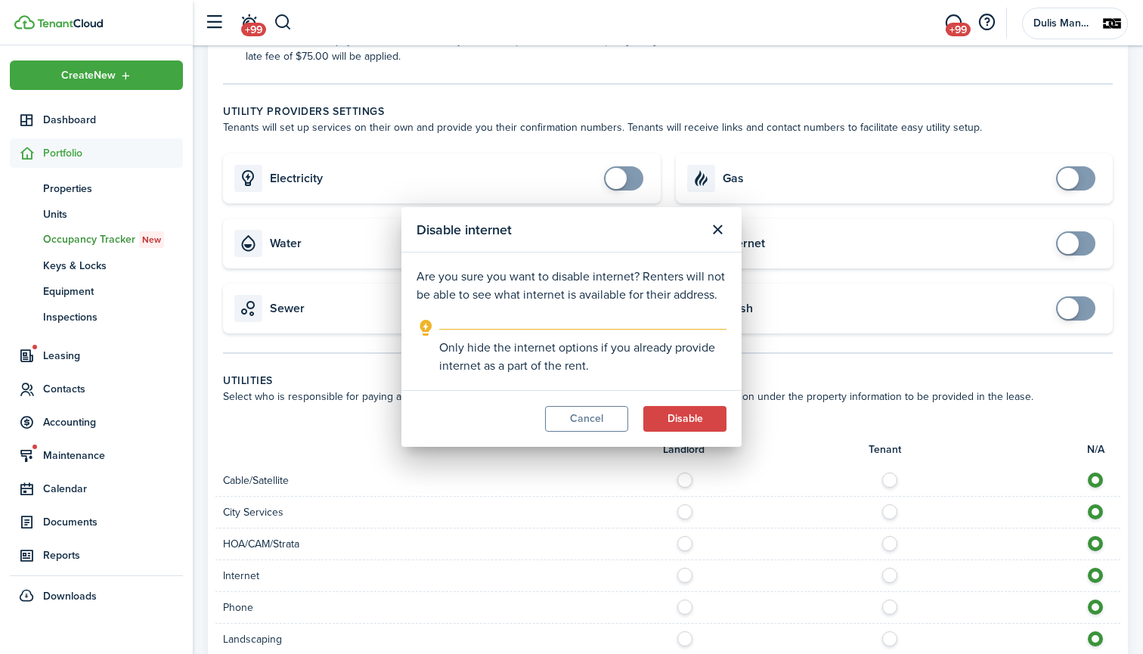
checkbox input "true"
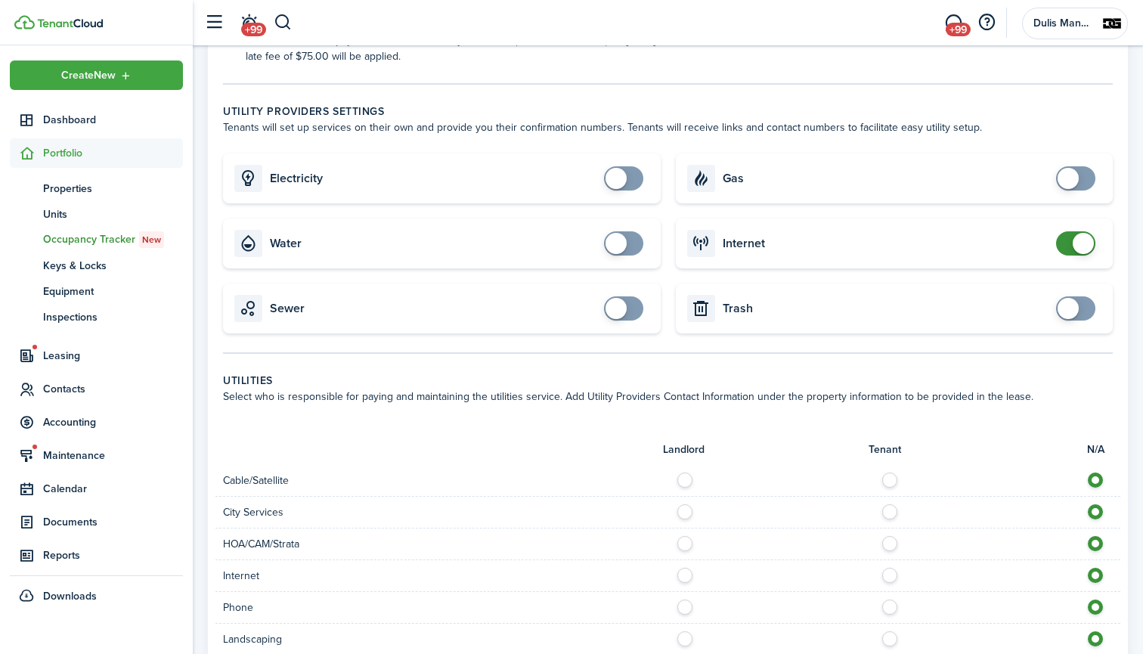
checkbox input "true"
click at [631, 184] on span at bounding box center [623, 178] width 15 height 24
checkbox input "true"
click at [631, 247] on span at bounding box center [623, 243] width 15 height 24
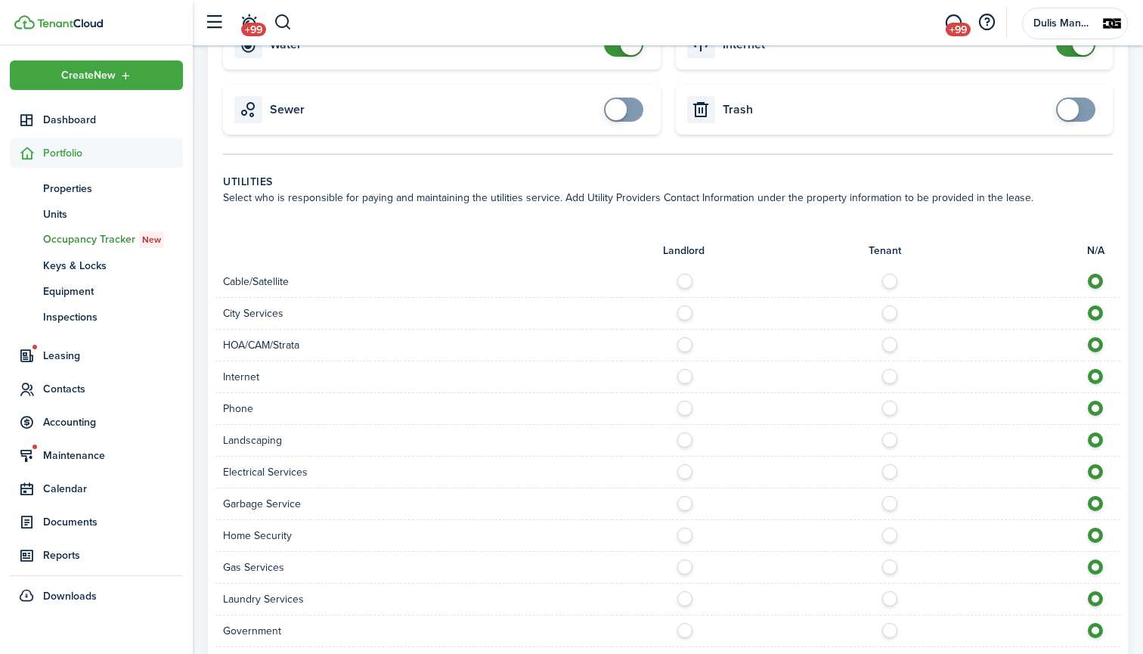
scroll to position [657, 0]
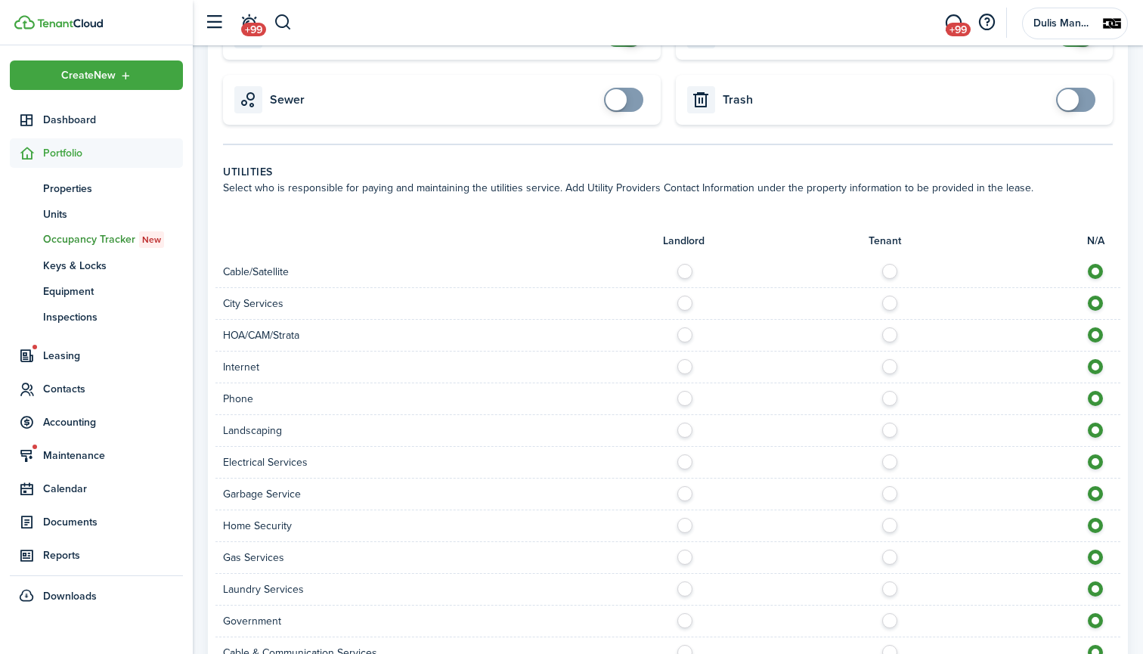
click at [892, 268] on label at bounding box center [894, 268] width 26 height 8
radio input "true"
click at [685, 302] on label at bounding box center [689, 300] width 26 height 8
radio input "true"
click at [887, 366] on label at bounding box center [894, 363] width 26 height 8
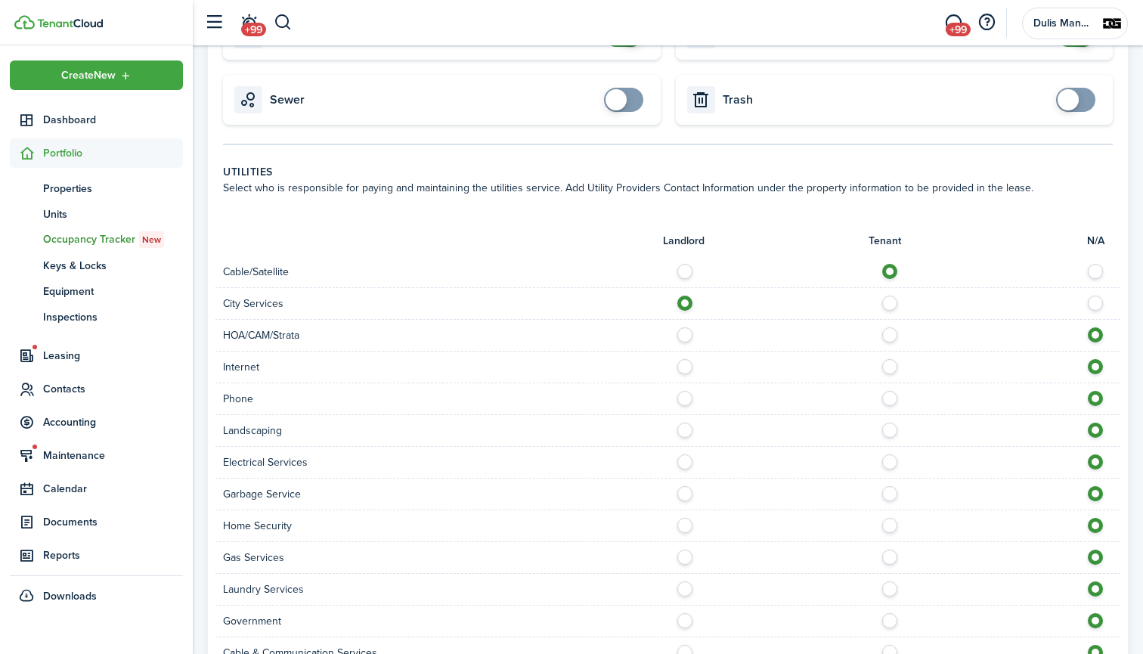
radio input "true"
click at [892, 398] on label at bounding box center [894, 395] width 26 height 8
radio input "true"
click at [891, 430] on label at bounding box center [894, 427] width 26 height 8
radio input "true"
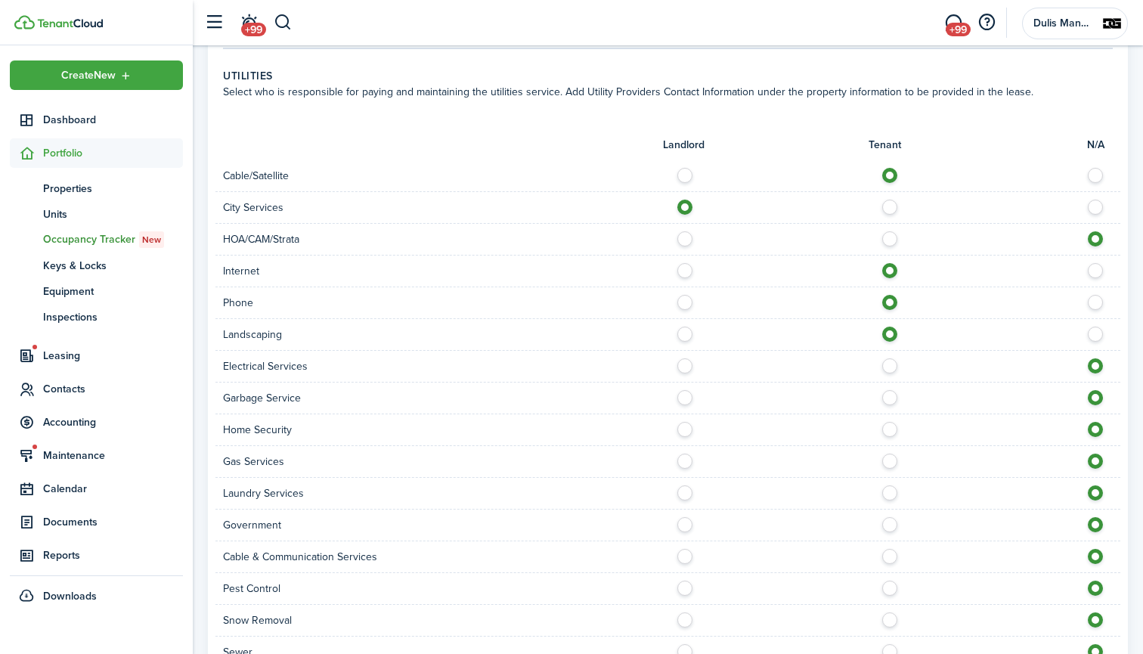
scroll to position [756, 0]
click at [890, 361] on label at bounding box center [894, 359] width 26 height 8
radio input "true"
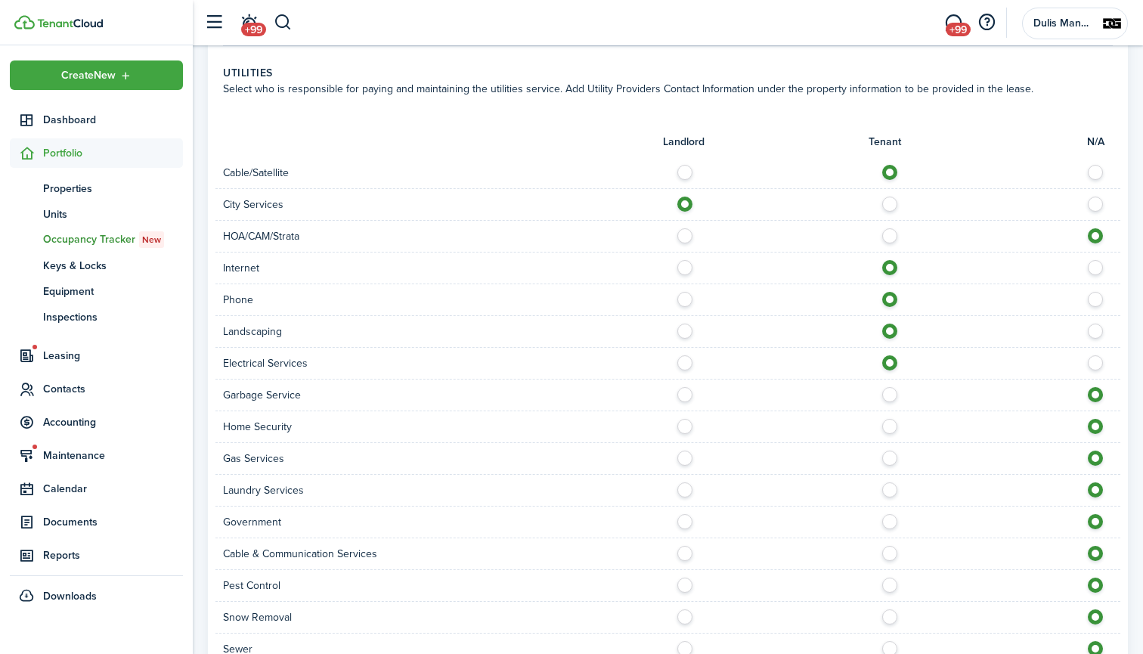
click at [892, 426] on label at bounding box center [894, 423] width 26 height 8
radio input "true"
click at [890, 490] on label at bounding box center [894, 486] width 26 height 8
radio input "true"
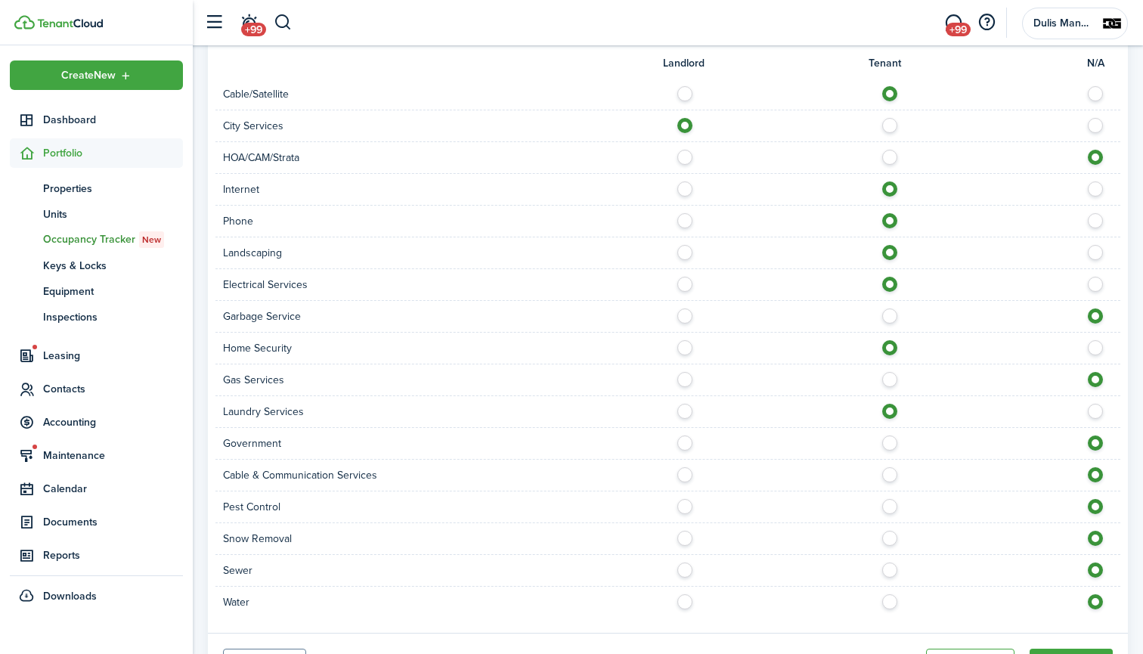
scroll to position [836, 0]
click at [687, 441] on label at bounding box center [689, 439] width 26 height 8
radio input "true"
click at [891, 472] on label at bounding box center [894, 471] width 26 height 8
radio input "true"
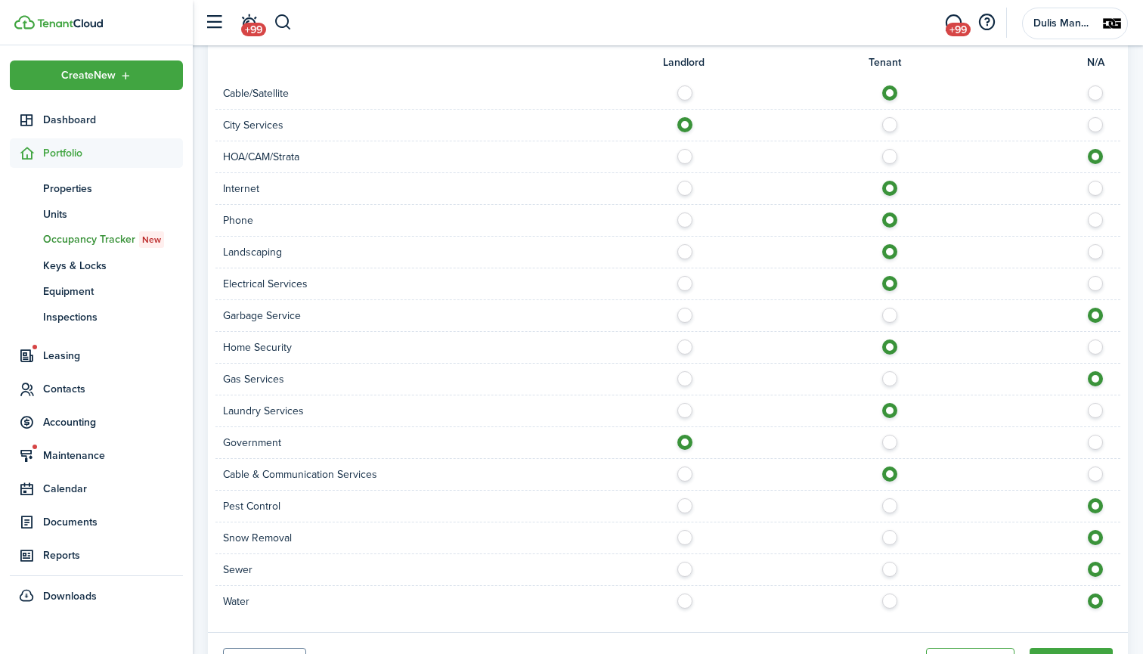
click at [892, 503] on label at bounding box center [894, 502] width 26 height 8
radio input "true"
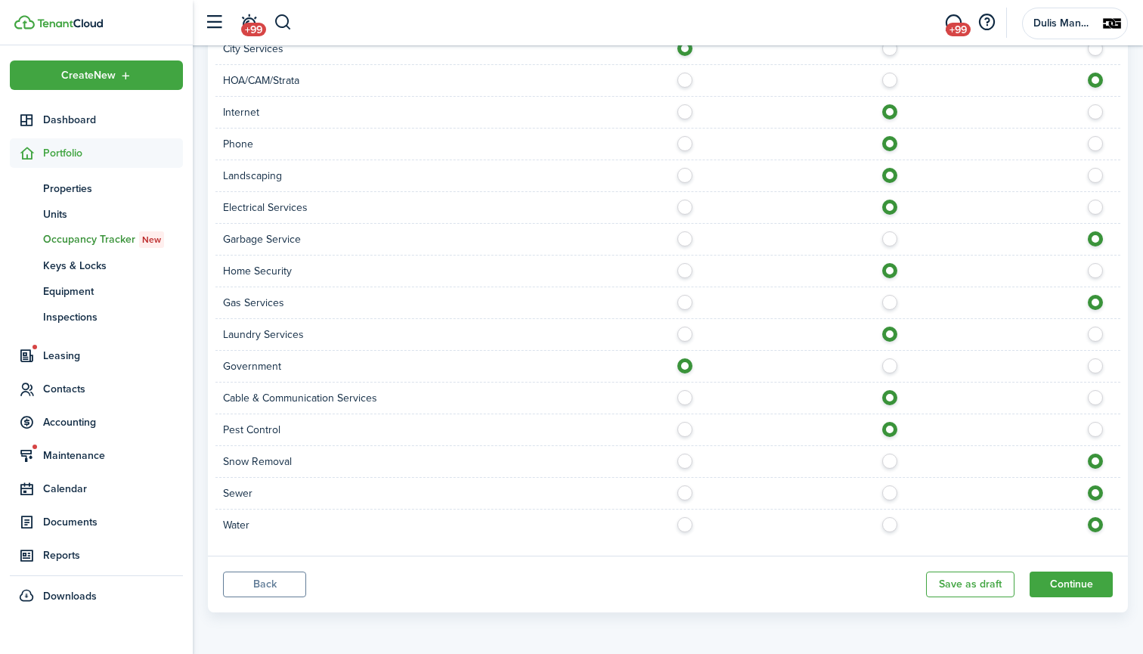
scroll to position [912, 0]
click at [889, 524] on label at bounding box center [894, 521] width 26 height 8
radio input "true"
click at [1057, 588] on button "Continue" at bounding box center [1071, 585] width 83 height 26
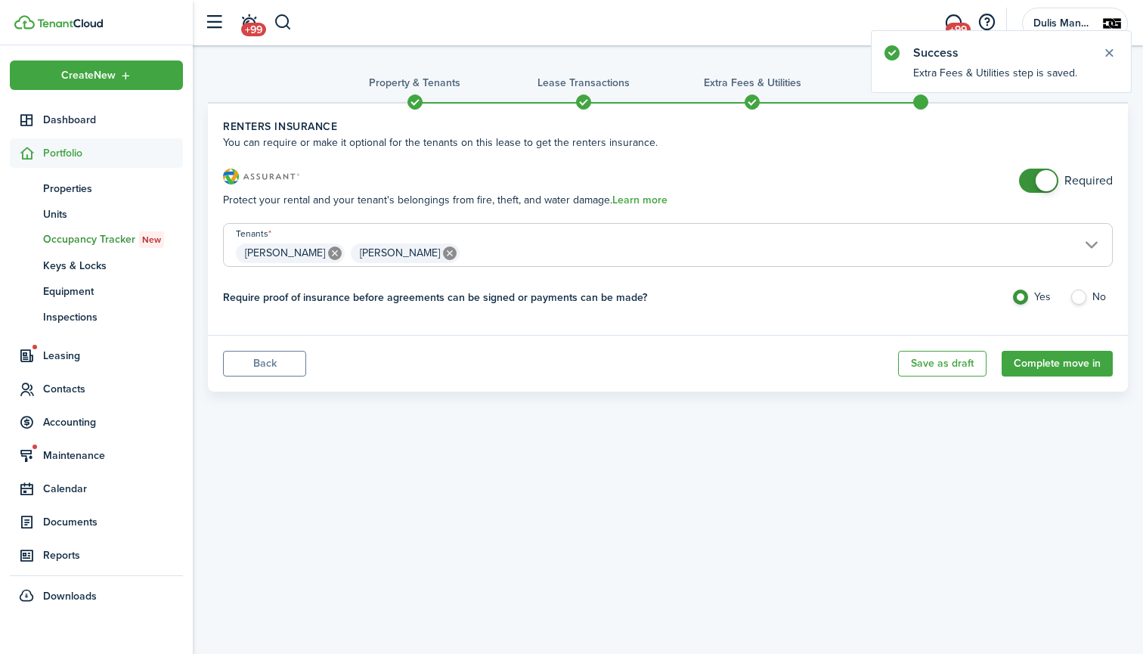
checkbox input "false"
click at [1031, 178] on span at bounding box center [1038, 181] width 15 height 24
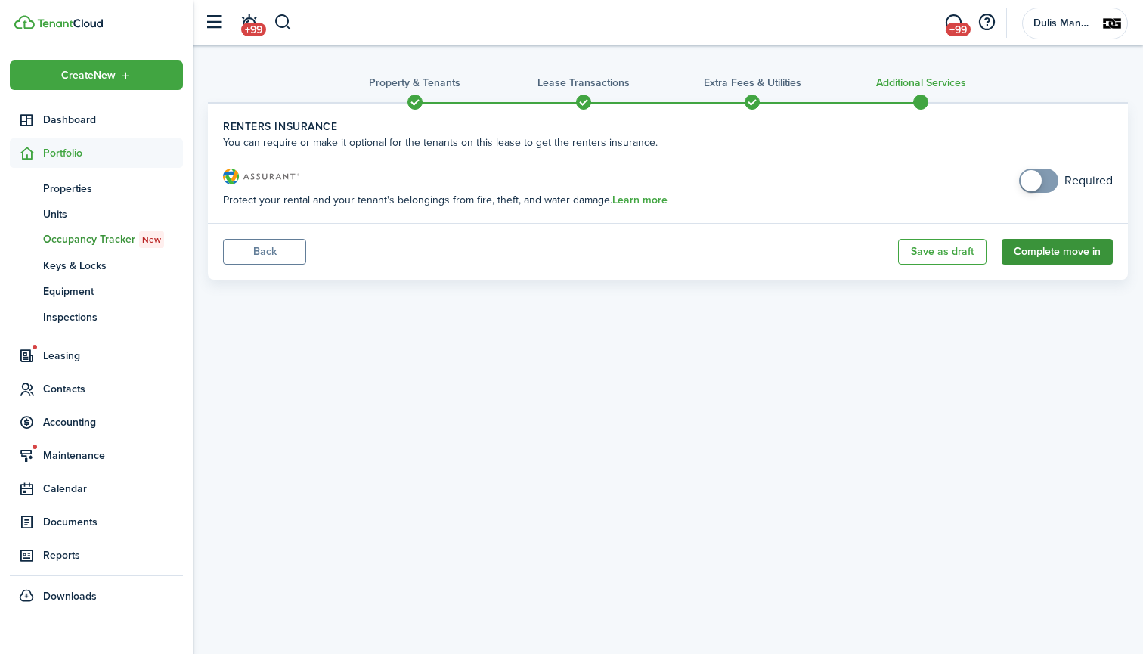
click at [1058, 250] on button "Complete move in" at bounding box center [1057, 252] width 111 height 26
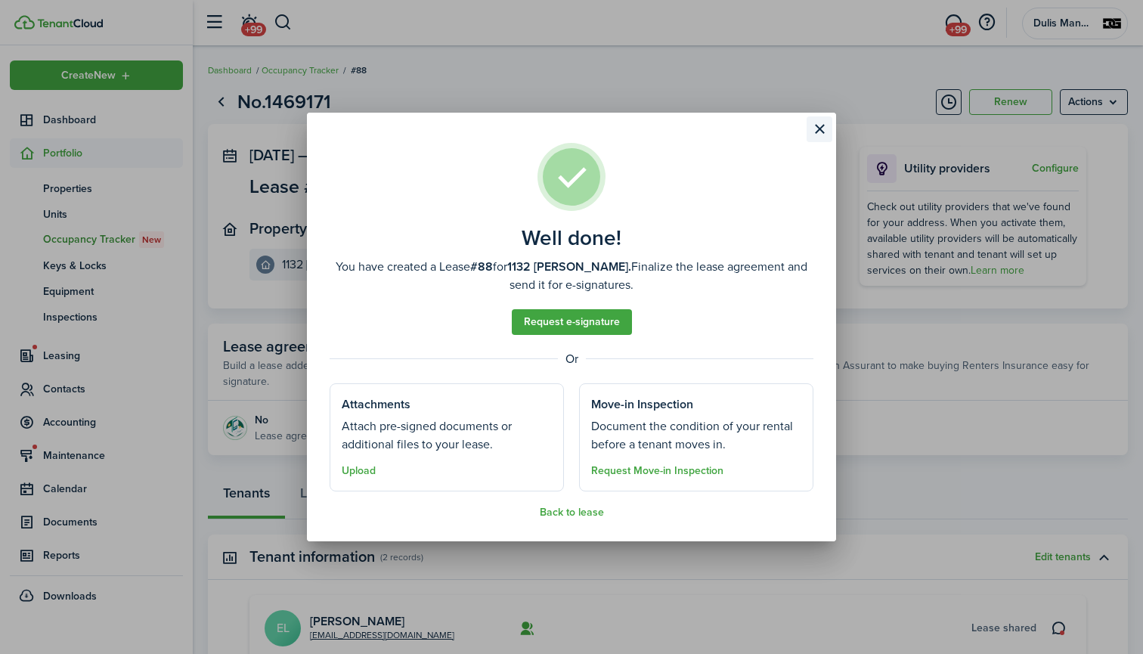
click at [824, 130] on button "Close modal" at bounding box center [820, 129] width 26 height 26
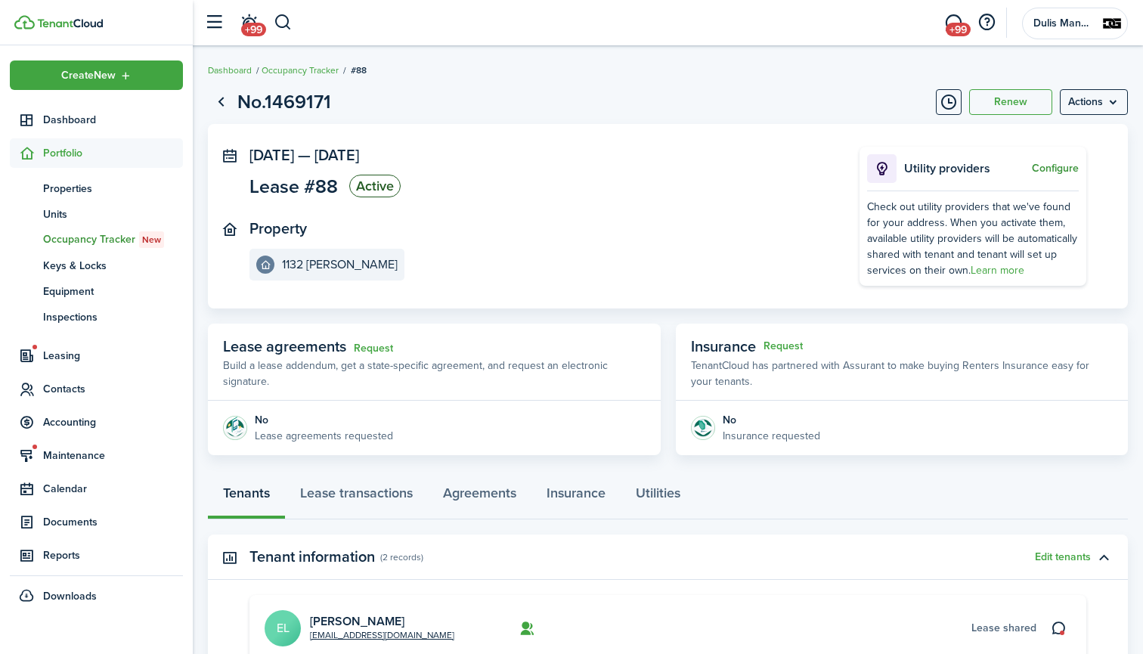
click at [1056, 170] on button "Configure" at bounding box center [1055, 169] width 47 height 12
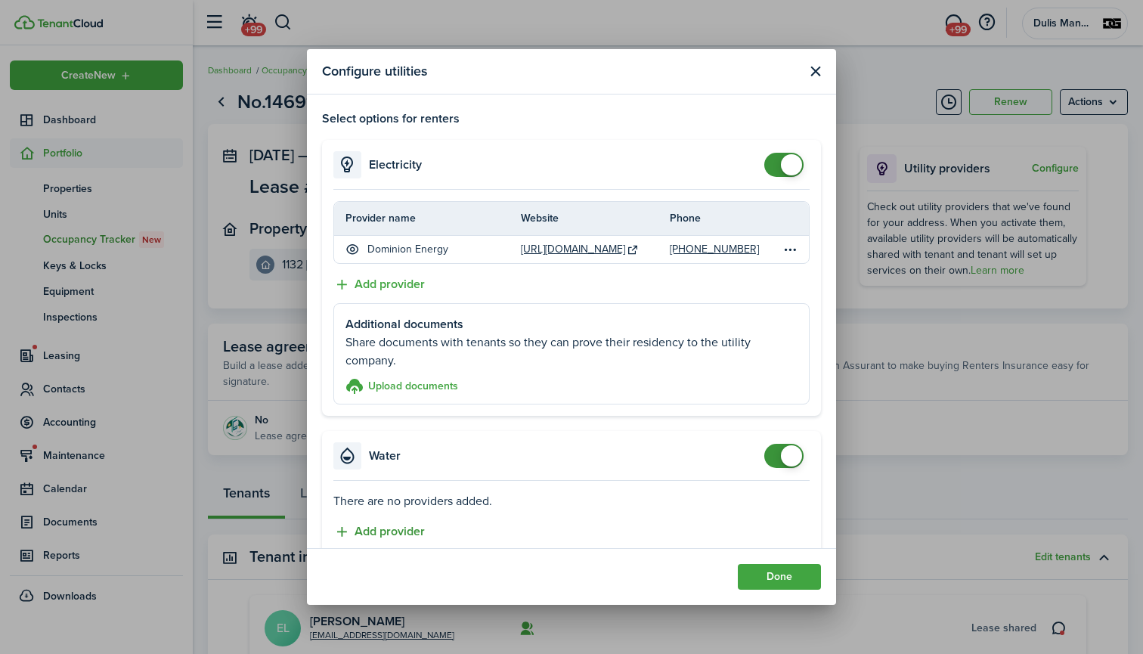
click at [396, 532] on button "Add provider" at bounding box center [378, 532] width 91 height 19
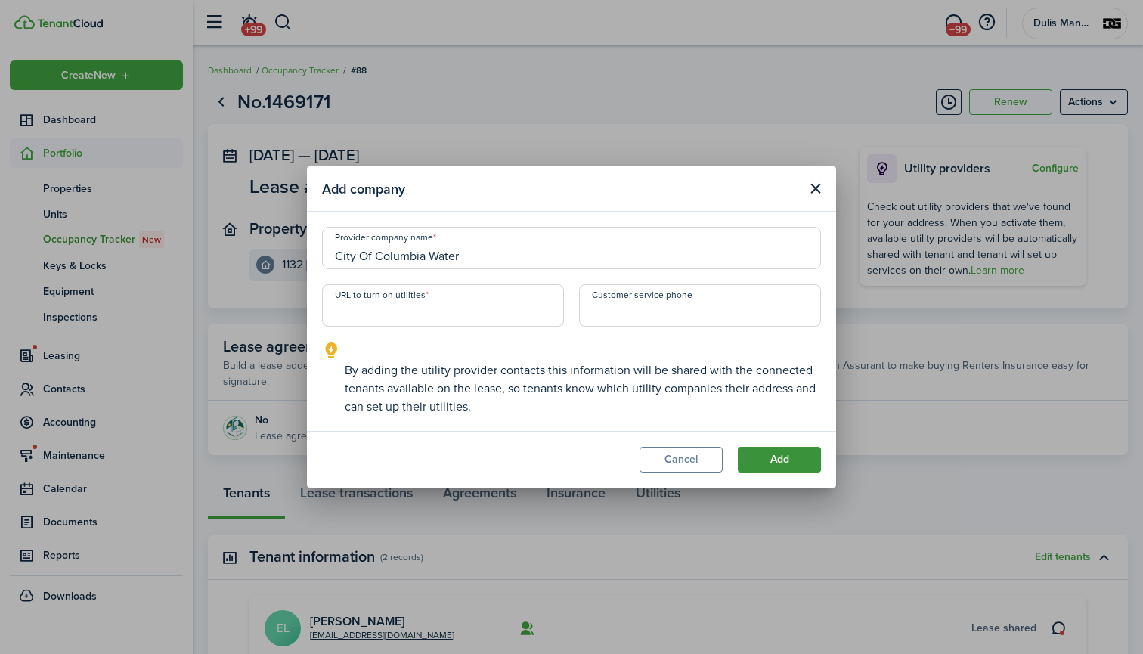
type input "City Of Columbia Water"
click at [774, 463] on button "Add" at bounding box center [779, 460] width 83 height 26
click at [371, 321] on input "URL to turn on utilities" at bounding box center [443, 305] width 242 height 42
paste input "[URL][DOMAIN_NAME]"
type input "[URL][DOMAIN_NAME]"
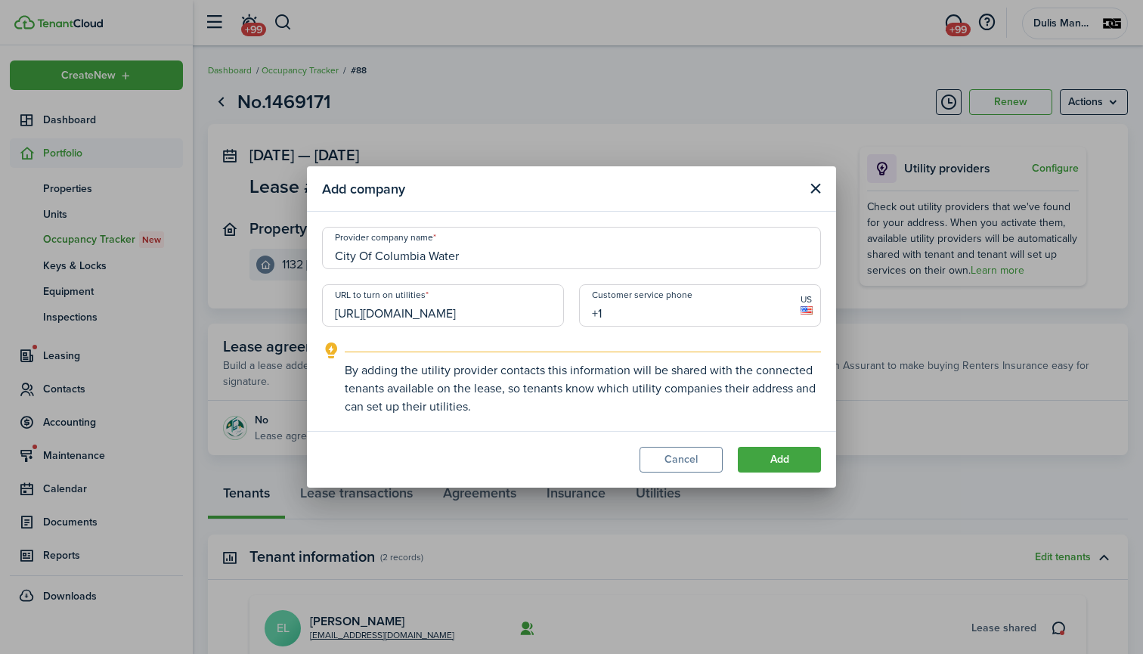
paste input "[PHONE_NUMBER]"
type input "[PHONE_NUMBER]"
click at [781, 454] on button "Add" at bounding box center [779, 460] width 83 height 26
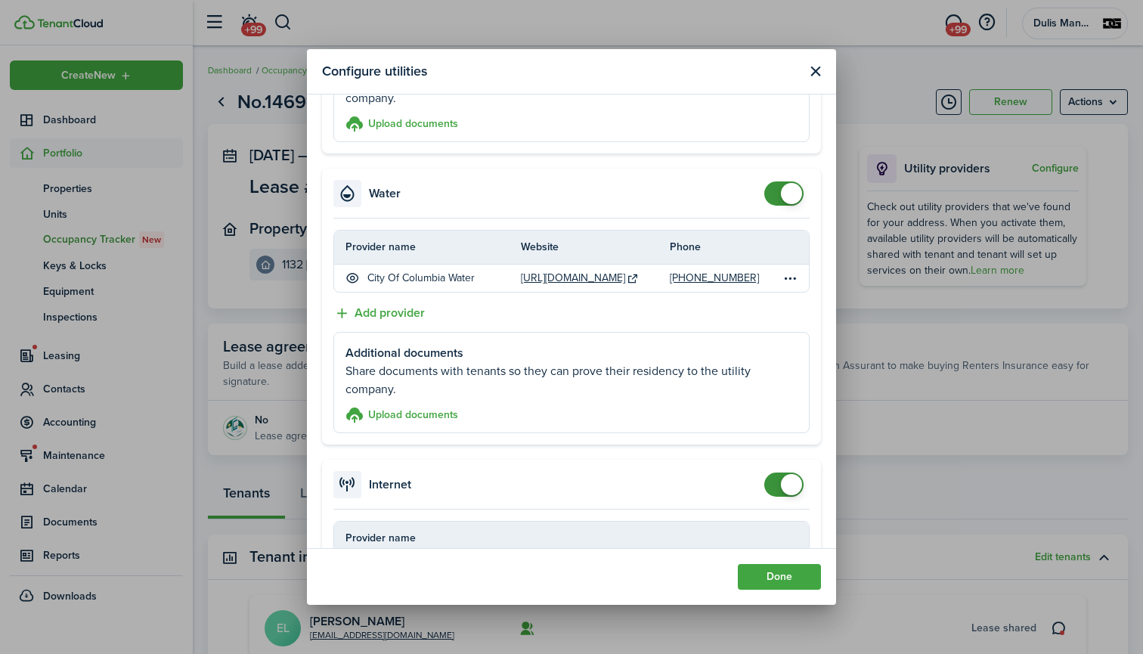
scroll to position [450, 0]
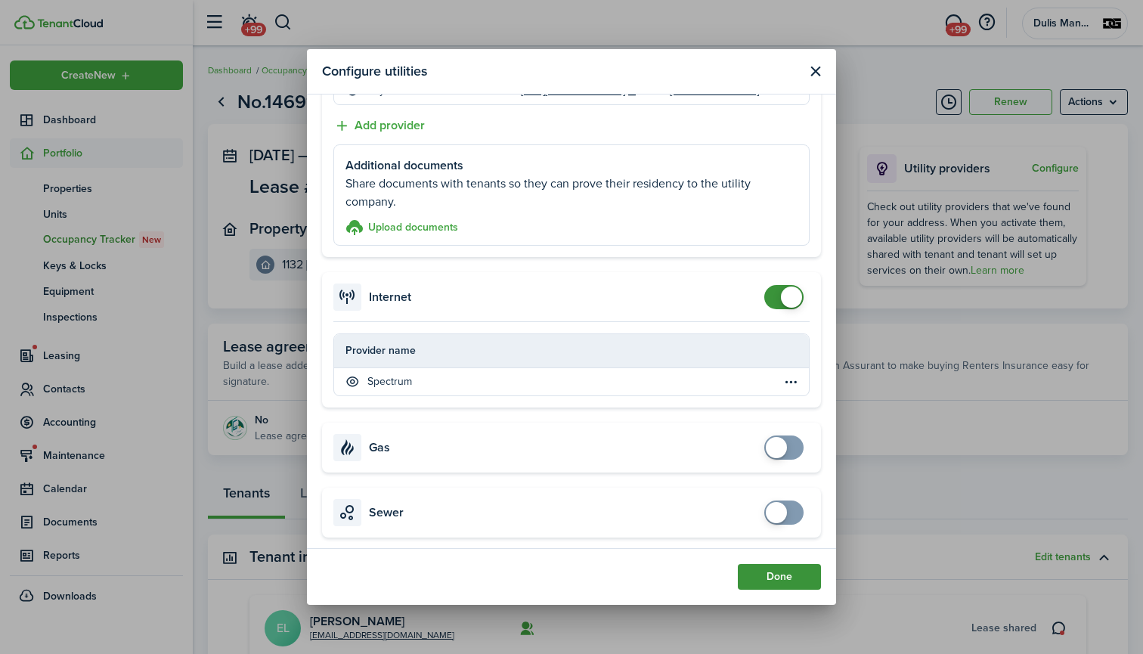
click at [776, 574] on button "Done" at bounding box center [779, 577] width 83 height 26
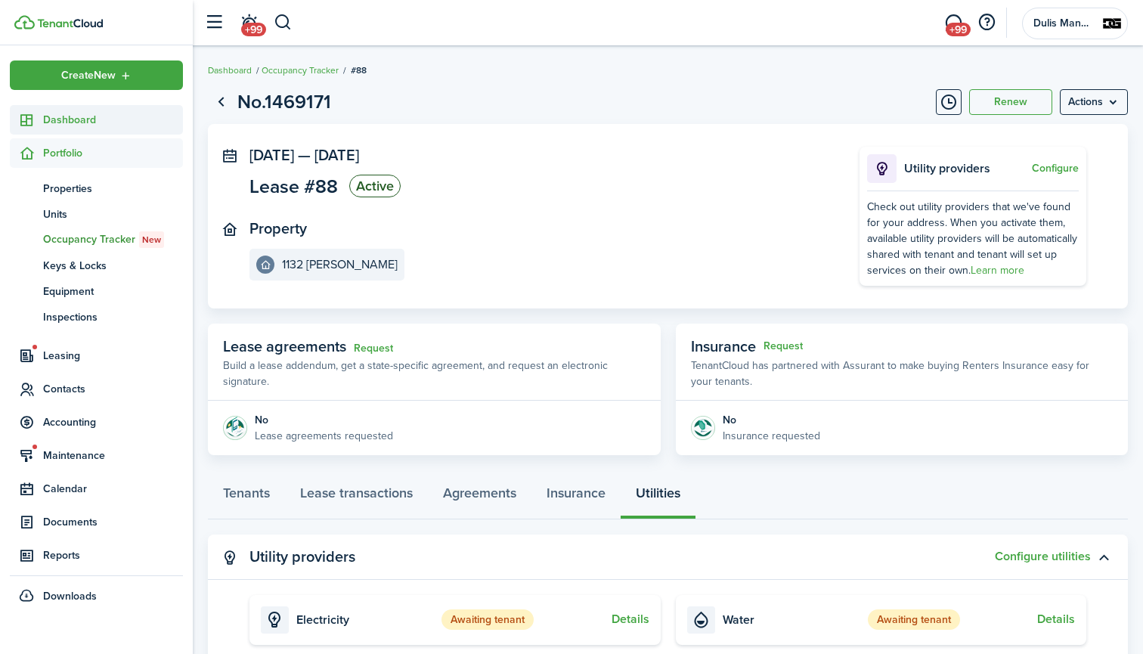
click at [63, 124] on span "Dashboard" at bounding box center [113, 120] width 140 height 16
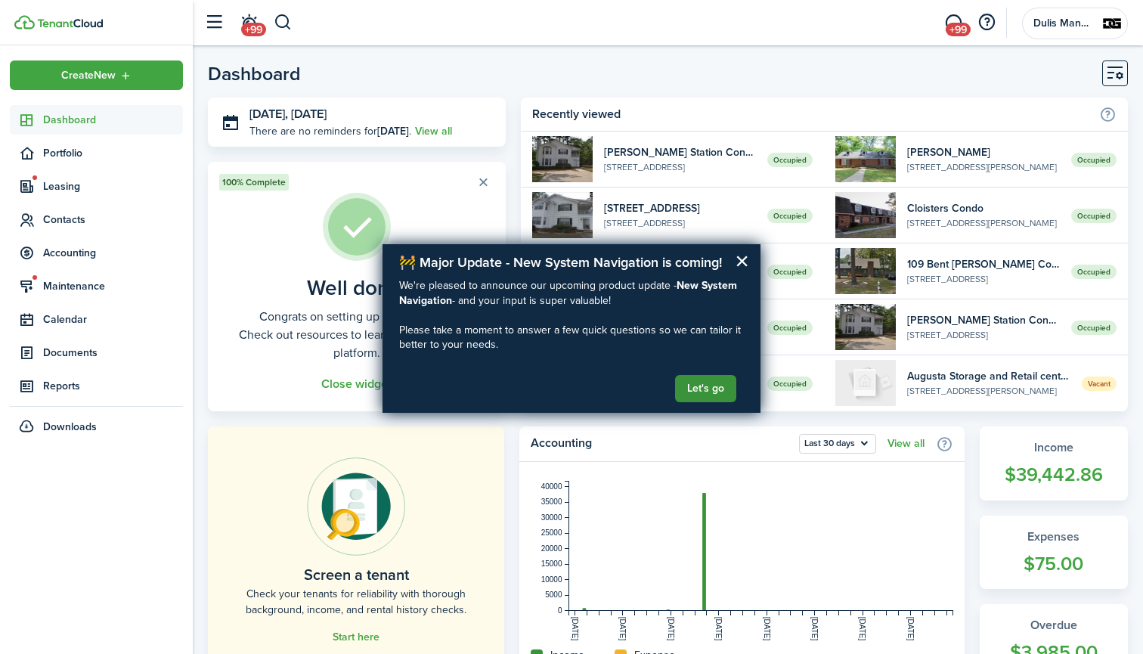
click at [712, 388] on button "Let's go" at bounding box center [705, 388] width 61 height 27
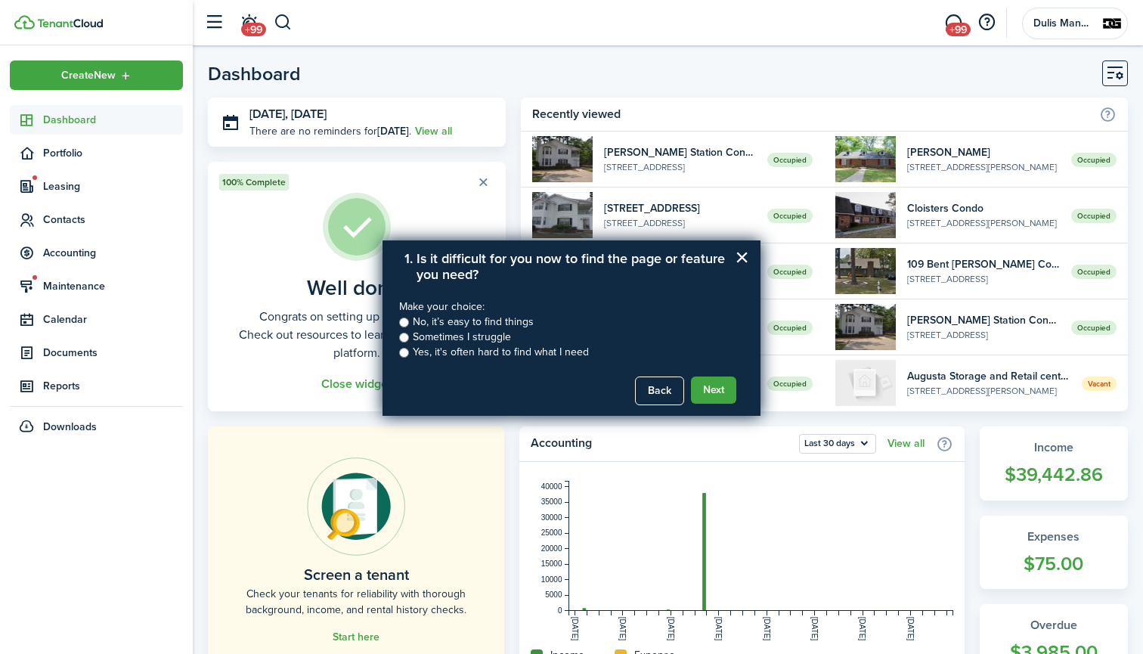
click at [413, 334] on label "Sometimes I struggle" at bounding box center [462, 337] width 98 height 15
click at [409, 334] on input "Sometimes I struggle" at bounding box center [404, 338] width 10 height 10
radio input "true"
click at [711, 391] on button "Next" at bounding box center [713, 390] width 45 height 27
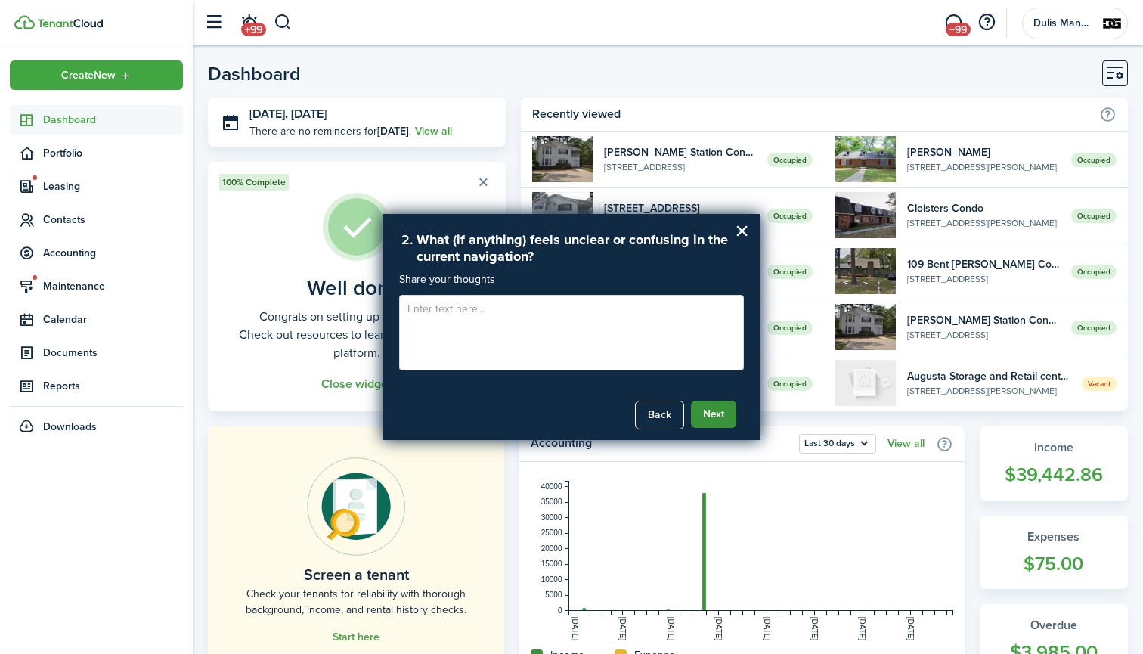
click at [723, 414] on button "Next" at bounding box center [713, 414] width 45 height 27
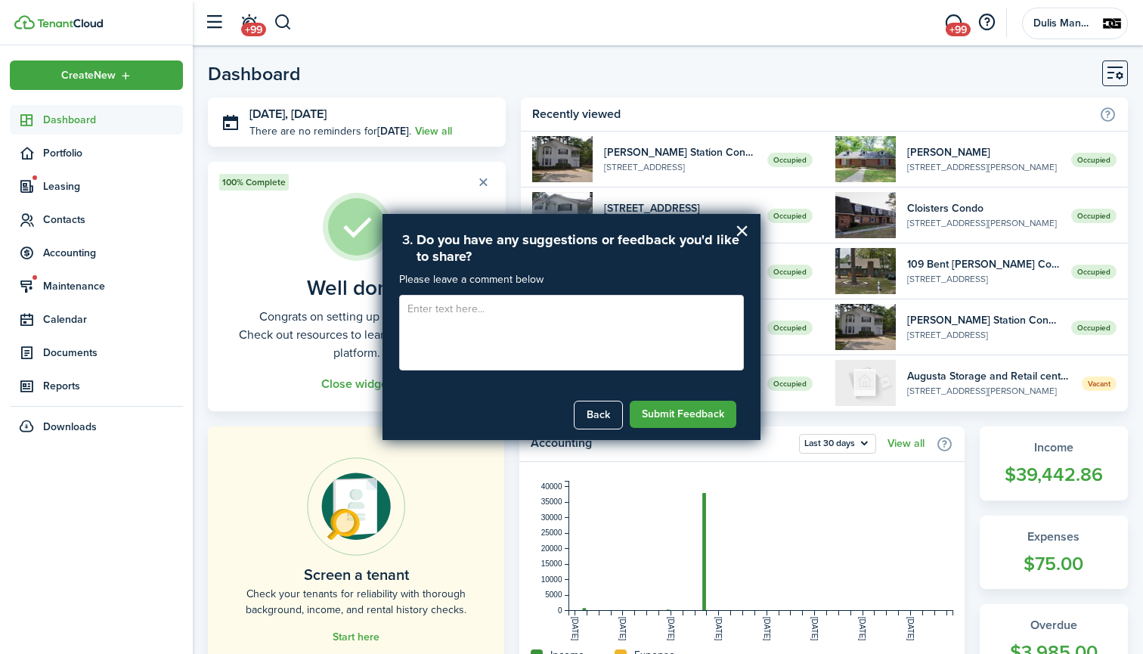
click at [723, 414] on button "Submit Feedback" at bounding box center [683, 414] width 107 height 27
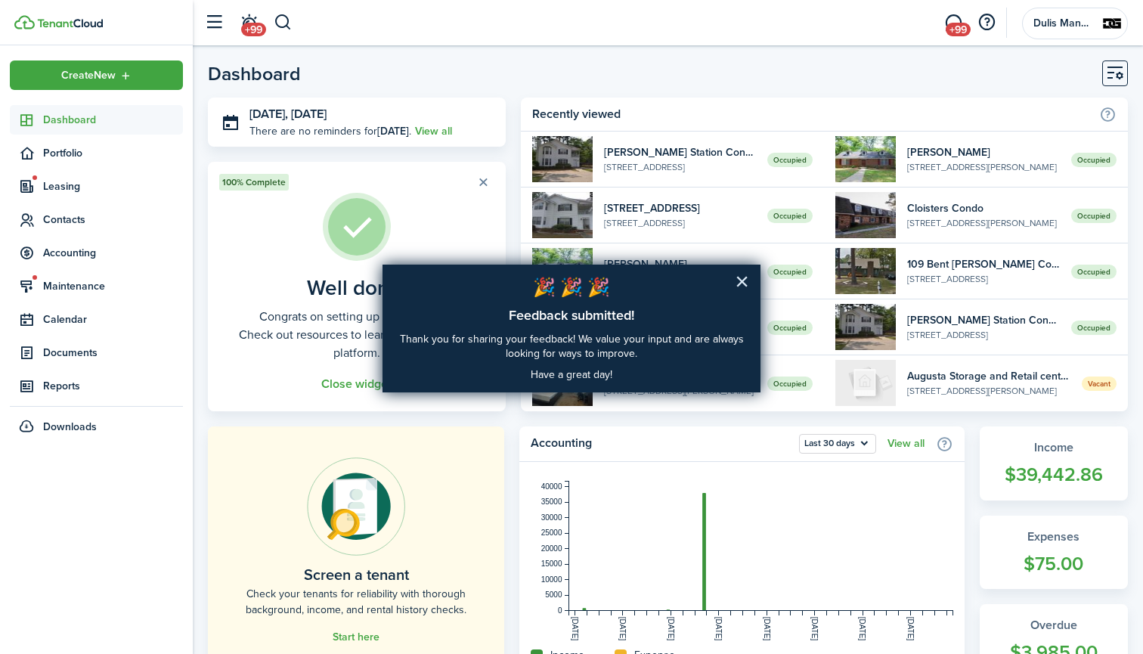
click at [744, 284] on button "×" at bounding box center [742, 281] width 14 height 24
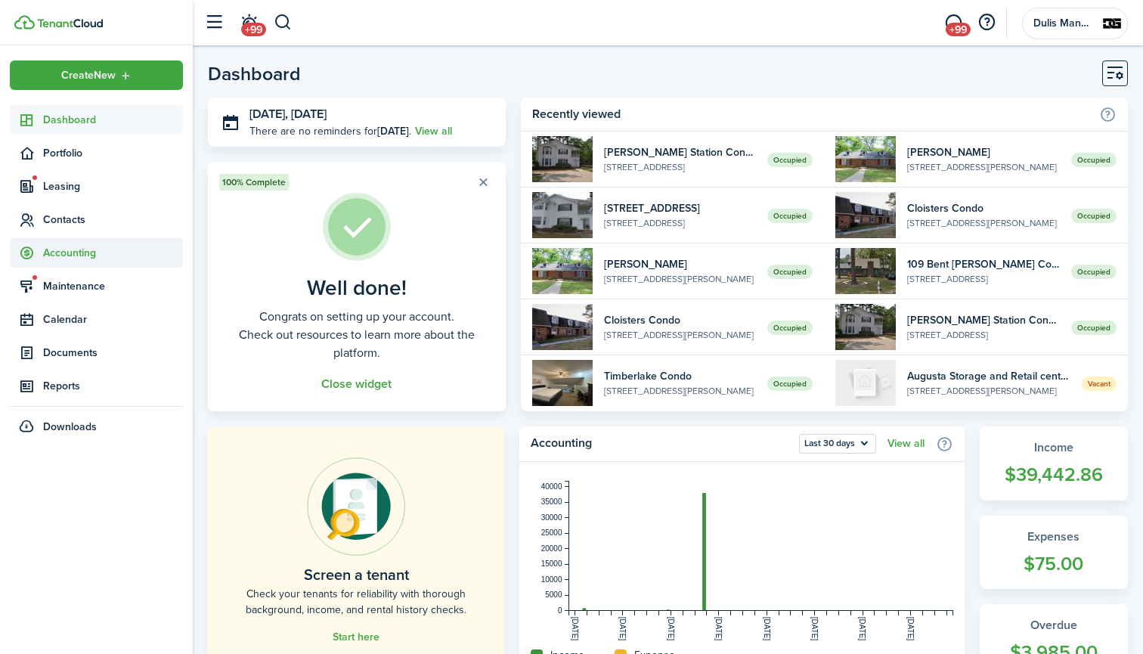
click at [65, 262] on span "Accounting" at bounding box center [96, 252] width 173 height 29
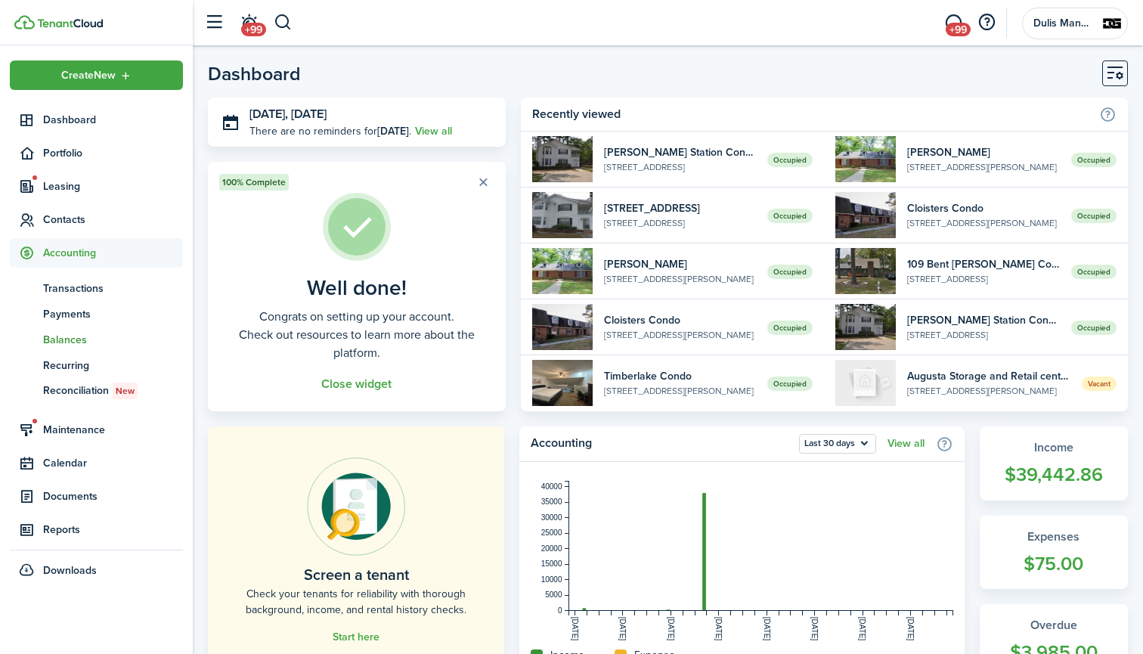
click at [68, 337] on span "Balances" at bounding box center [113, 340] width 140 height 16
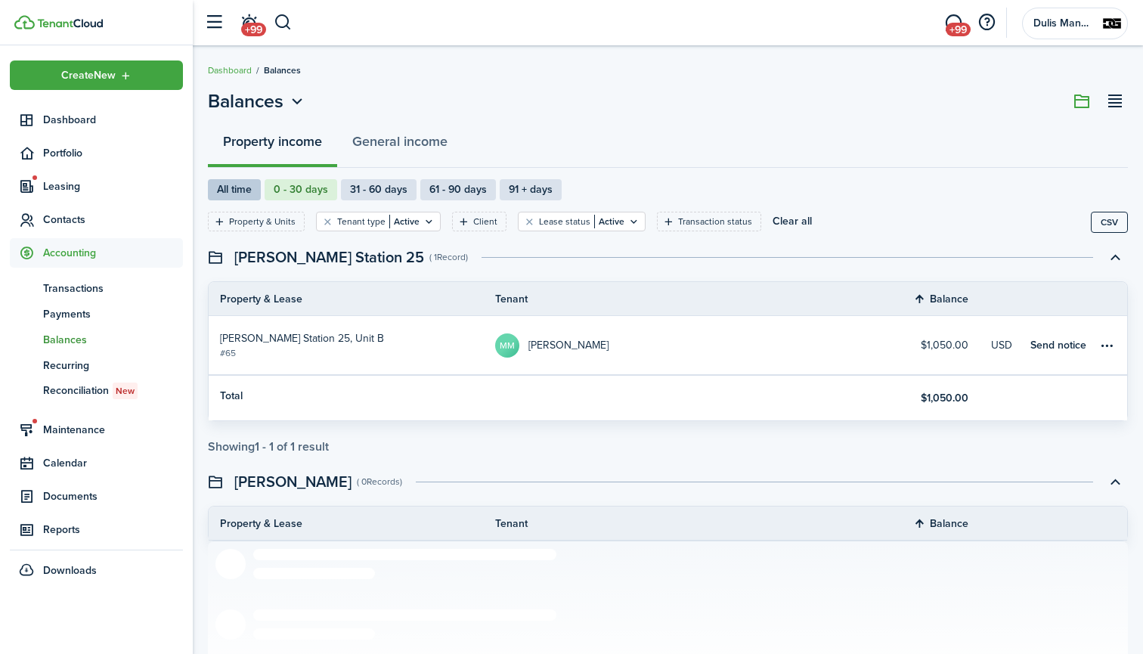
click at [246, 193] on label "All time" at bounding box center [234, 189] width 53 height 21
radio input "true"
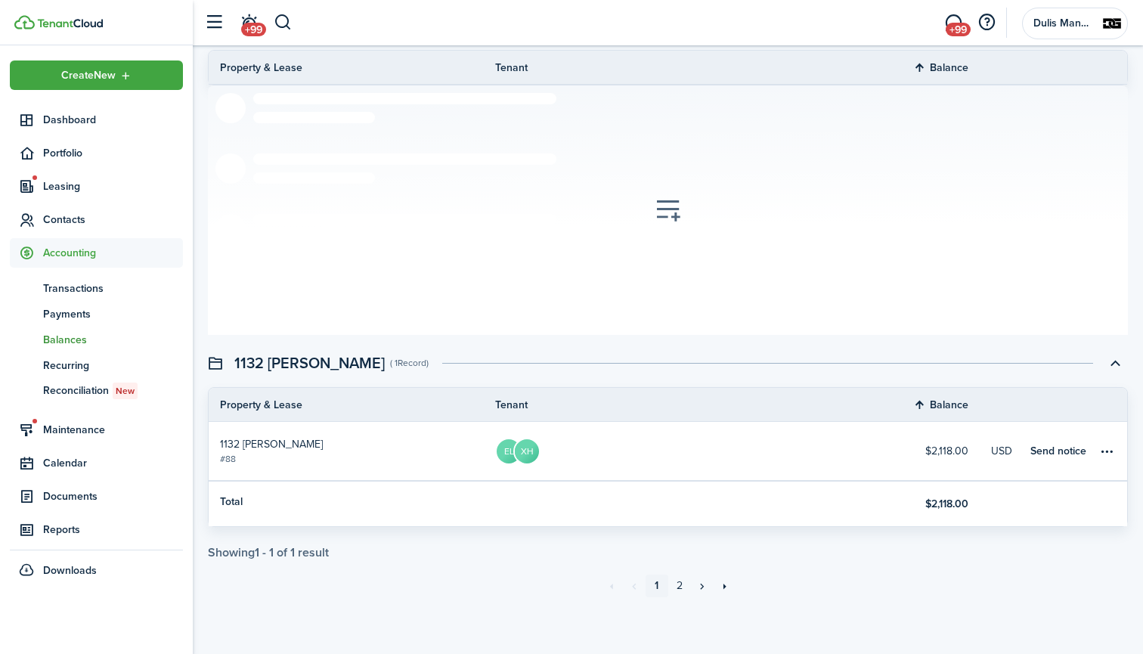
scroll to position [2591, 0]
click at [1107, 451] on table-menu-btn-icon "Open menu" at bounding box center [1107, 451] width 18 height 18
click at [279, 447] on link "1132 [PERSON_NAME] #88" at bounding box center [352, 451] width 287 height 58
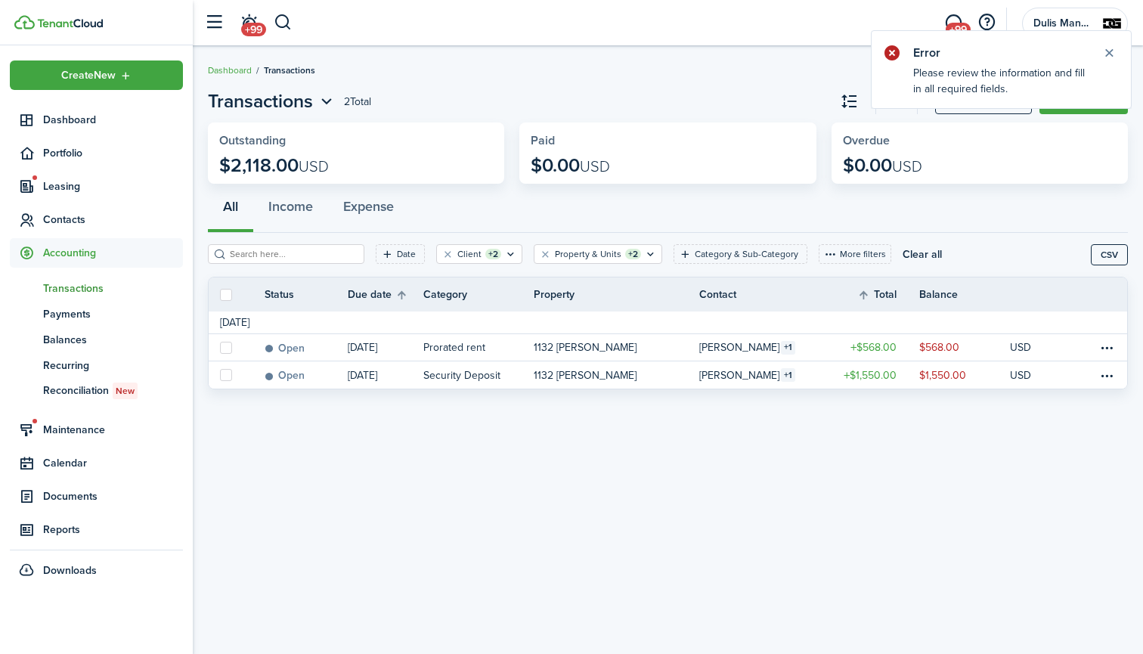
click at [226, 294] on label at bounding box center [226, 295] width 12 height 12
click at [220, 294] on input "checkbox" at bounding box center [219, 294] width 1 height 1
checkbox input "true"
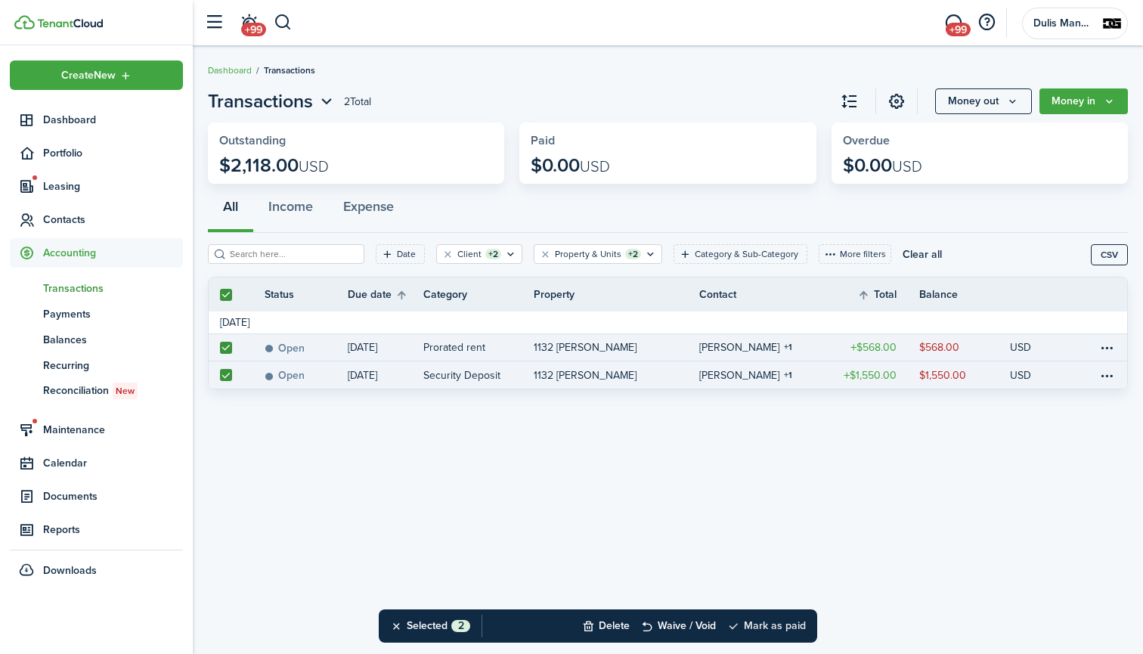
click at [774, 625] on button "Mark as paid" at bounding box center [766, 625] width 79 height 33
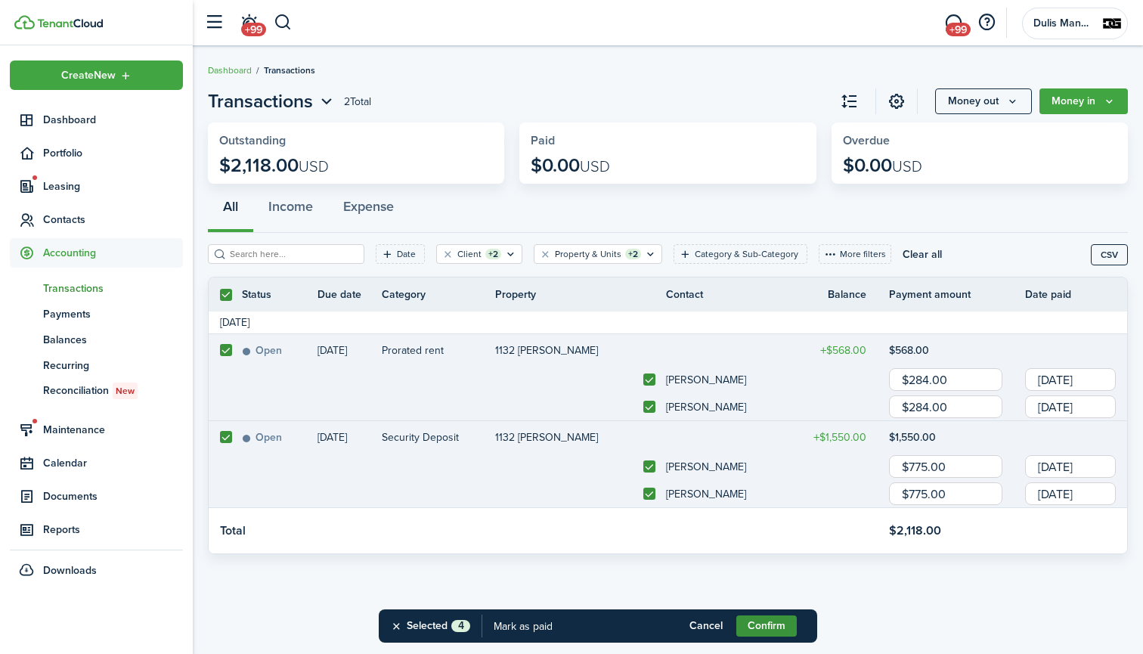
click at [768, 619] on button "Confirm" at bounding box center [767, 626] width 60 height 21
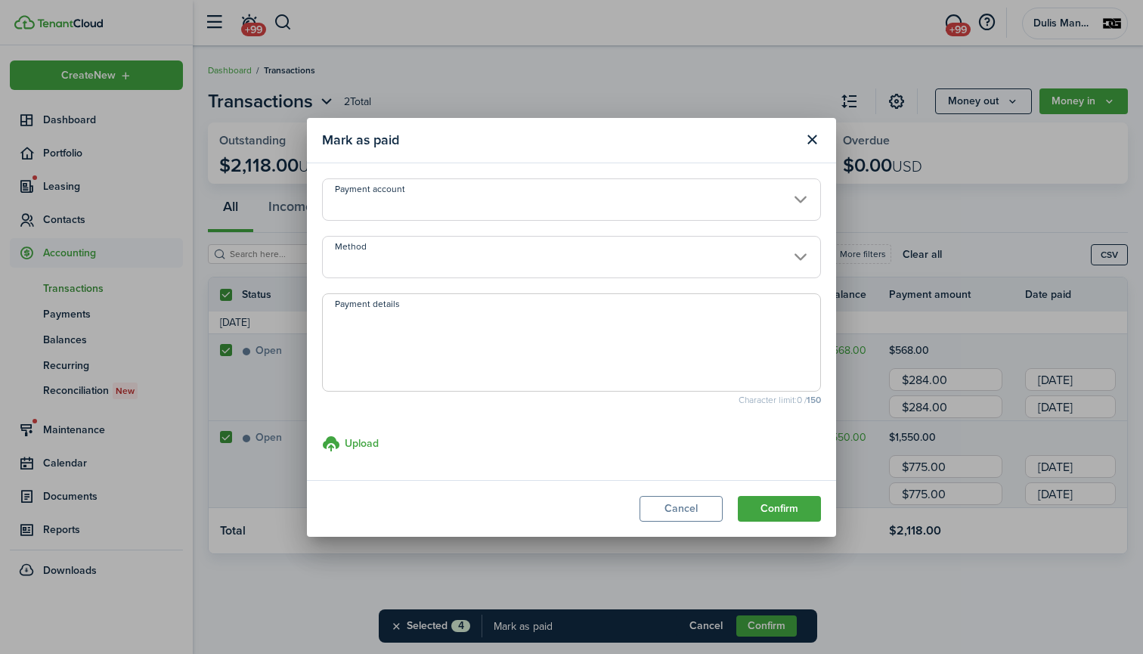
click at [495, 267] on input "Method" at bounding box center [571, 257] width 499 height 42
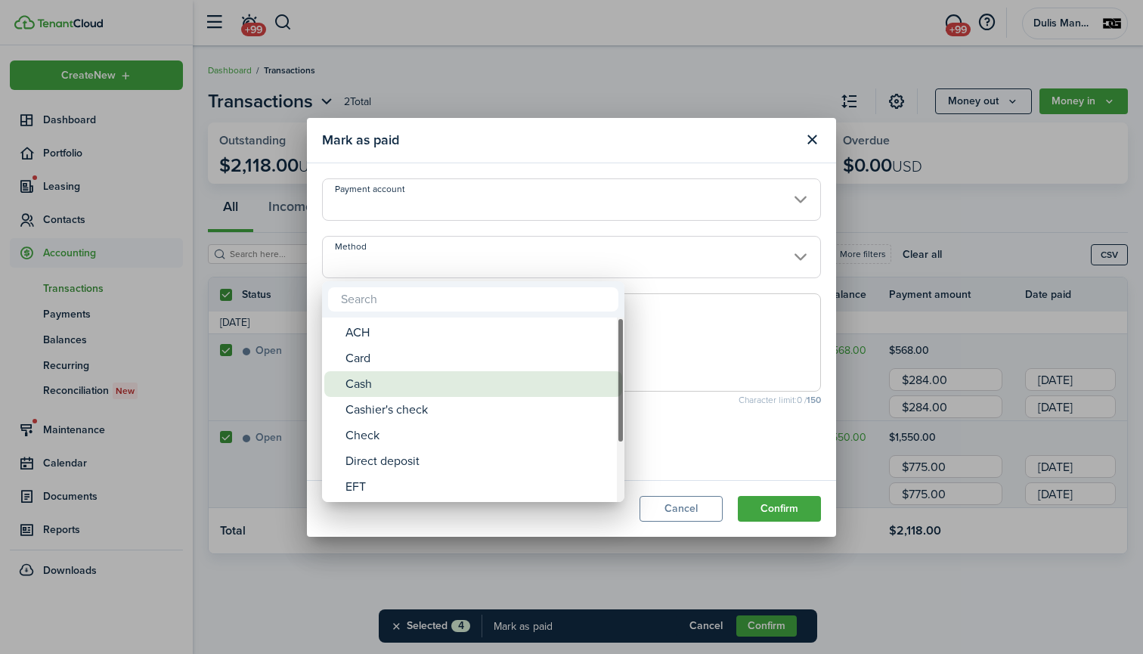
click at [368, 383] on div "Cash" at bounding box center [480, 384] width 268 height 26
type input "Cash"
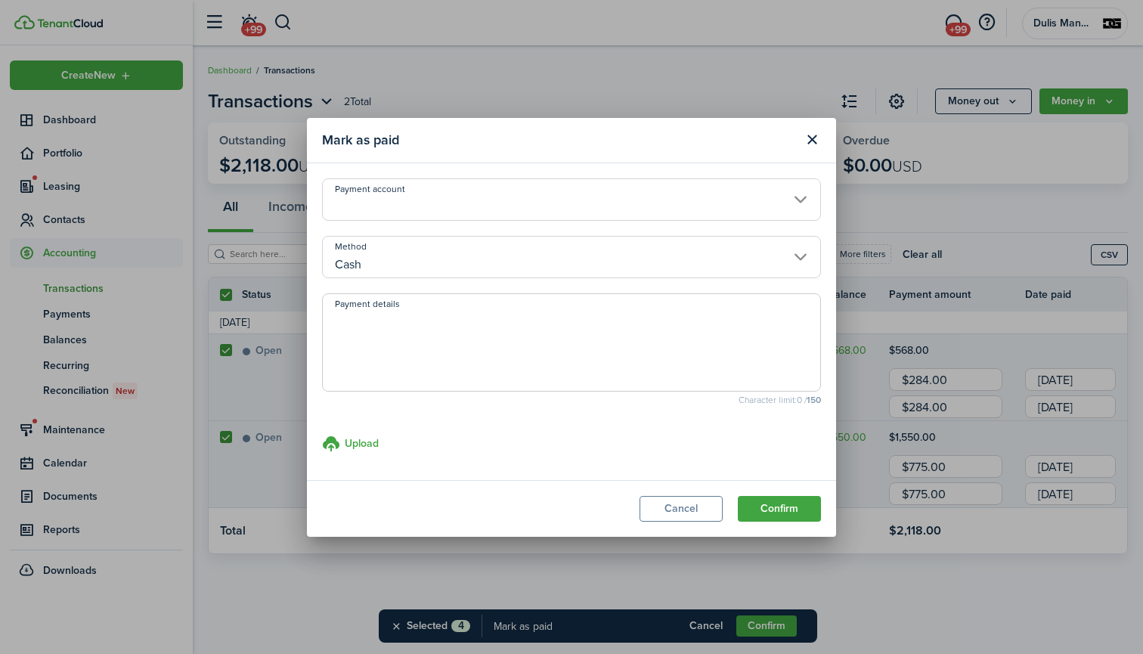
click at [428, 345] on textarea "Payment details" at bounding box center [572, 347] width 498 height 73
type textarea "Paid in cash"
click at [785, 511] on button "Confirm" at bounding box center [779, 509] width 83 height 26
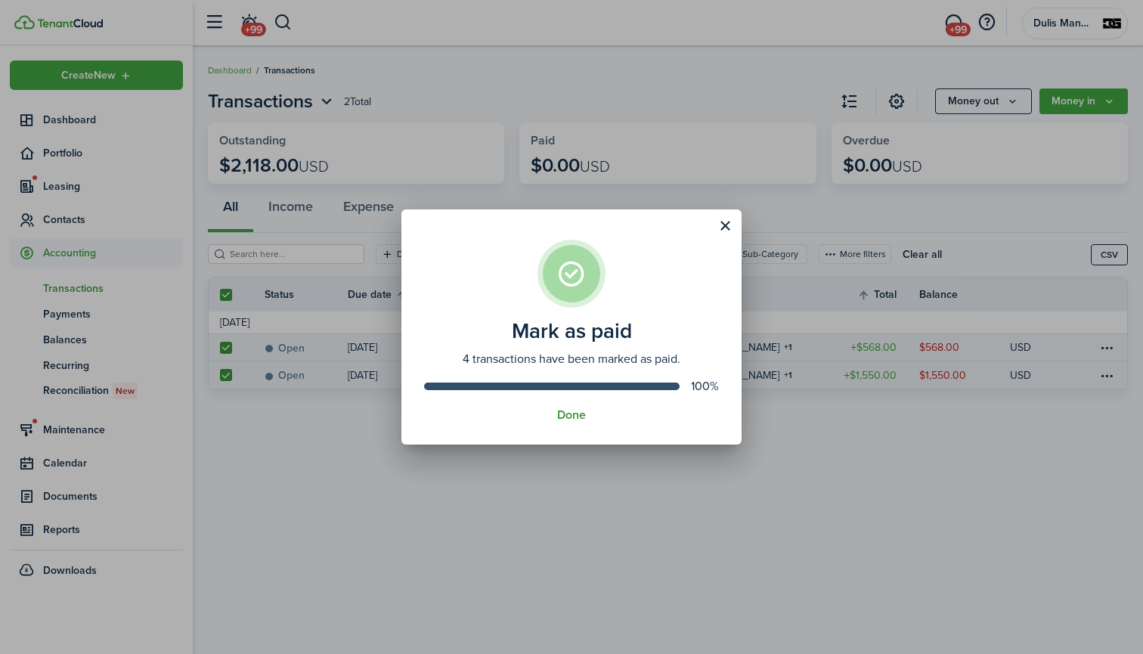
click at [572, 417] on button "Done" at bounding box center [571, 415] width 29 height 14
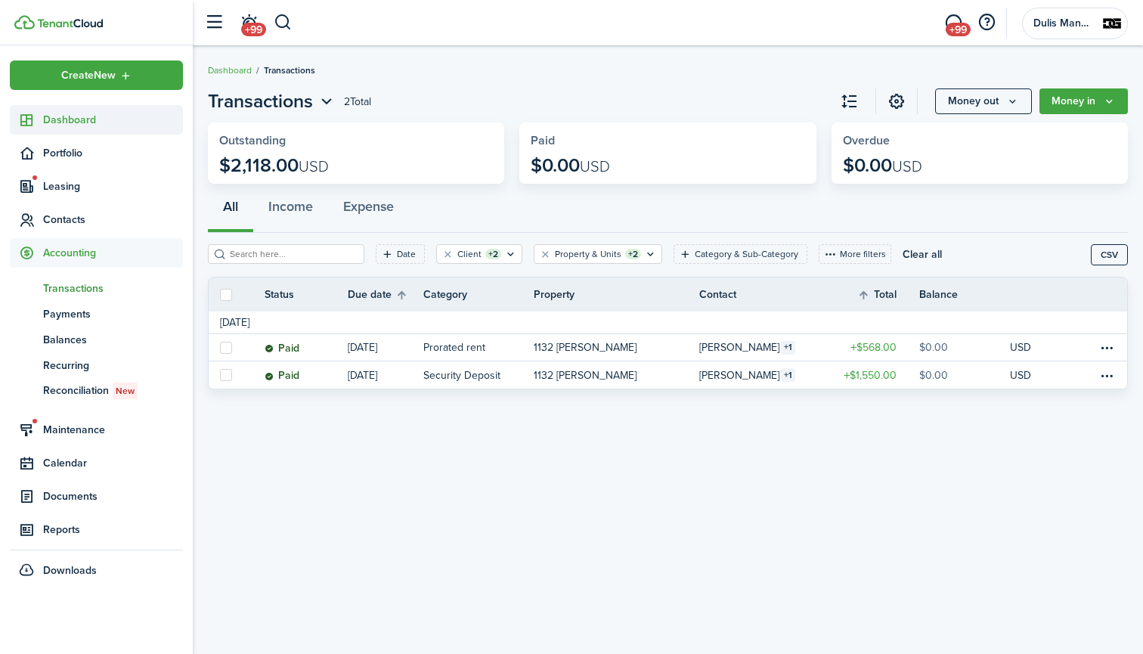
click at [80, 123] on span "Dashboard" at bounding box center [113, 120] width 140 height 16
